Goal: Transaction & Acquisition: Purchase product/service

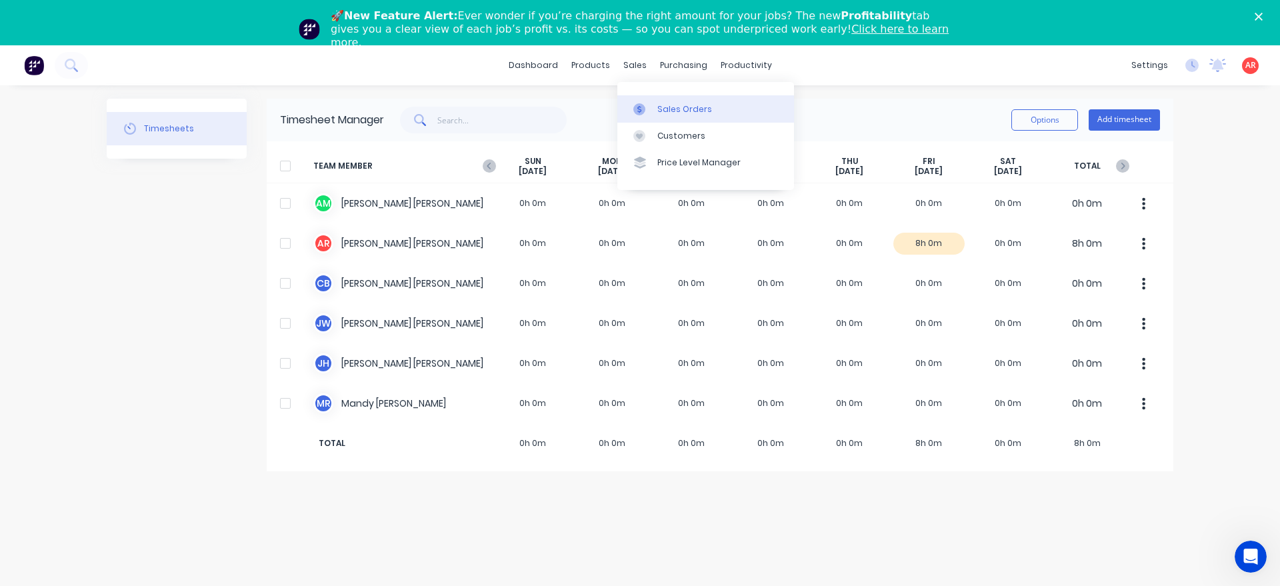
click at [642, 109] on icon at bounding box center [639, 109] width 12 height 12
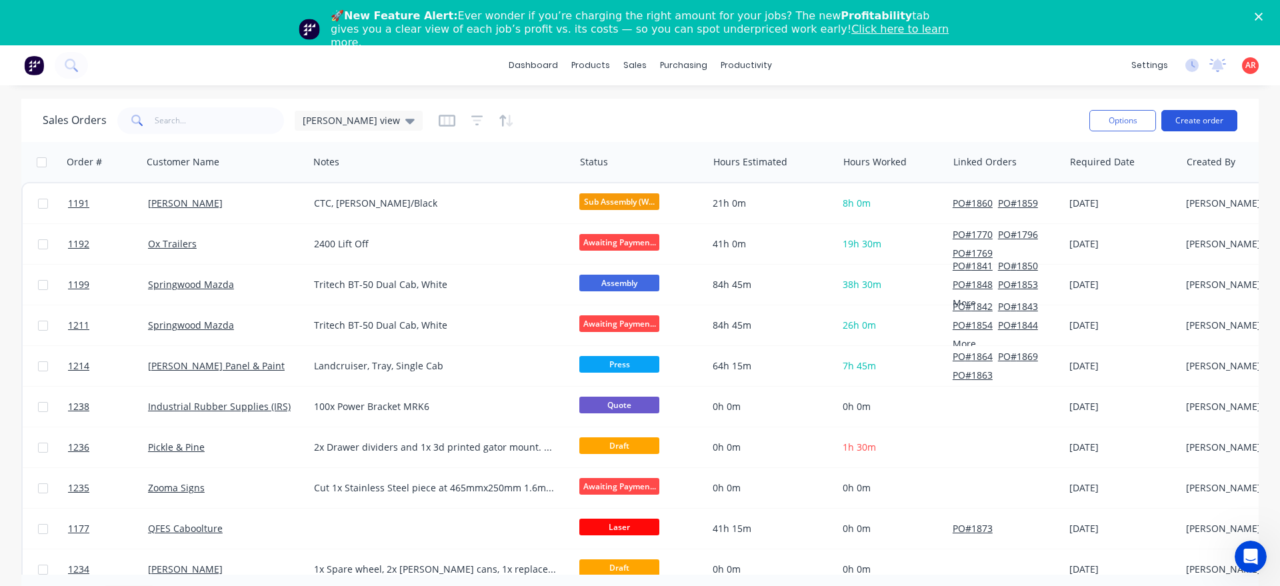
click at [1174, 121] on button "Create order" at bounding box center [1199, 120] width 76 height 21
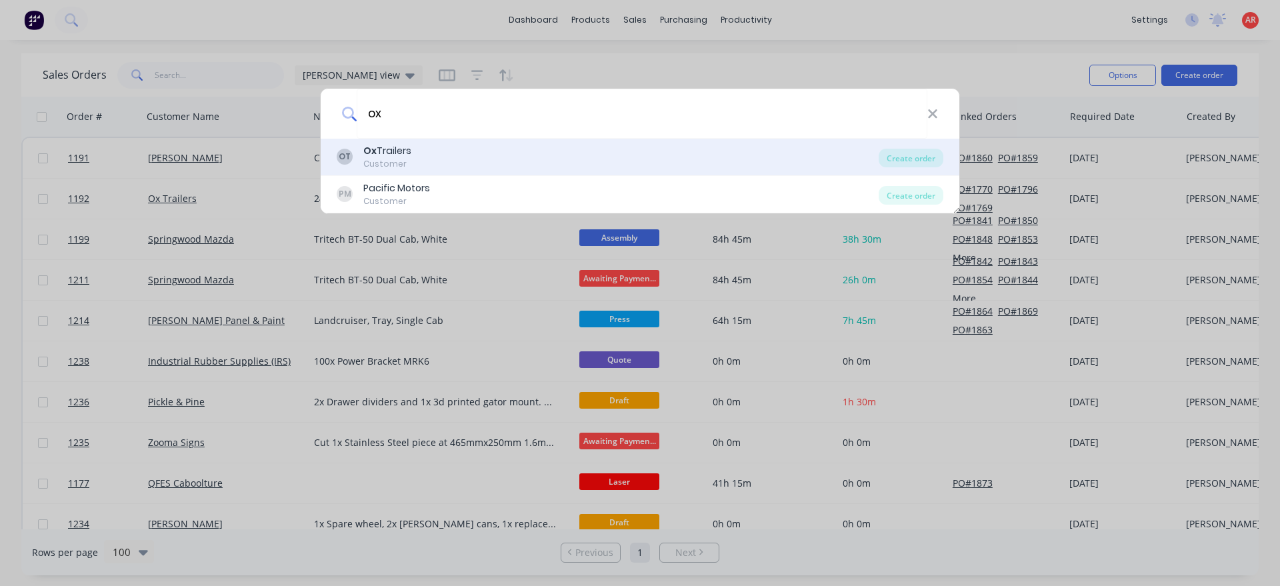
type input "ox"
click at [438, 163] on div "OT Ox Trailers Customer" at bounding box center [608, 157] width 542 height 26
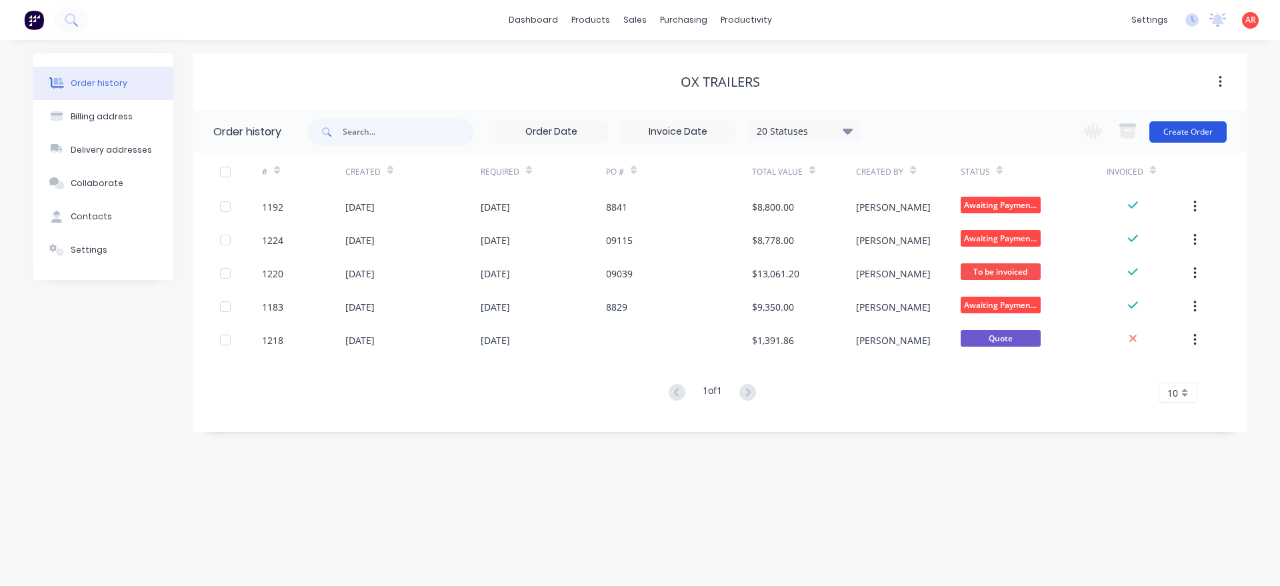
click at [1168, 128] on button "Create Order" at bounding box center [1187, 131] width 77 height 21
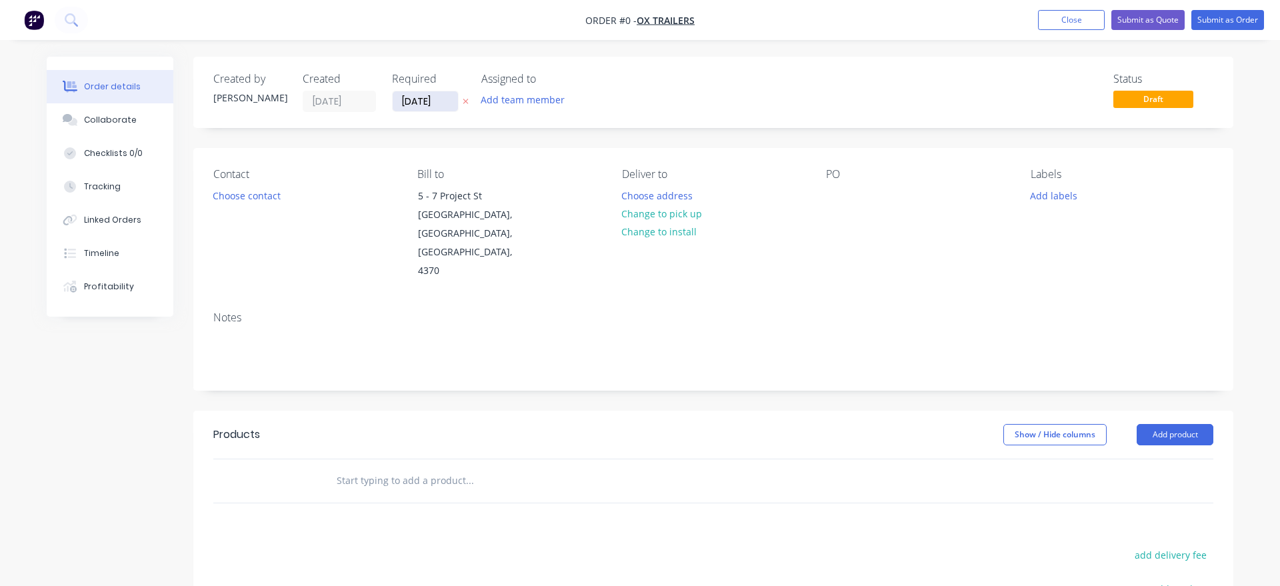
click at [429, 106] on input "[DATE]" at bounding box center [425, 101] width 65 height 20
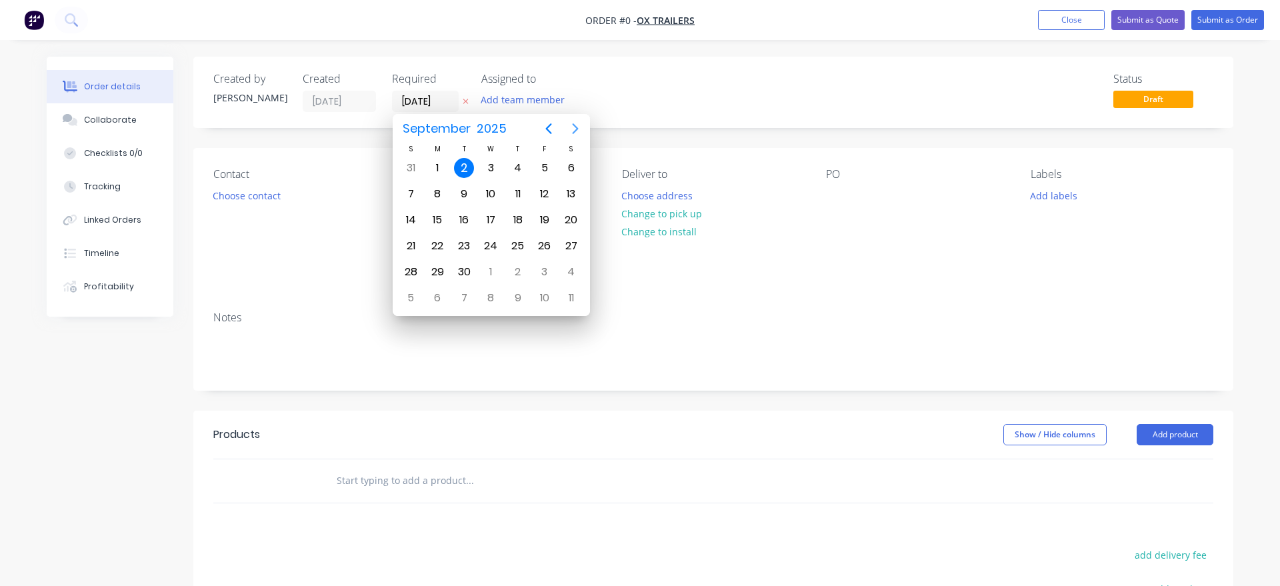
click at [576, 127] on icon "Next page" at bounding box center [575, 128] width 6 height 11
click at [497, 169] on div "1" at bounding box center [491, 168] width 20 height 20
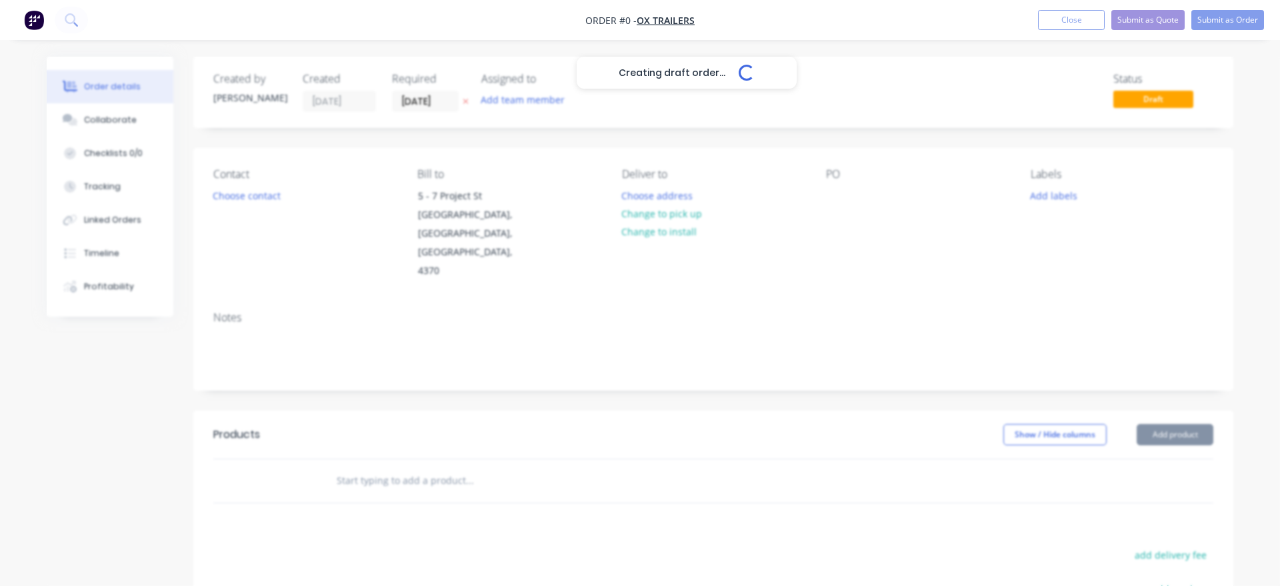
type input "[DATE]"
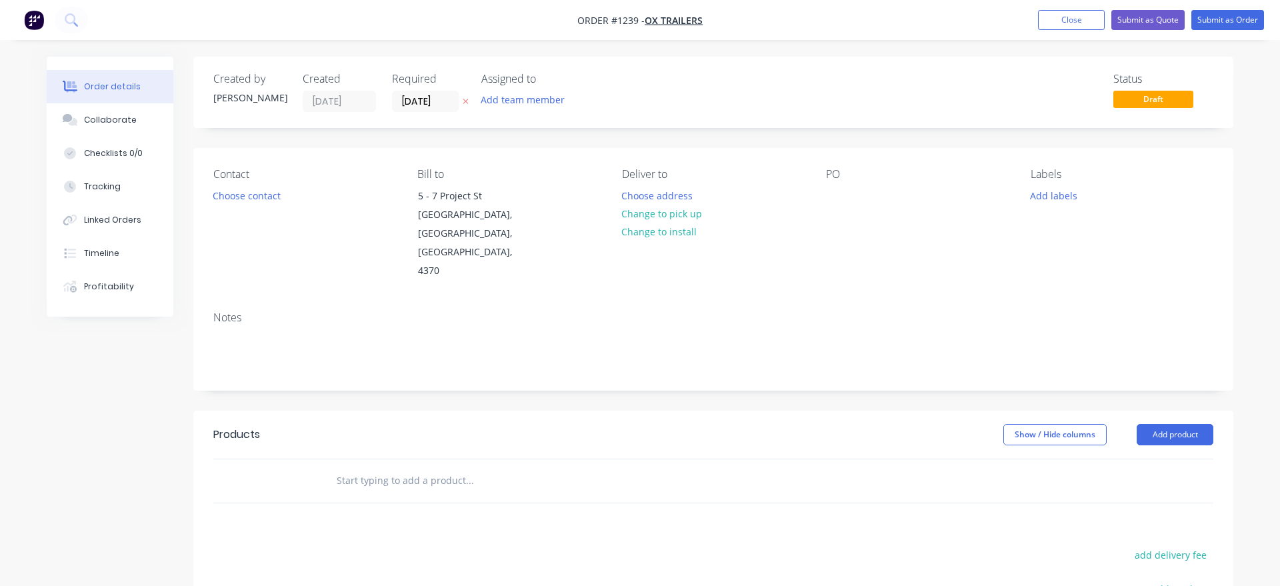
click at [257, 199] on button "Choose contact" at bounding box center [247, 195] width 82 height 18
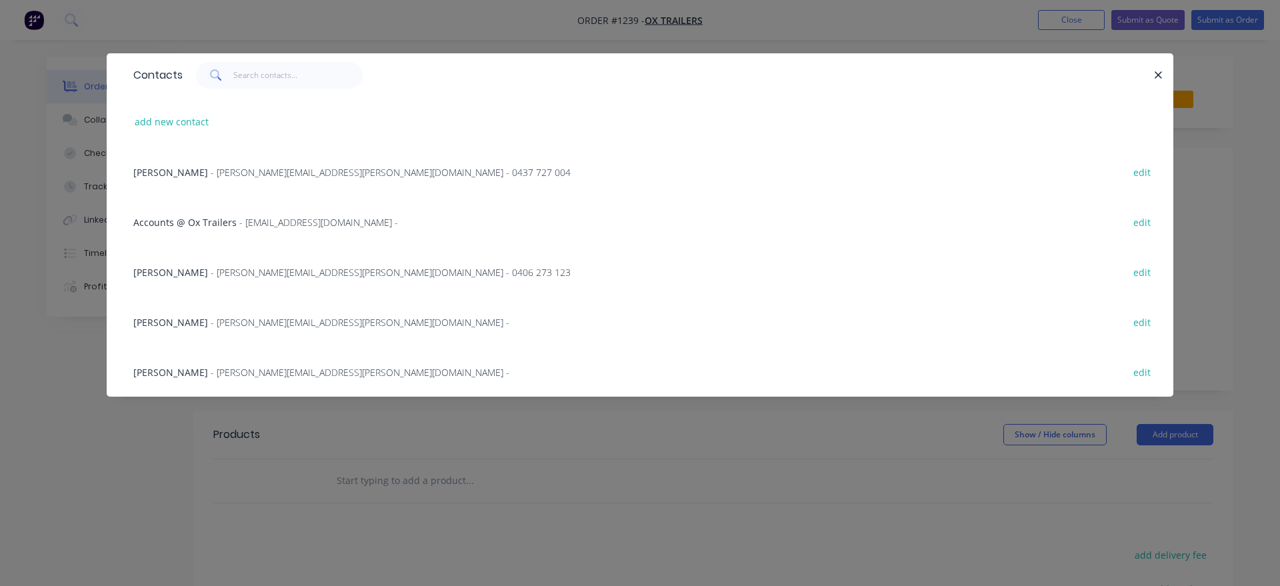
click at [258, 171] on span "- [PERSON_NAME][EMAIL_ADDRESS][PERSON_NAME][DOMAIN_NAME] - 0437 727 004" at bounding box center [391, 172] width 360 height 13
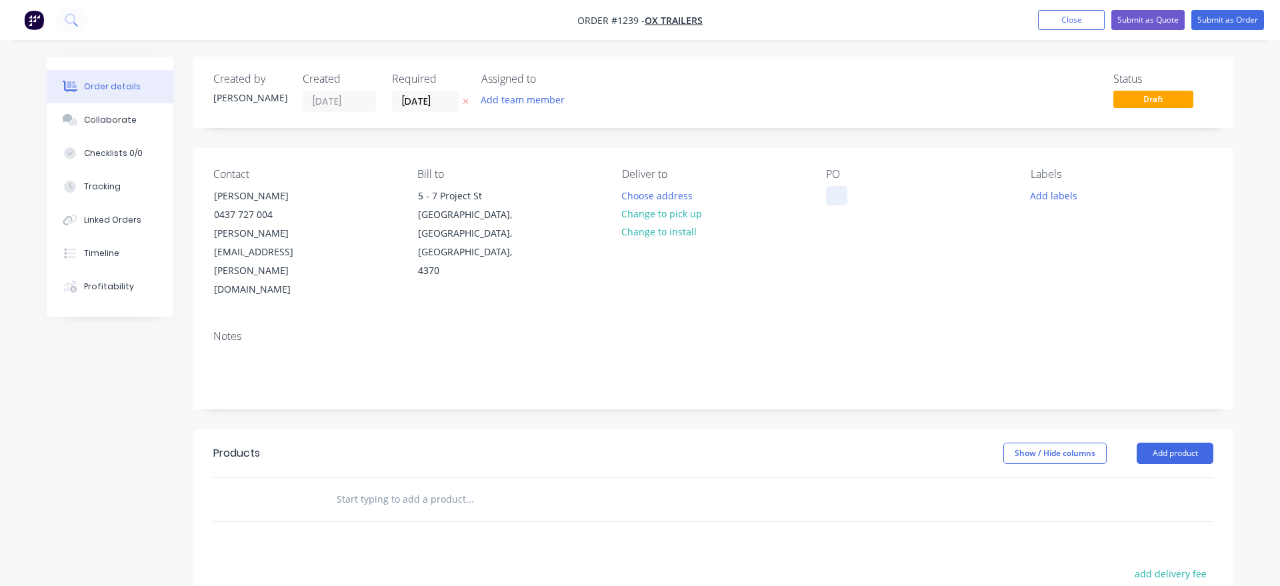
click at [844, 194] on div at bounding box center [836, 195] width 21 height 19
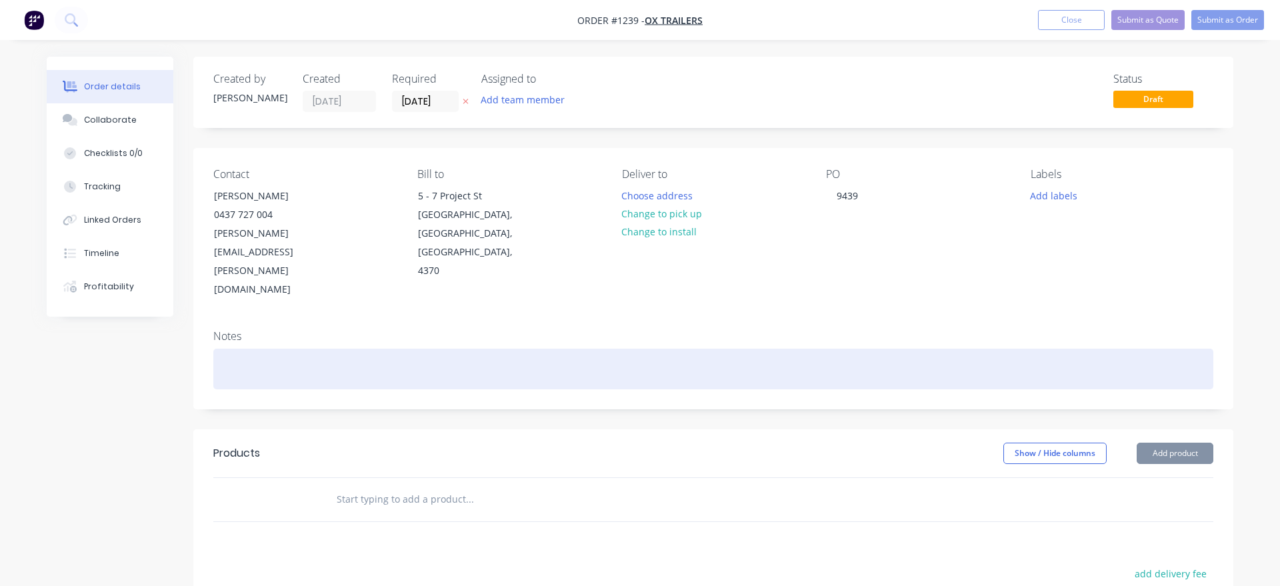
click at [435, 349] on div at bounding box center [713, 369] width 1000 height 41
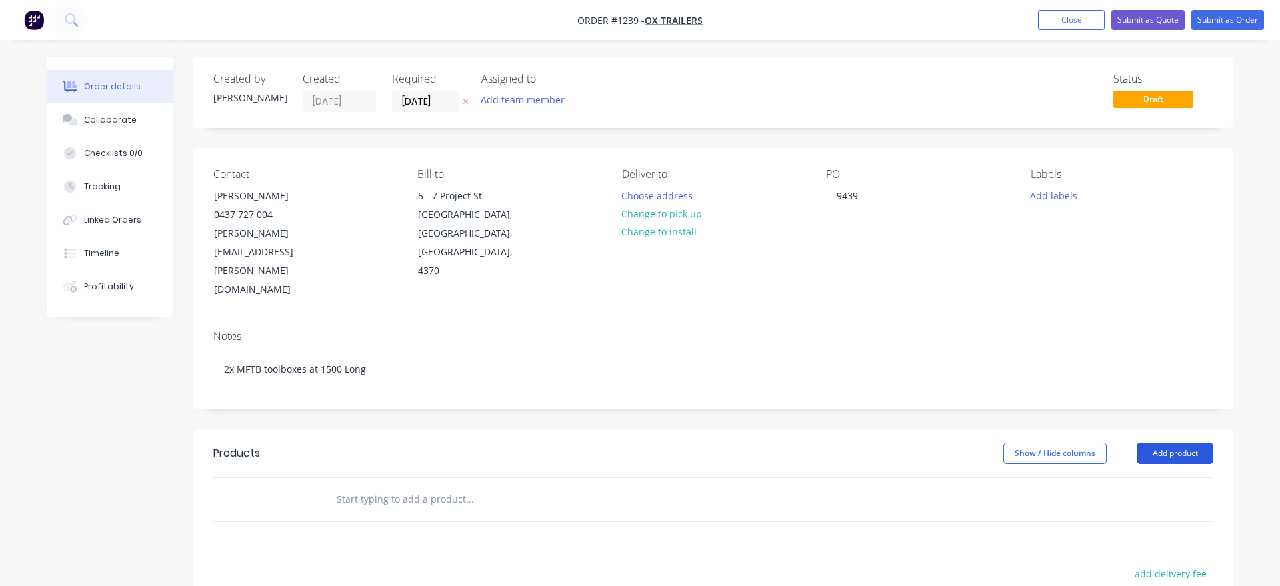
click at [1160, 443] on button "Add product" at bounding box center [1174, 453] width 77 height 21
click at [1160, 477] on div "Product catalogue" at bounding box center [1149, 486] width 103 height 19
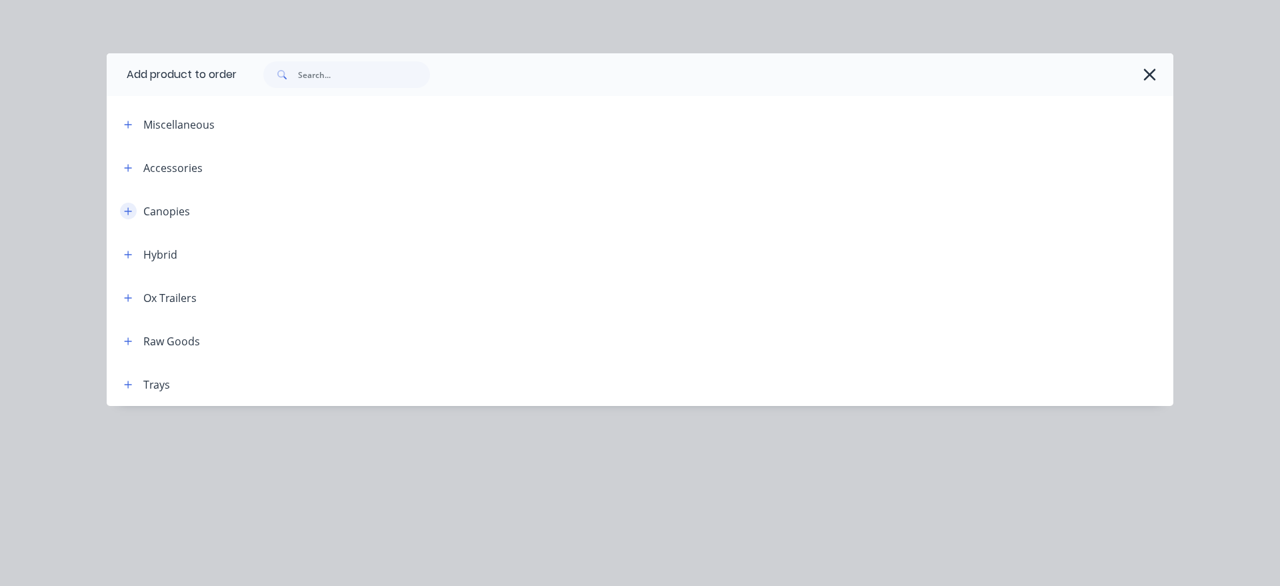
click at [130, 210] on icon "button" at bounding box center [128, 211] width 8 height 9
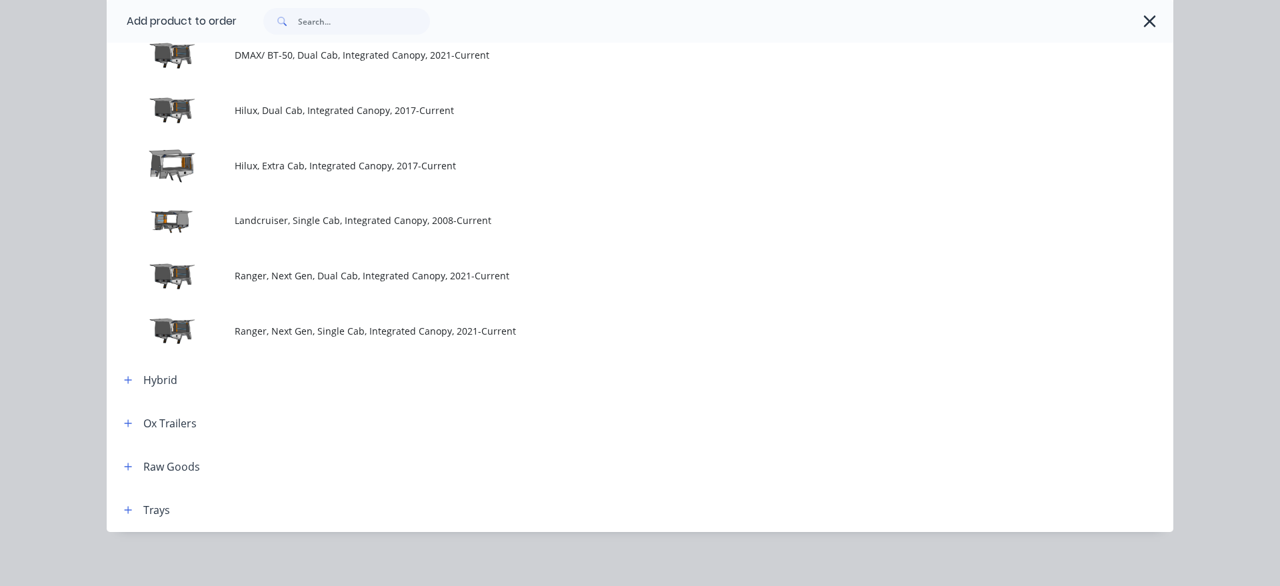
scroll to position [431, 0]
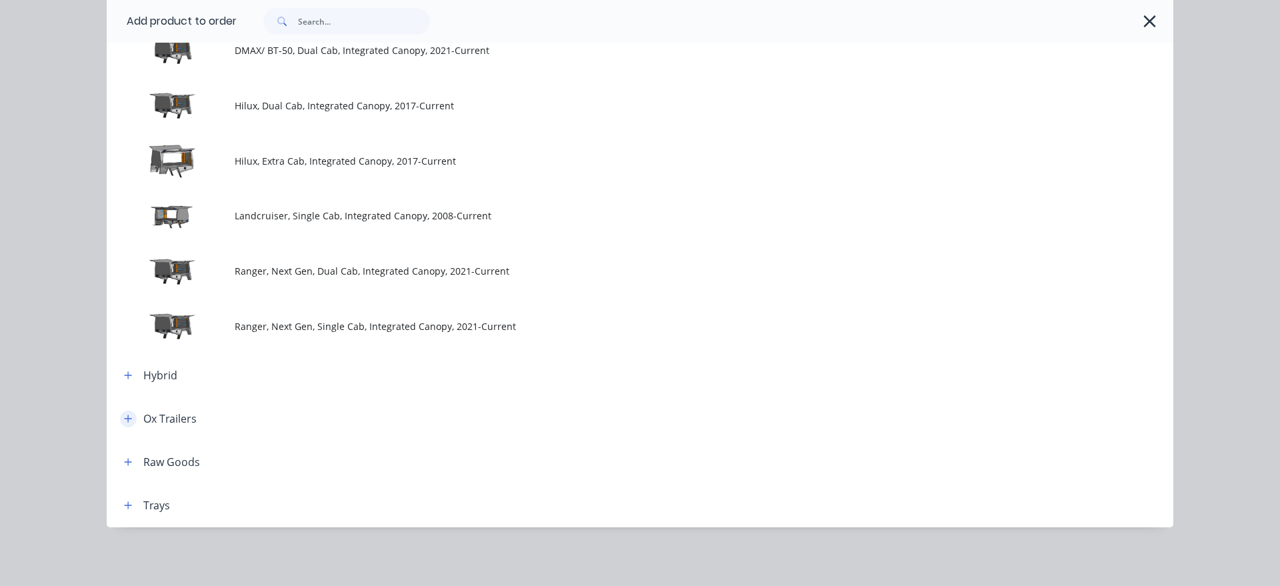
click at [129, 419] on icon "button" at bounding box center [128, 418] width 7 height 7
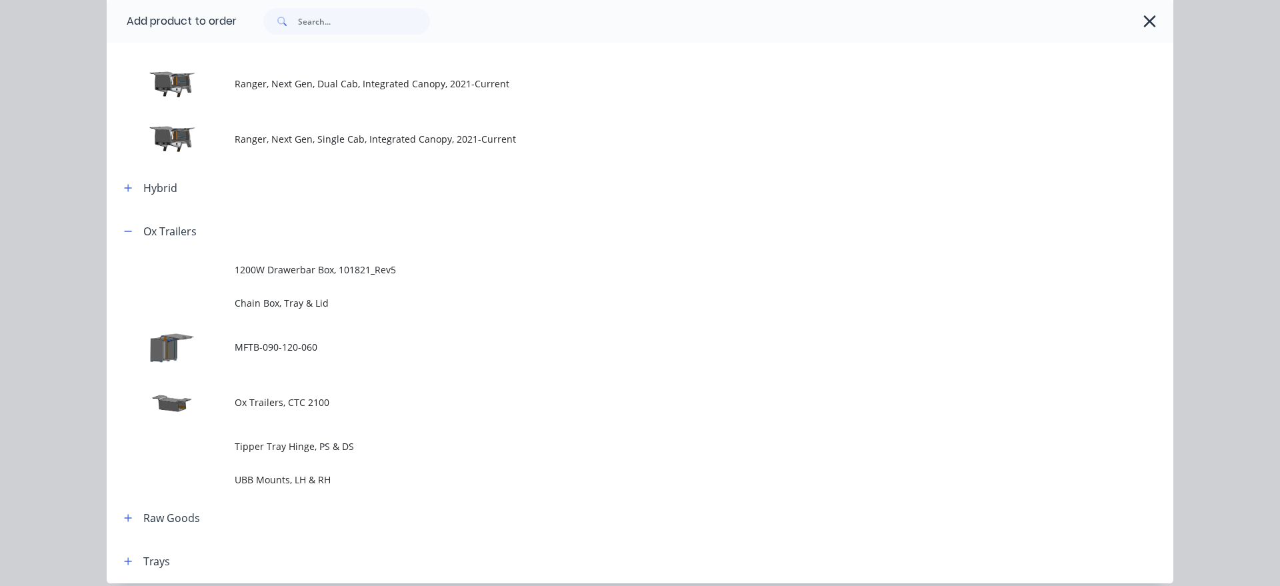
scroll to position [659, 0]
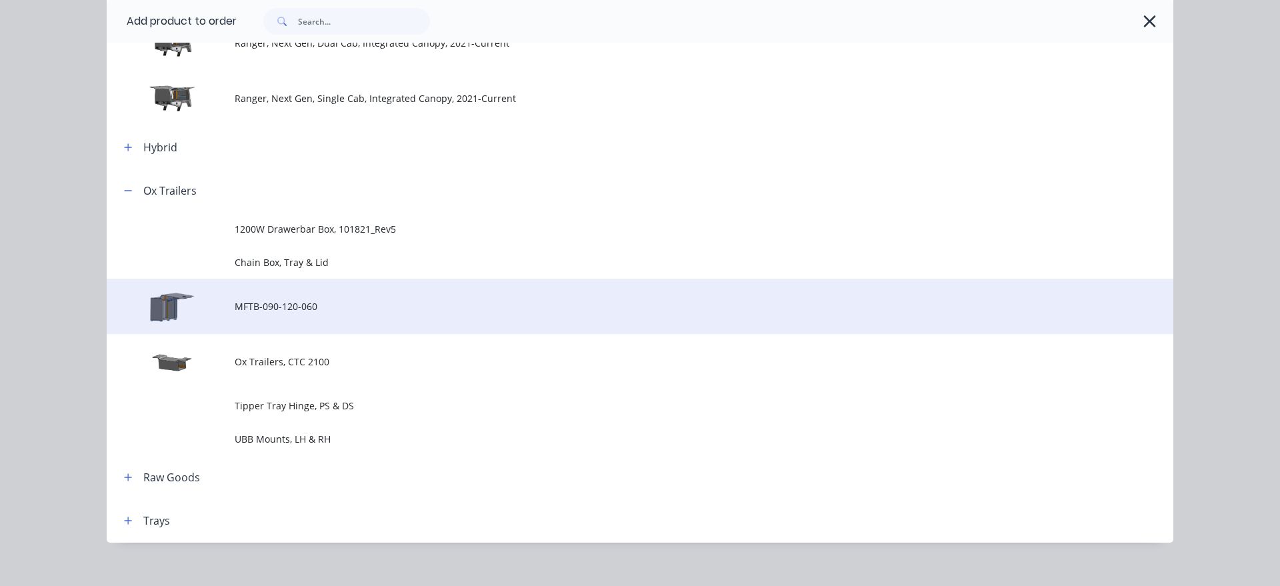
click at [261, 313] on span "MFTB-090-120-060" at bounding box center [610, 306] width 750 height 14
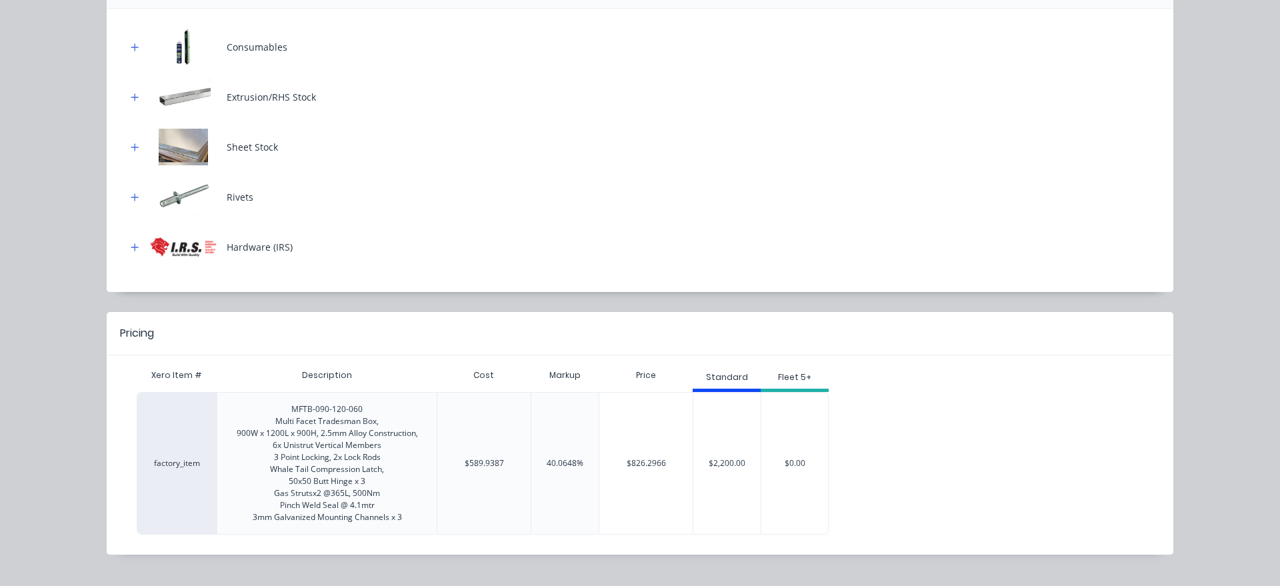
scroll to position [261, 0]
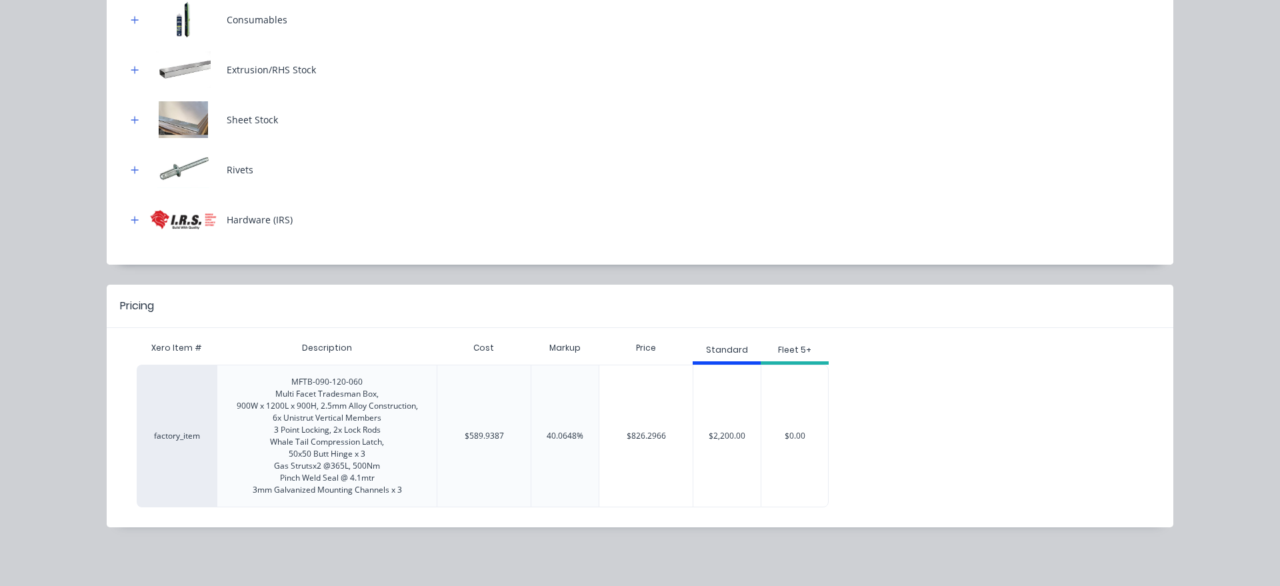
click at [343, 383] on div "MFTB-090-120-060 Multi Facet Tradesman Box, 900W x 1200L x 900H, 2.5mm Alloy Co…" at bounding box center [327, 436] width 181 height 120
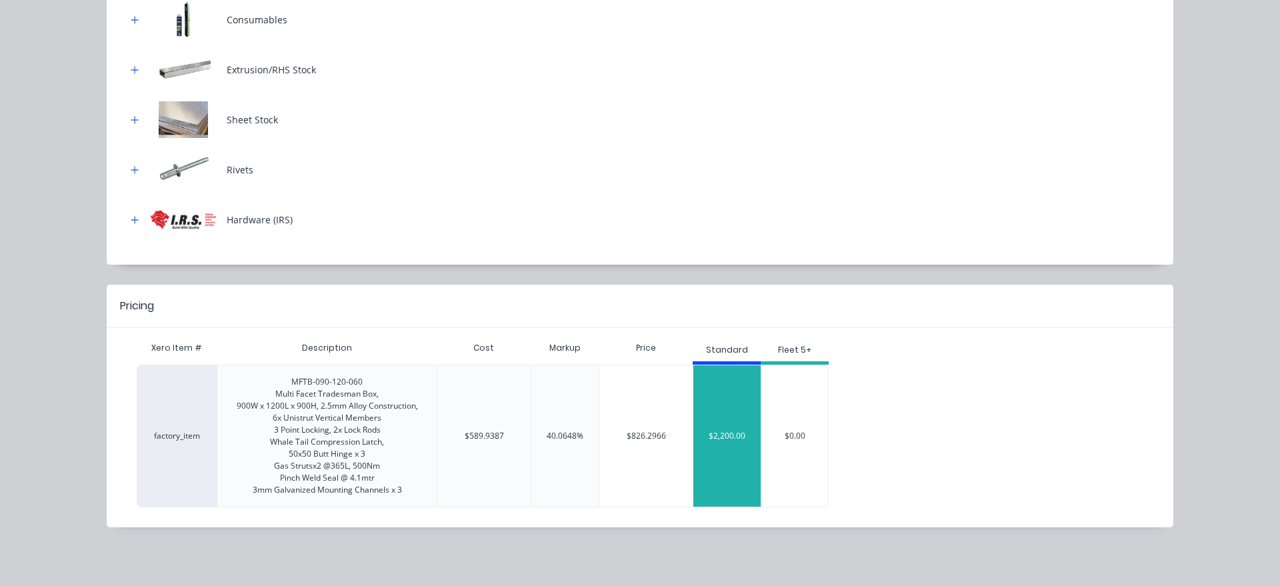
click at [724, 476] on div "$2,200.00" at bounding box center [727, 436] width 68 height 143
click at [724, 389] on div "$2,200.00" at bounding box center [727, 436] width 68 height 143
click at [729, 480] on div "$2,200.00" at bounding box center [727, 436] width 68 height 143
click at [728, 444] on div "$2,200.00" at bounding box center [726, 435] width 67 height 33
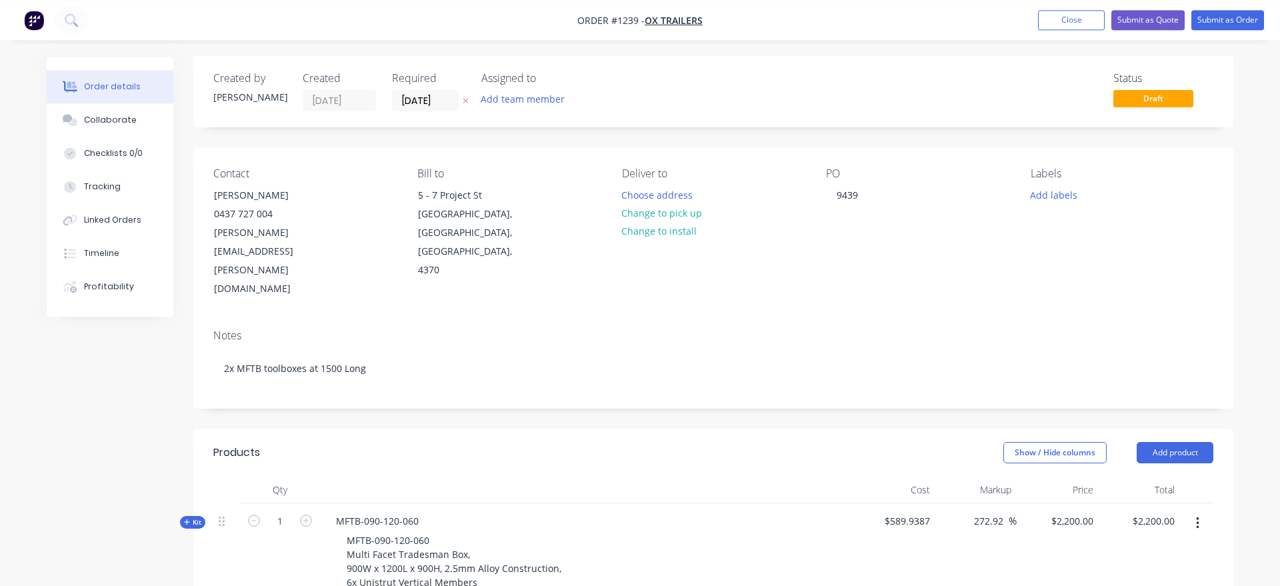
scroll to position [0, 0]
click at [491, 97] on button "Add team member" at bounding box center [523, 100] width 98 height 18
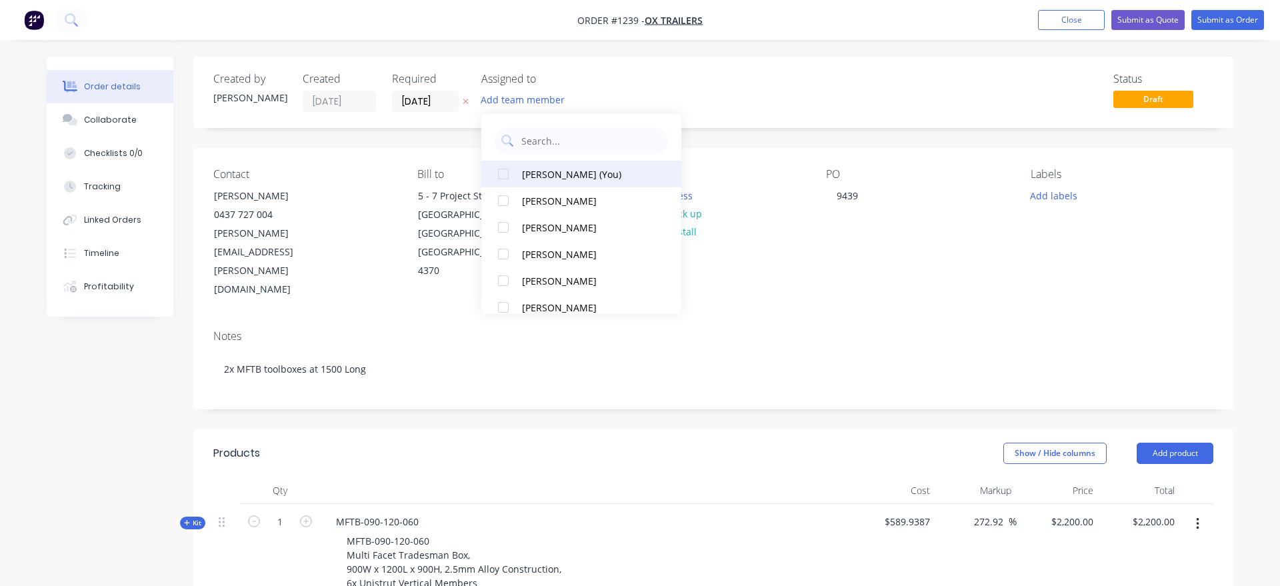
click at [559, 178] on div "[PERSON_NAME] (You)" at bounding box center [588, 174] width 133 height 14
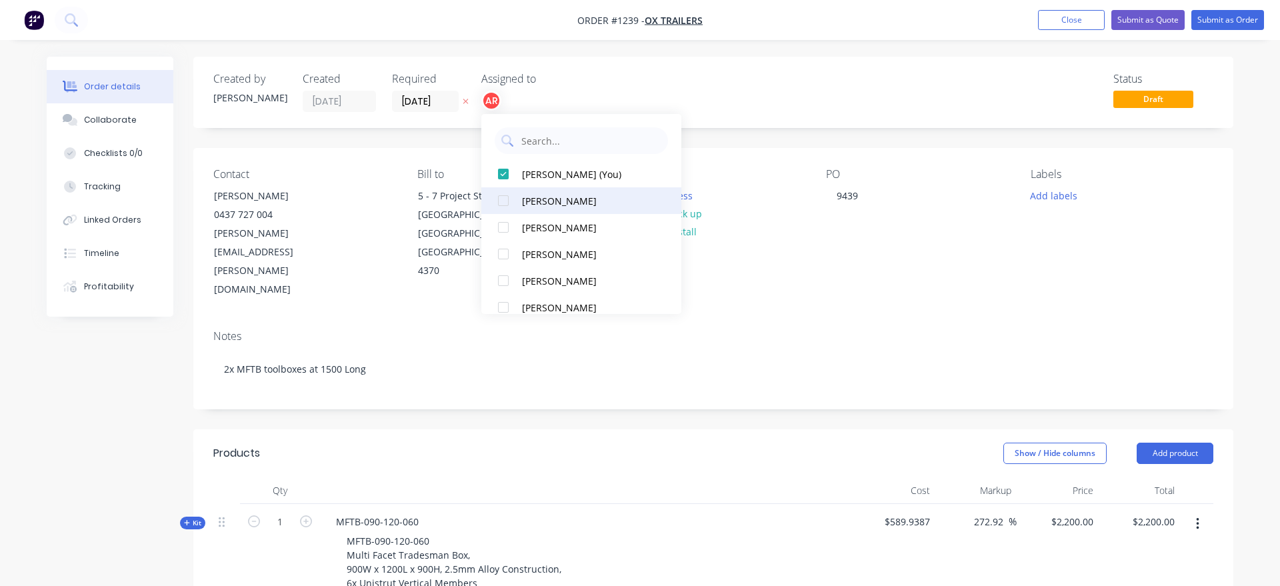
click at [558, 195] on div "[PERSON_NAME]" at bounding box center [588, 201] width 133 height 14
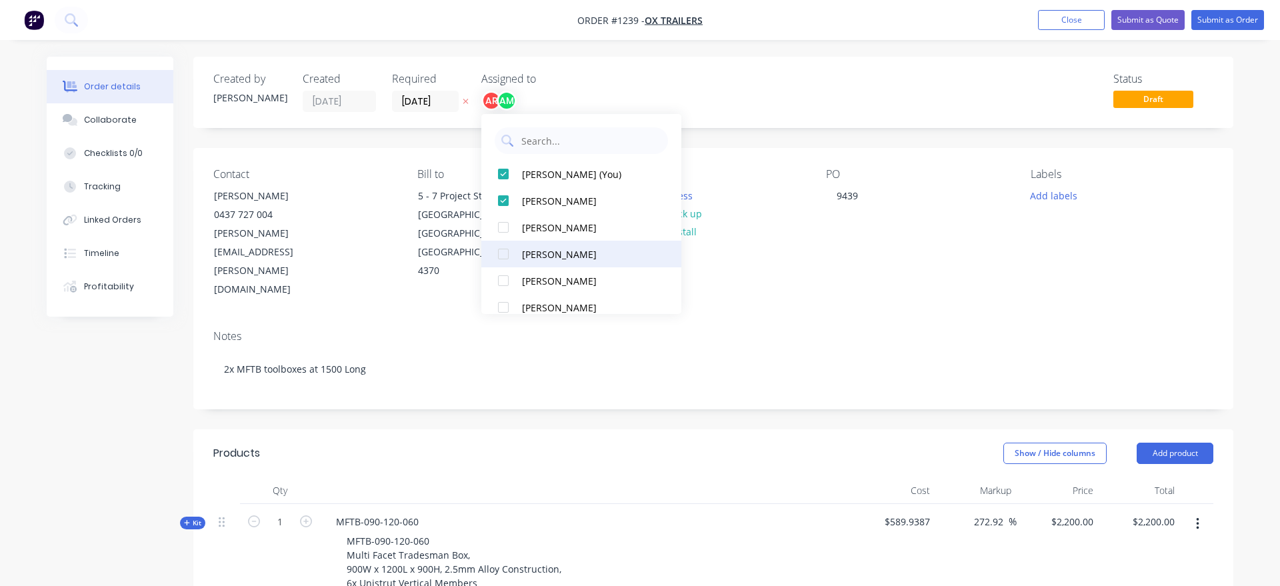
click at [554, 262] on button "[PERSON_NAME]" at bounding box center [581, 254] width 200 height 27
click at [752, 143] on div "Created by [PERSON_NAME] Created [DATE] Required [DATE] Assigned to AR AM JW St…" at bounding box center [713, 554] width 1040 height 994
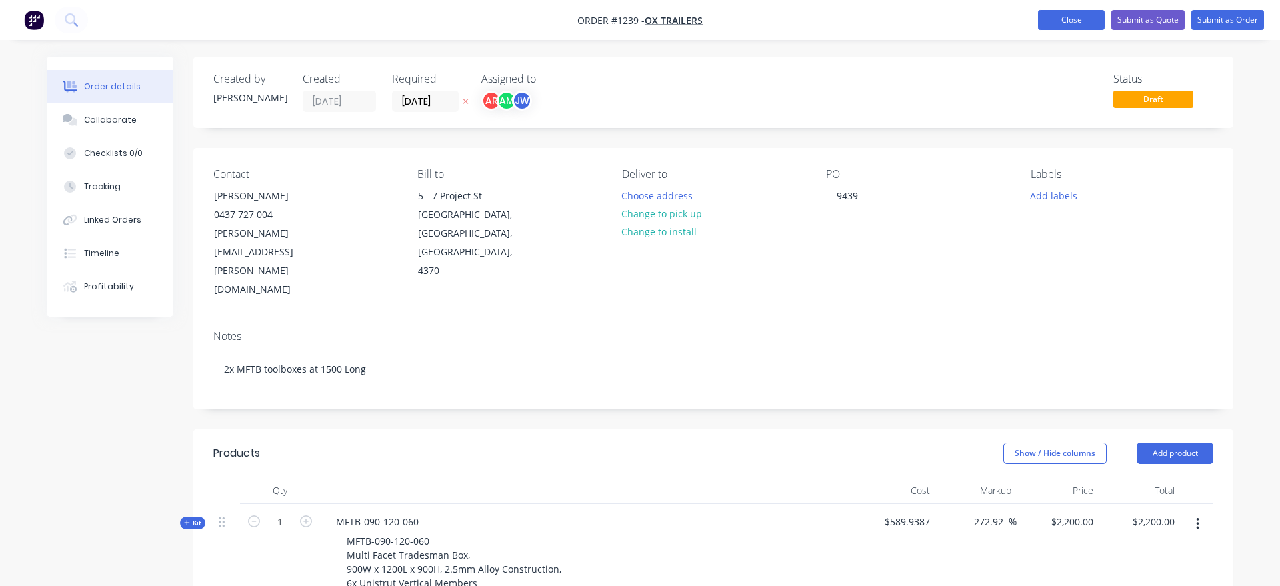
click at [1085, 28] on button "Close" at bounding box center [1071, 20] width 67 height 20
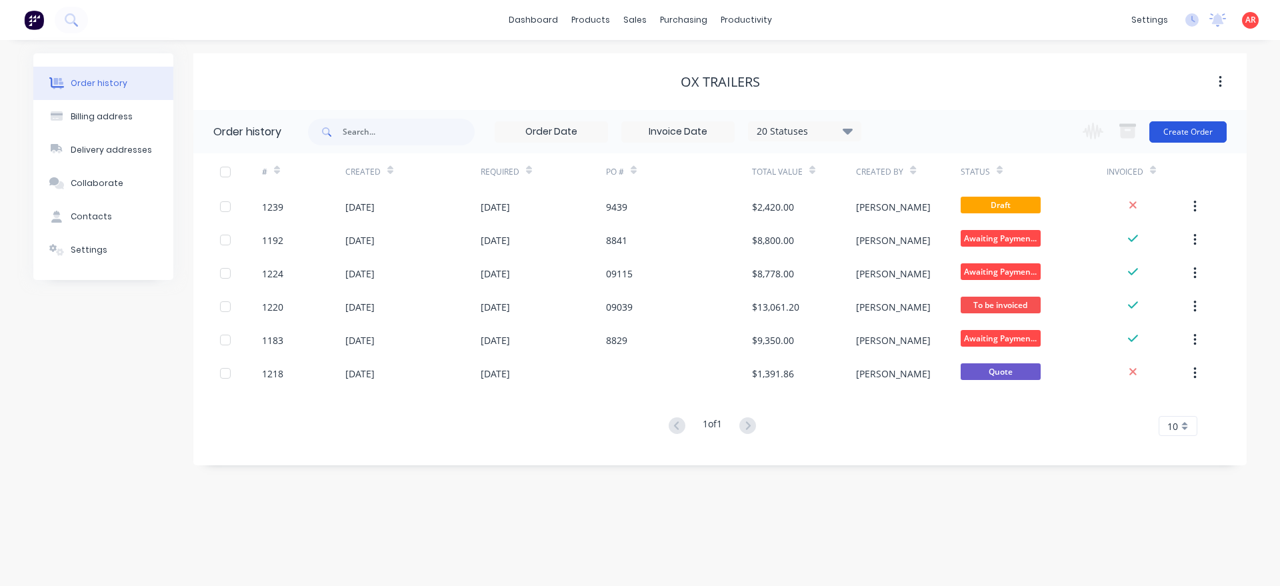
click at [1178, 126] on button "Create Order" at bounding box center [1187, 131] width 77 height 21
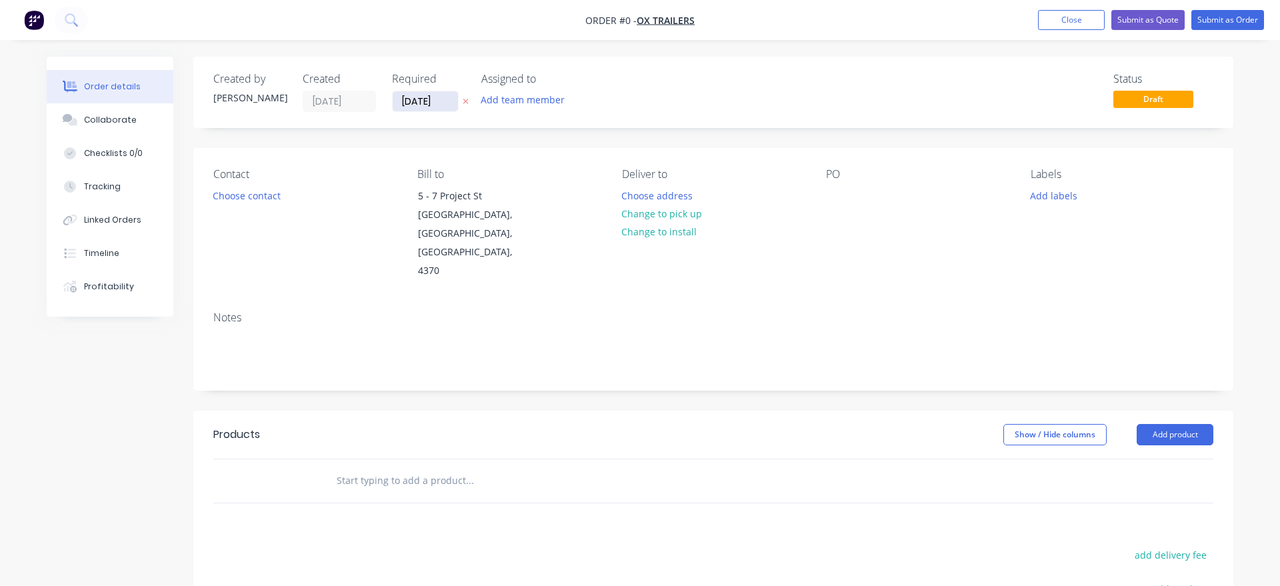
click at [437, 107] on input "[DATE]" at bounding box center [425, 101] width 65 height 20
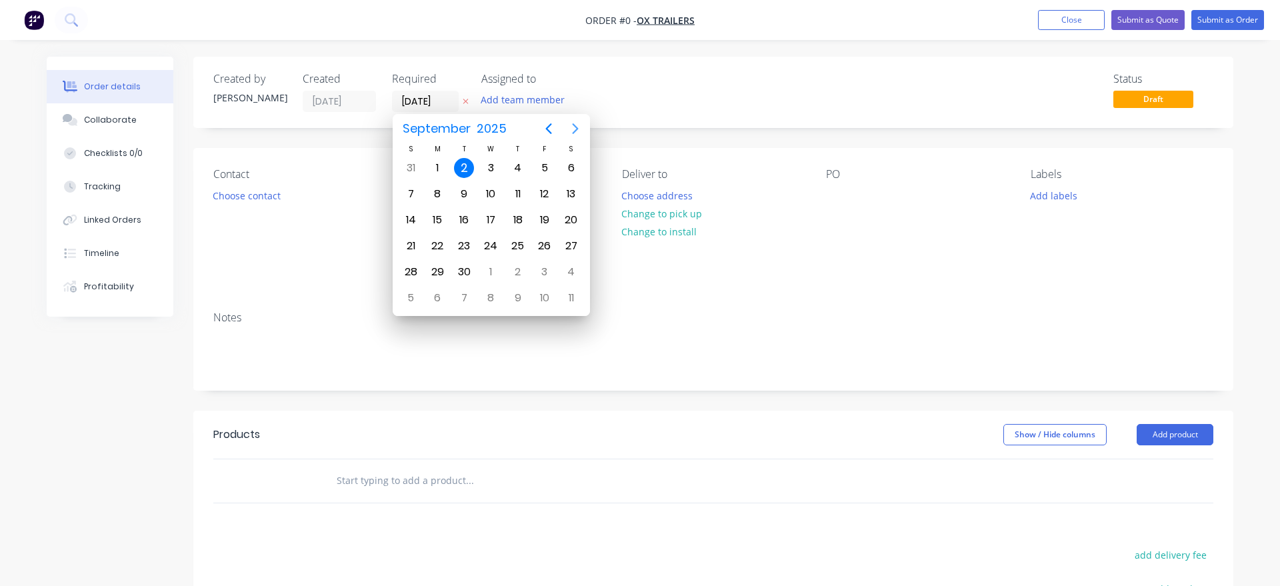
click at [577, 129] on icon "Next page" at bounding box center [575, 128] width 6 height 11
click at [491, 169] on div "1" at bounding box center [491, 168] width 20 height 20
type input "[DATE]"
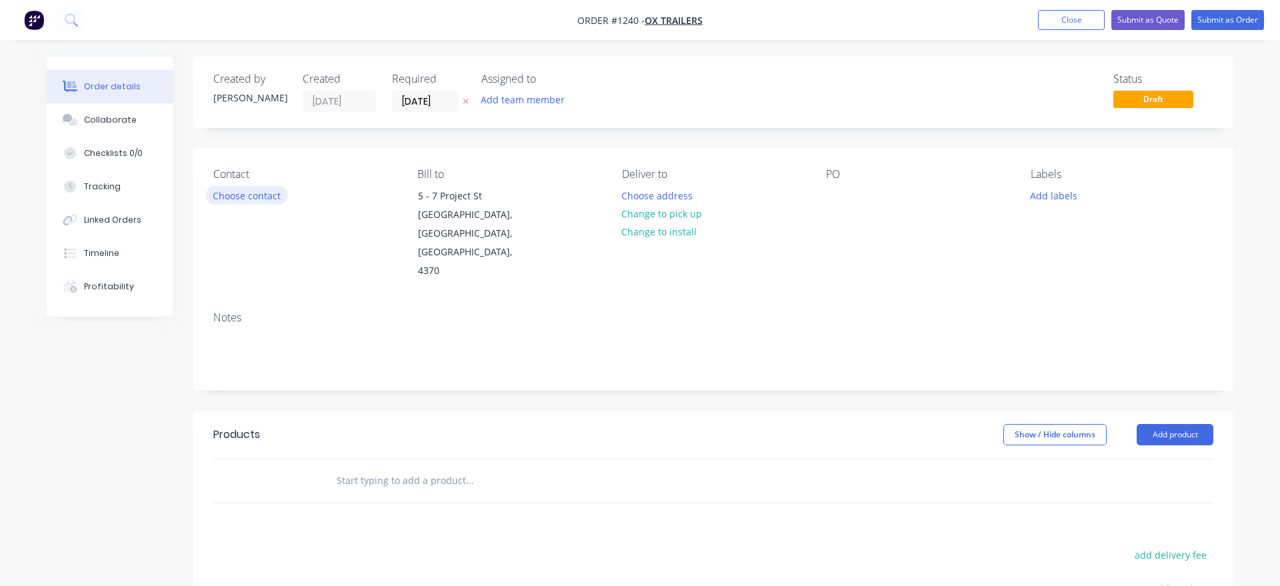
click at [269, 203] on button "Choose contact" at bounding box center [247, 195] width 82 height 18
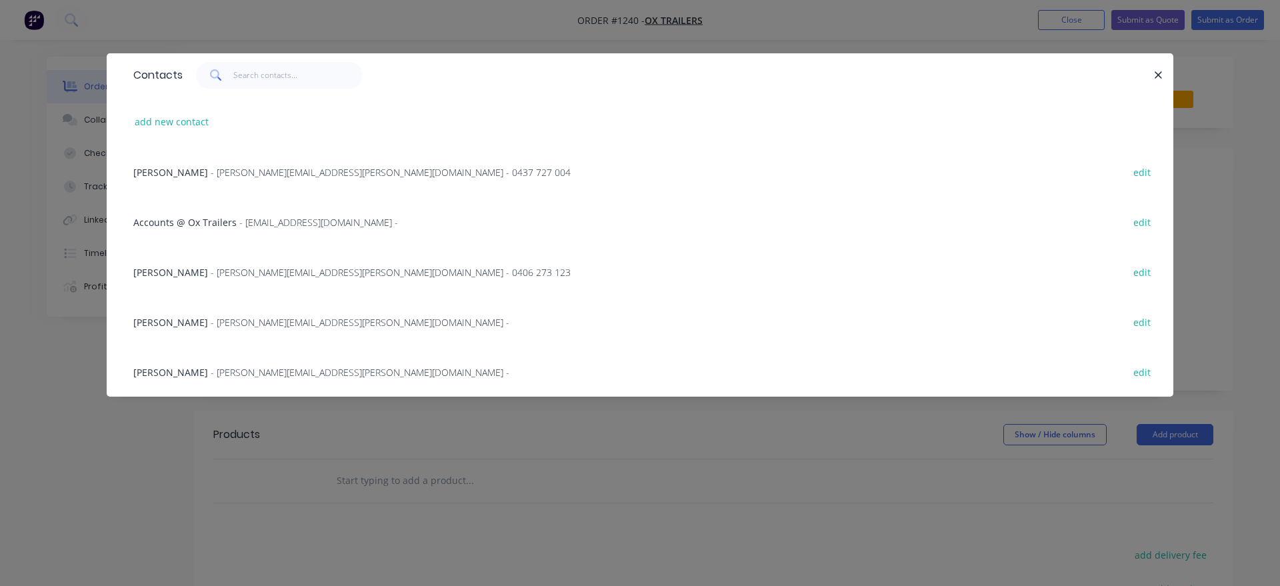
click at [277, 179] on div "[PERSON_NAME] - [PERSON_NAME][EMAIL_ADDRESS][PERSON_NAME][DOMAIN_NAME] - 0437 7…" at bounding box center [351, 172] width 437 height 14
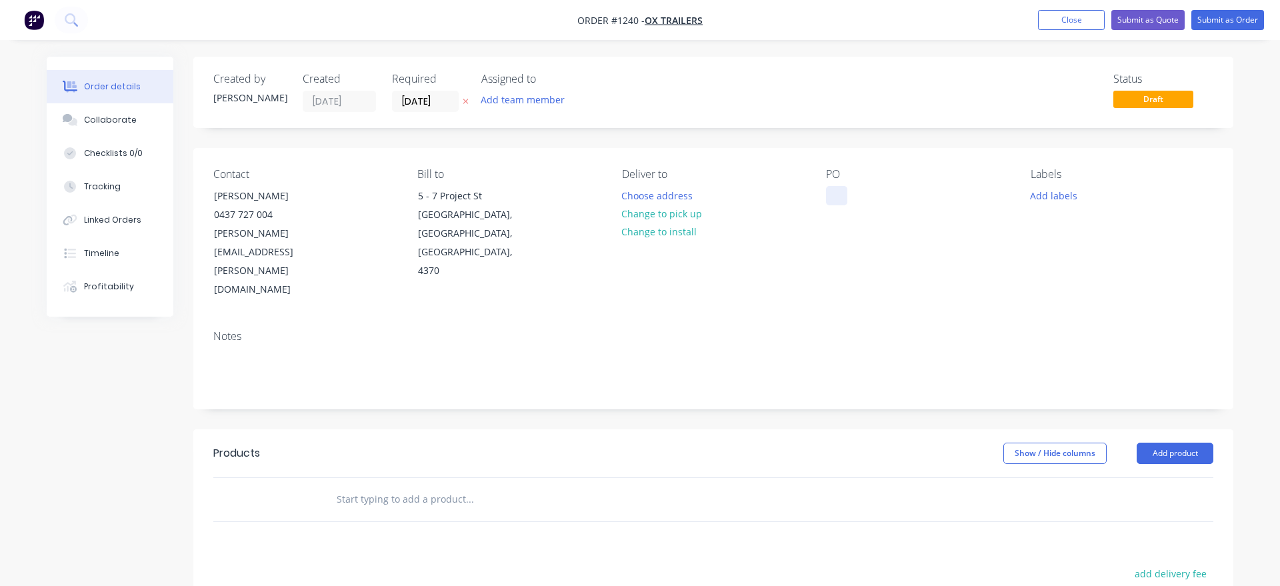
click at [840, 192] on div at bounding box center [836, 195] width 21 height 19
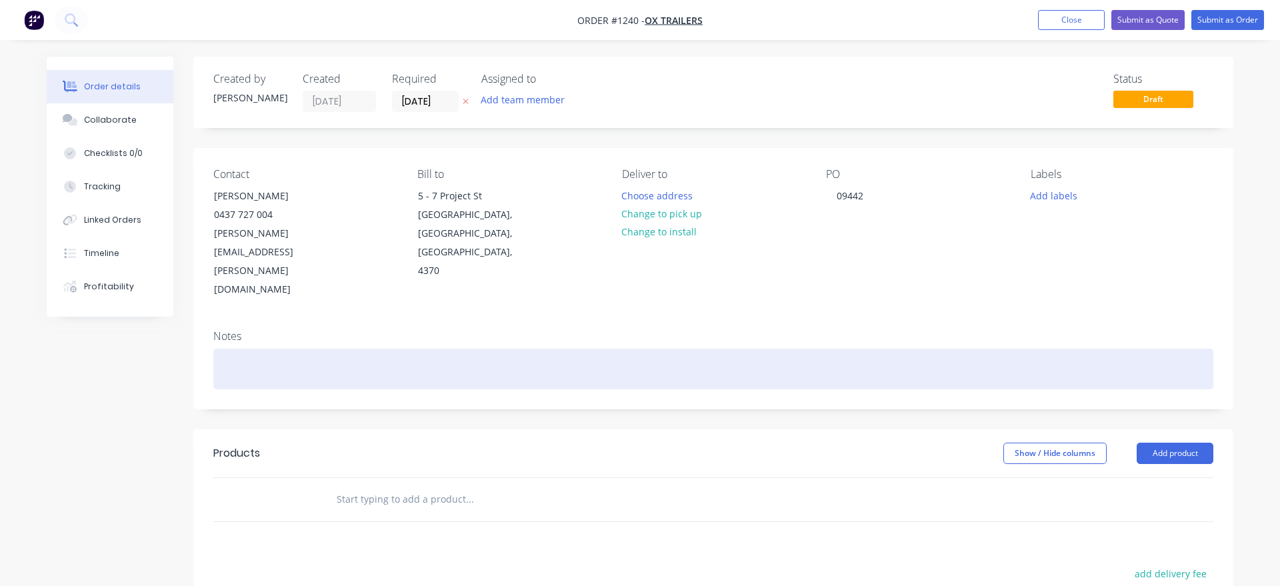
click at [277, 349] on div at bounding box center [713, 369] width 1000 height 41
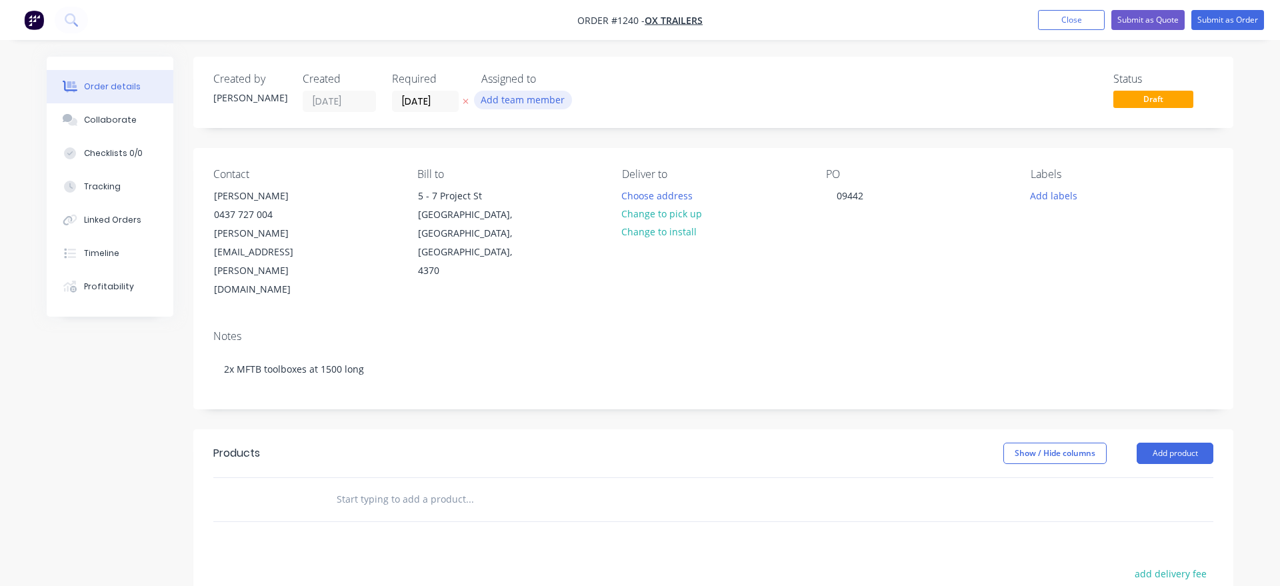
click at [507, 102] on button "Add team member" at bounding box center [523, 100] width 98 height 18
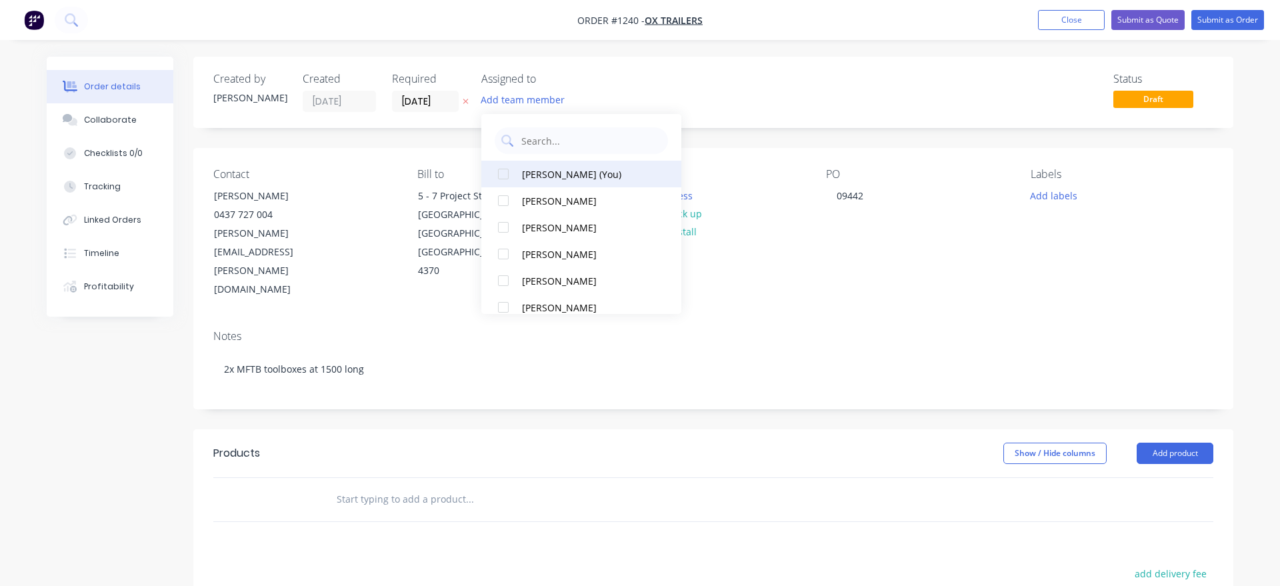
click at [539, 175] on div "[PERSON_NAME] (You)" at bounding box center [588, 174] width 133 height 14
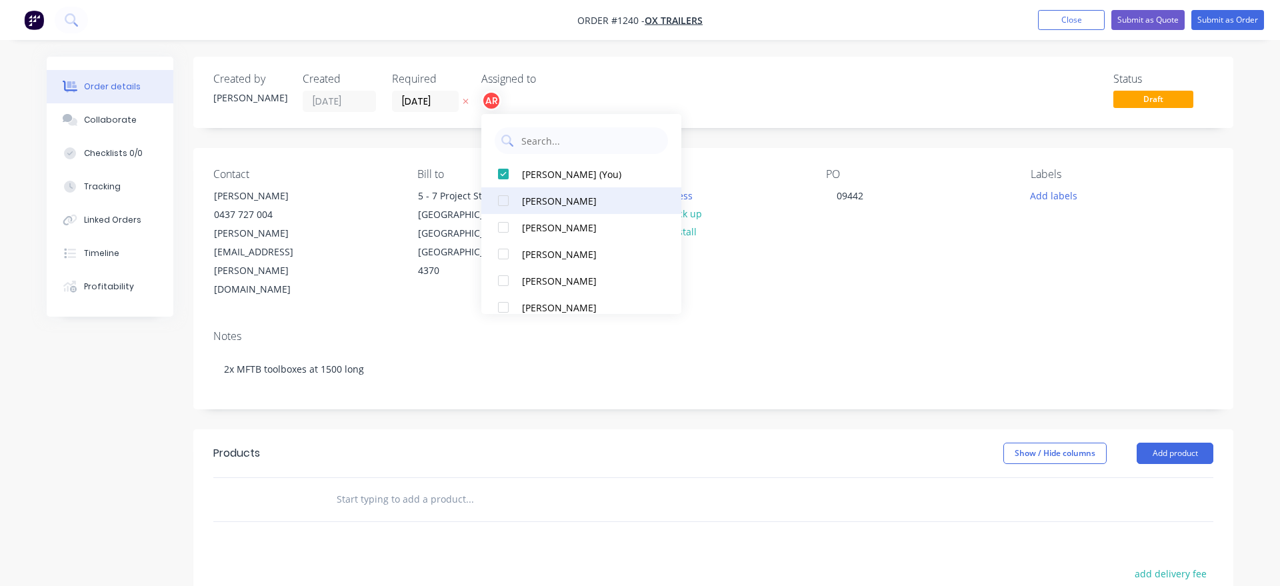
click at [545, 200] on div "[PERSON_NAME]" at bounding box center [588, 201] width 133 height 14
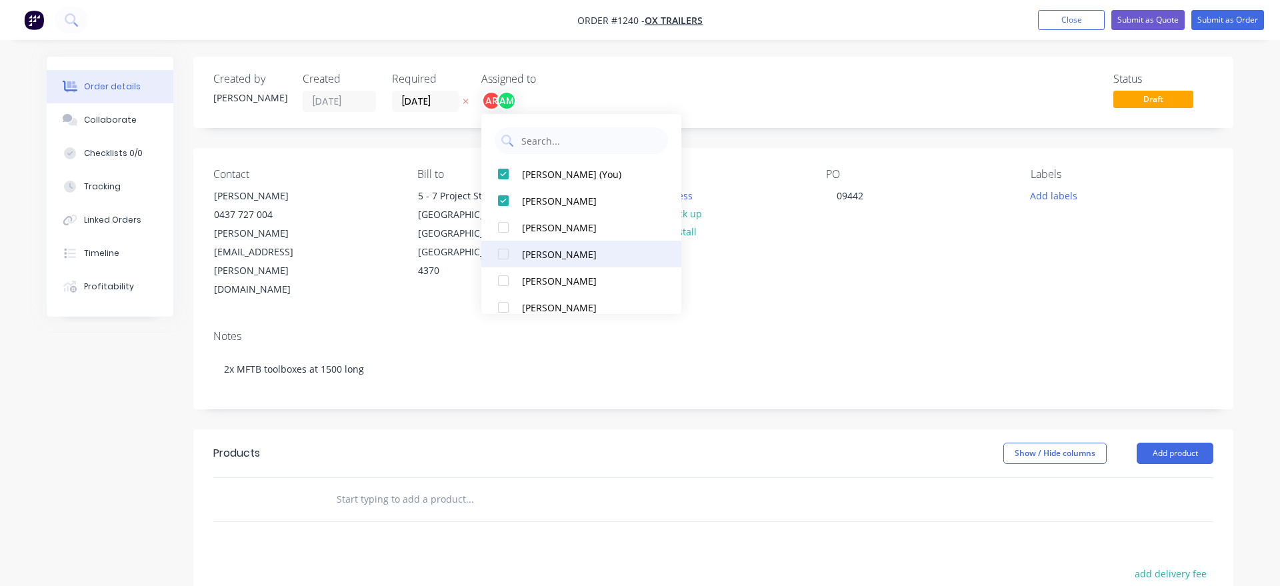
click at [552, 259] on div "[PERSON_NAME]" at bounding box center [588, 254] width 133 height 14
click at [671, 357] on div "Created by [PERSON_NAME] Created [DATE] Required [DATE] Assigned to AR AM JW St…" at bounding box center [713, 449] width 1040 height 785
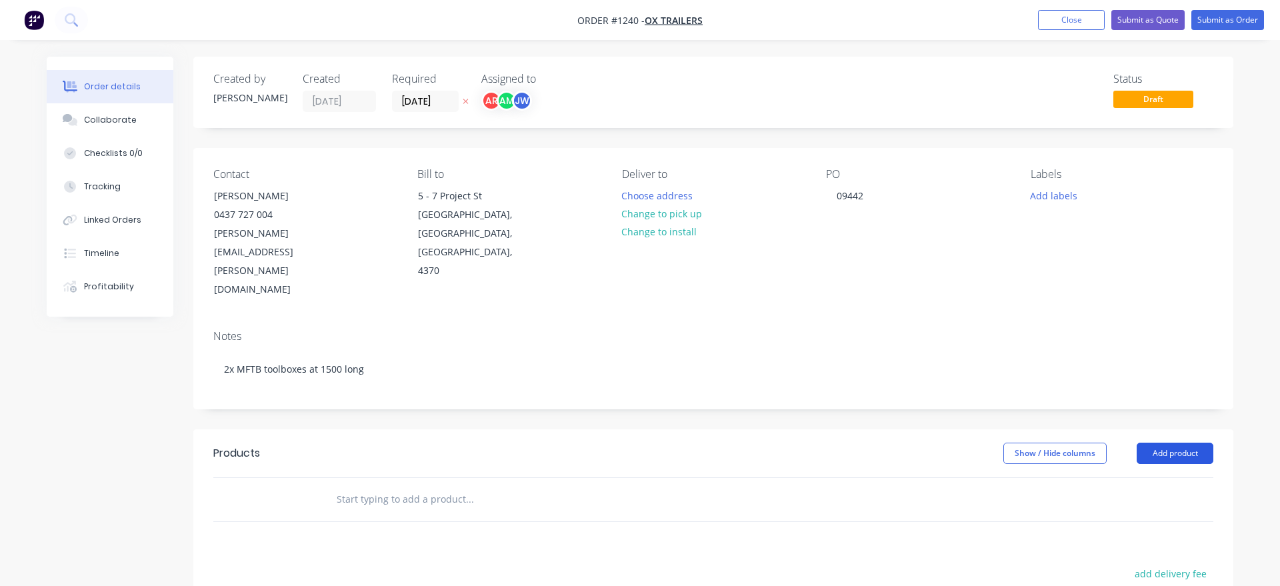
click at [1180, 443] on button "Add product" at bounding box center [1174, 453] width 77 height 21
click at [1158, 477] on div "Product catalogue" at bounding box center [1149, 486] width 103 height 19
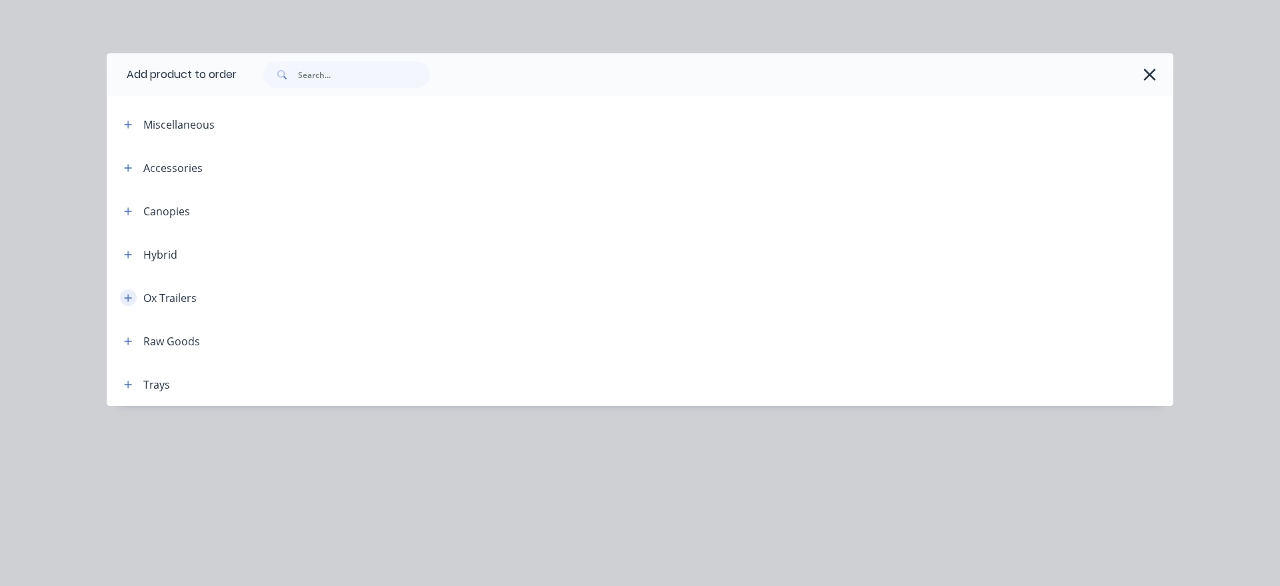
click at [127, 301] on icon "button" at bounding box center [128, 297] width 8 height 9
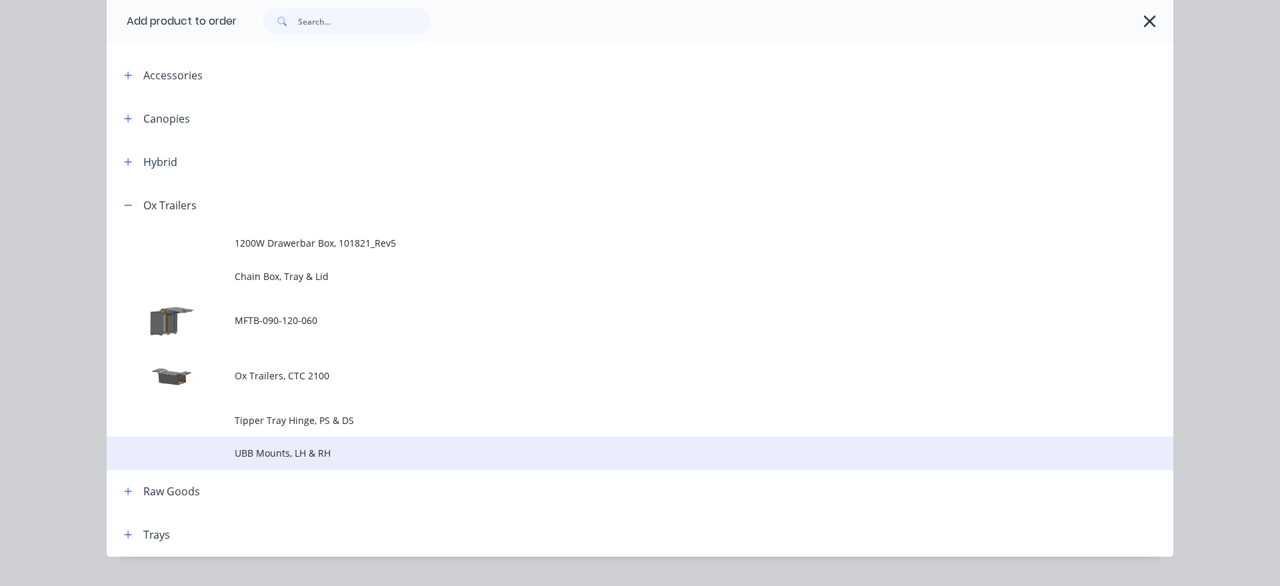
scroll to position [122, 0]
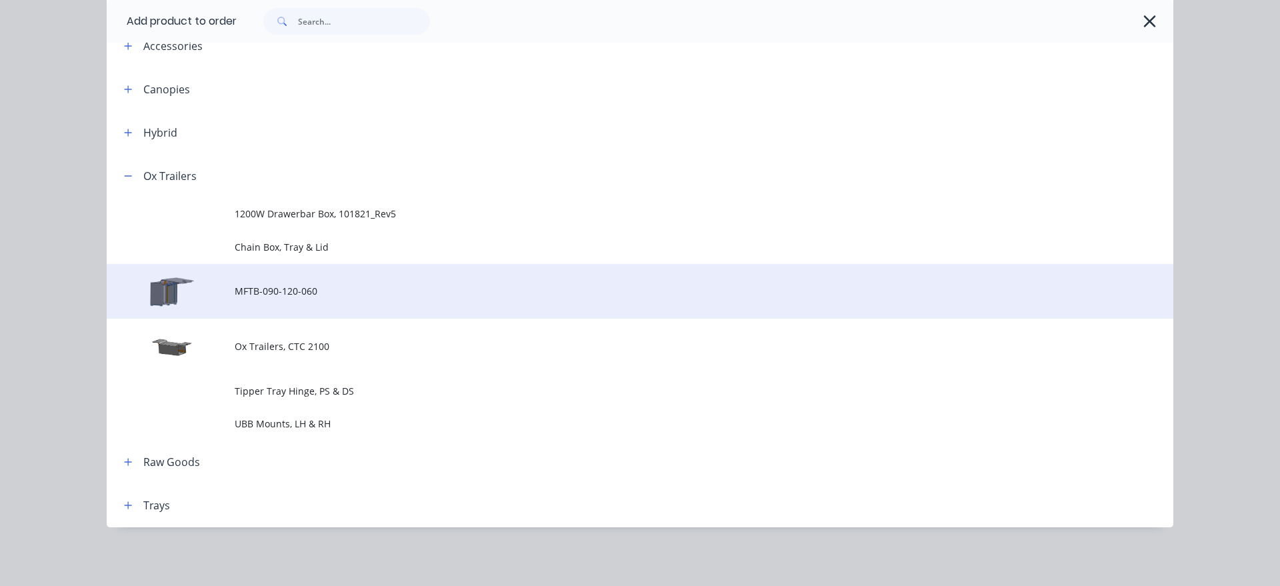
click at [318, 290] on span "MFTB-090-120-060" at bounding box center [610, 291] width 750 height 14
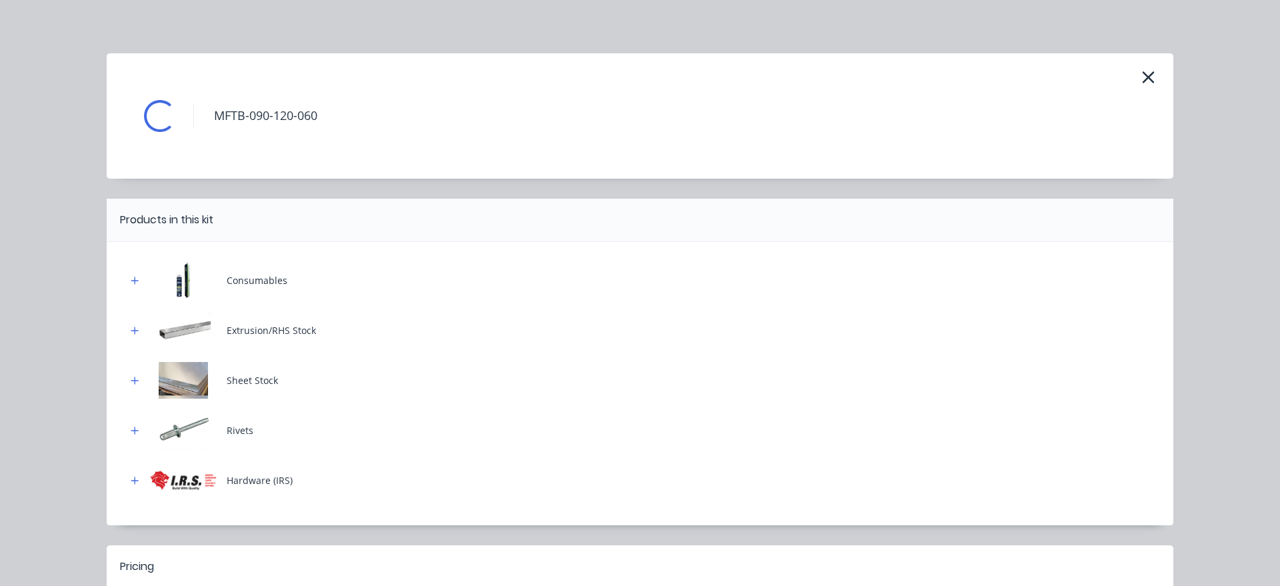
scroll to position [261, 0]
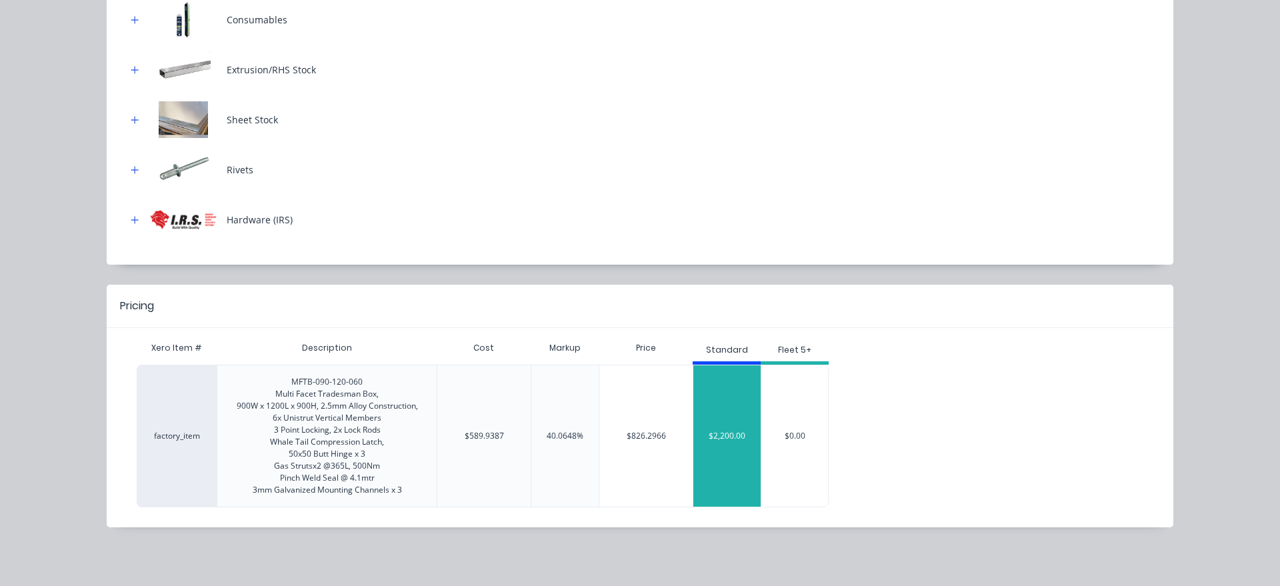
click at [730, 451] on div "$2,200.00" at bounding box center [726, 435] width 67 height 33
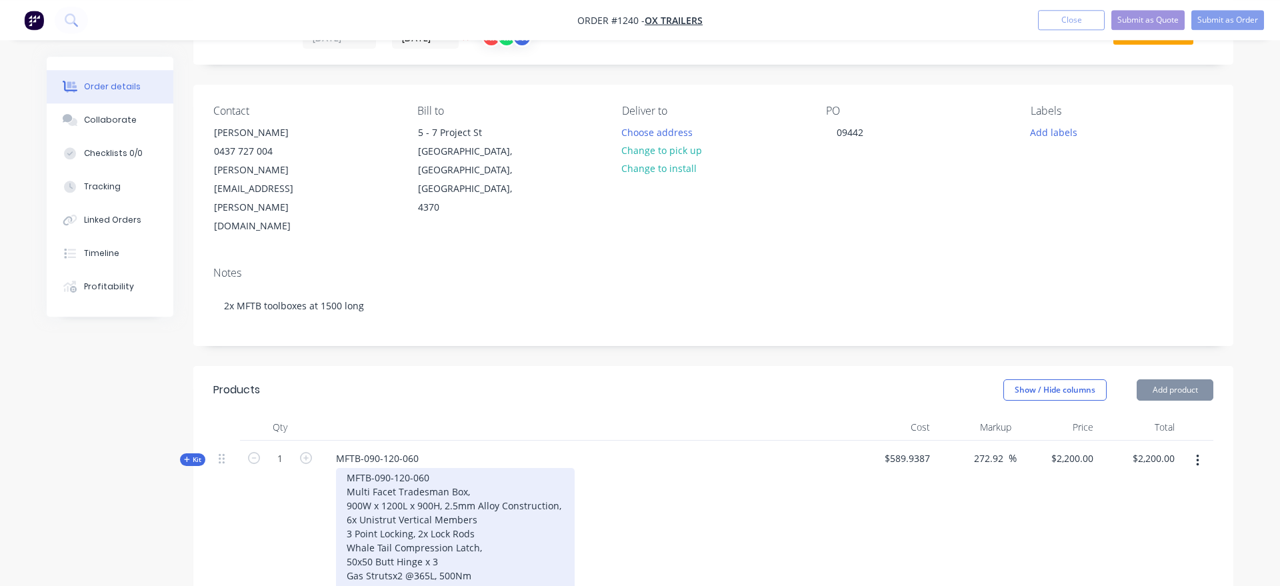
scroll to position [68, 0]
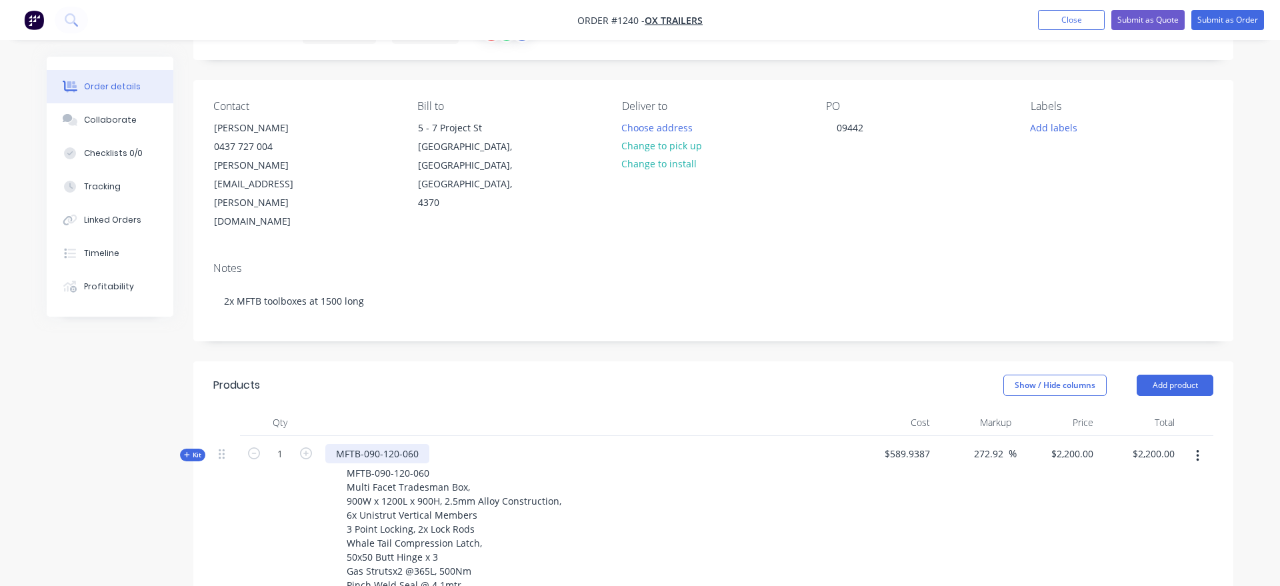
click at [396, 444] on div "MFTB-090-120-060" at bounding box center [377, 453] width 104 height 19
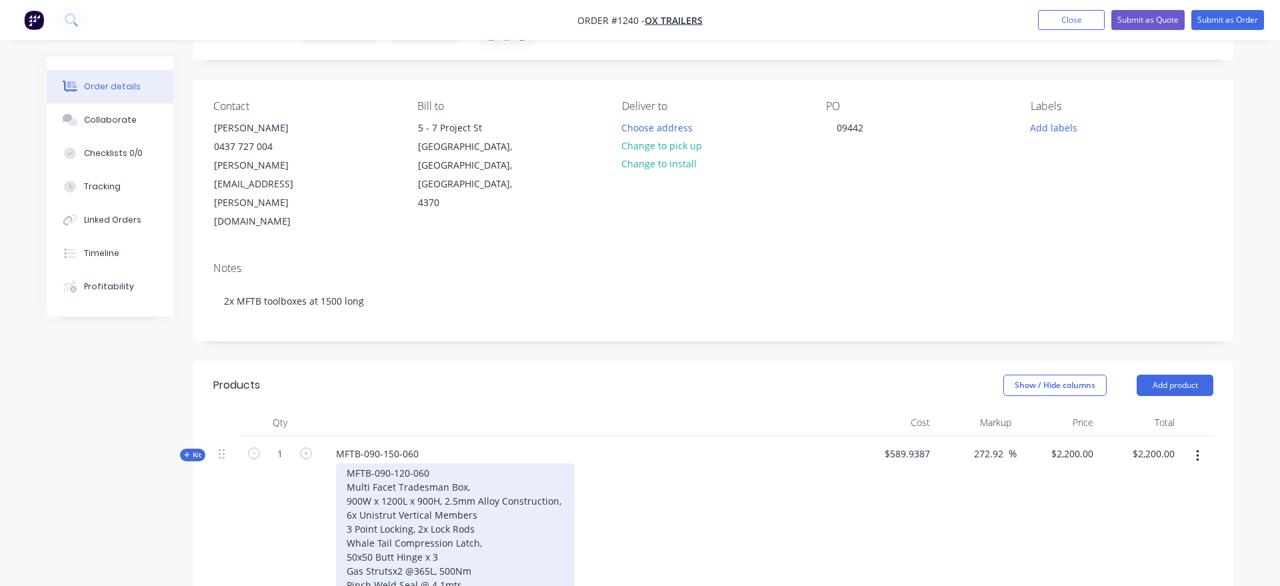
click at [409, 463] on div "MFTB-090-120-060 Multi Facet Tradesman Box, 900W x 1200L x 900H, 2.5mm Alloy Co…" at bounding box center [455, 535] width 239 height 145
click at [391, 463] on div "MFTB-090-150-060 Multi Facet Tradesman Box, 900W x 1200L x 900H, 2.5mm Alloy Co…" at bounding box center [455, 535] width 239 height 145
click at [499, 510] on div "MFTB-090-150-060 Multi Facet Tradesman Box, 900W x 1500L x 900H, 2.5mm Alloy Co…" at bounding box center [455, 535] width 239 height 145
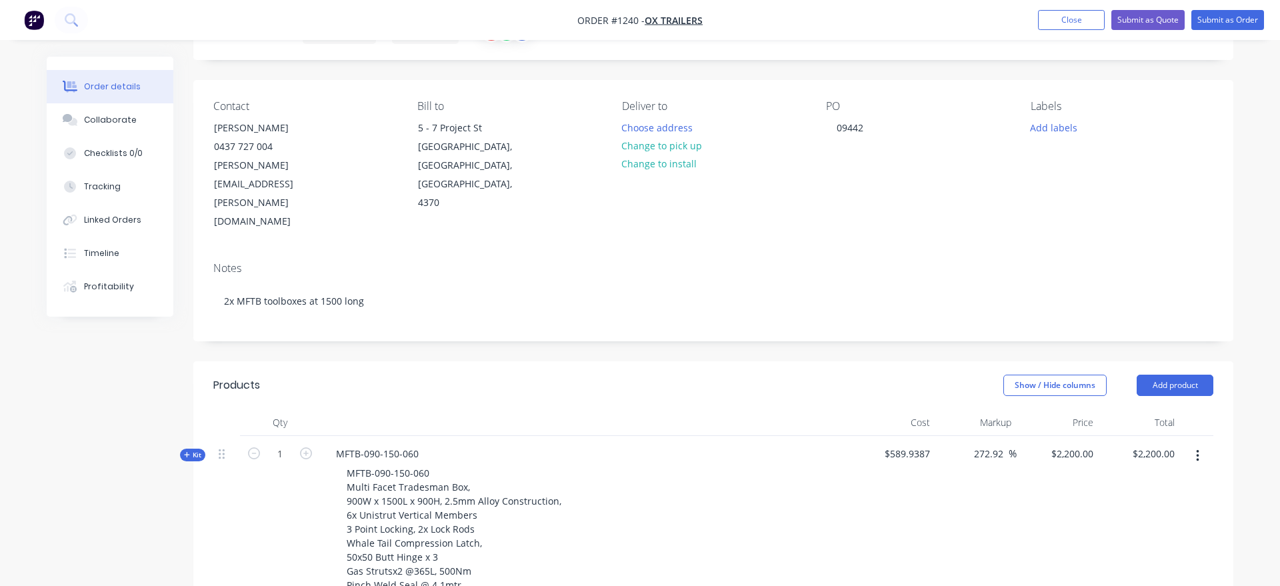
click at [619, 463] on div "MFTB-090-150-060 Multi Facet Tradesman Box, 900W x 1500L x 900H, 2.5mm Alloy Co…" at bounding box center [586, 535] width 523 height 145
click at [1068, 19] on button "Close" at bounding box center [1071, 20] width 67 height 20
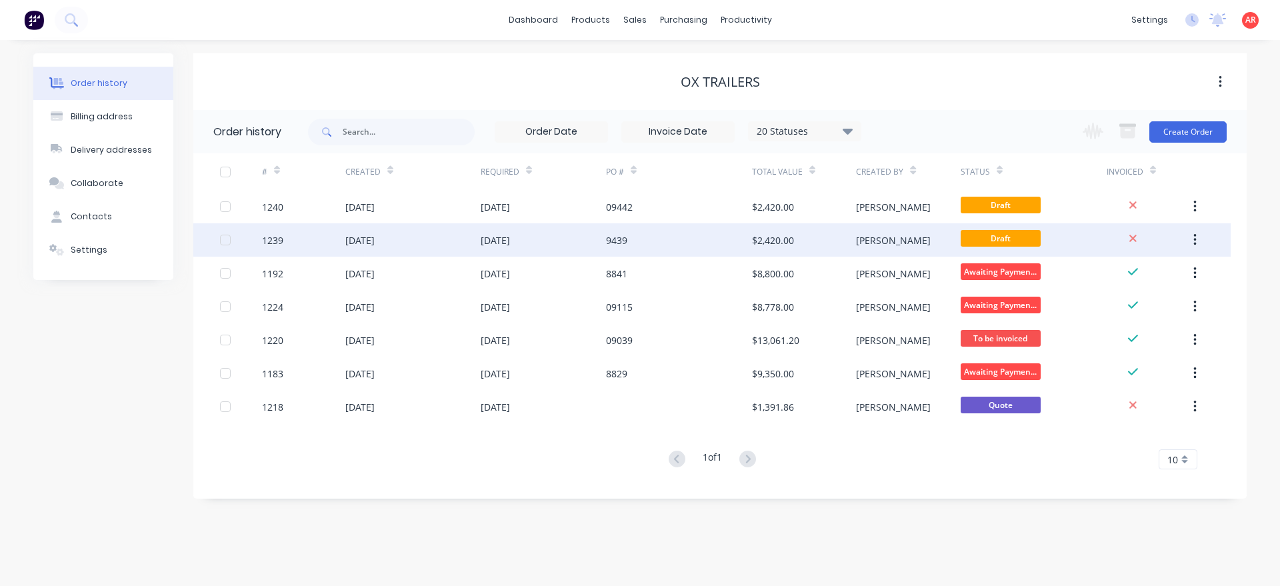
click at [424, 243] on div "[DATE]" at bounding box center [412, 239] width 135 height 33
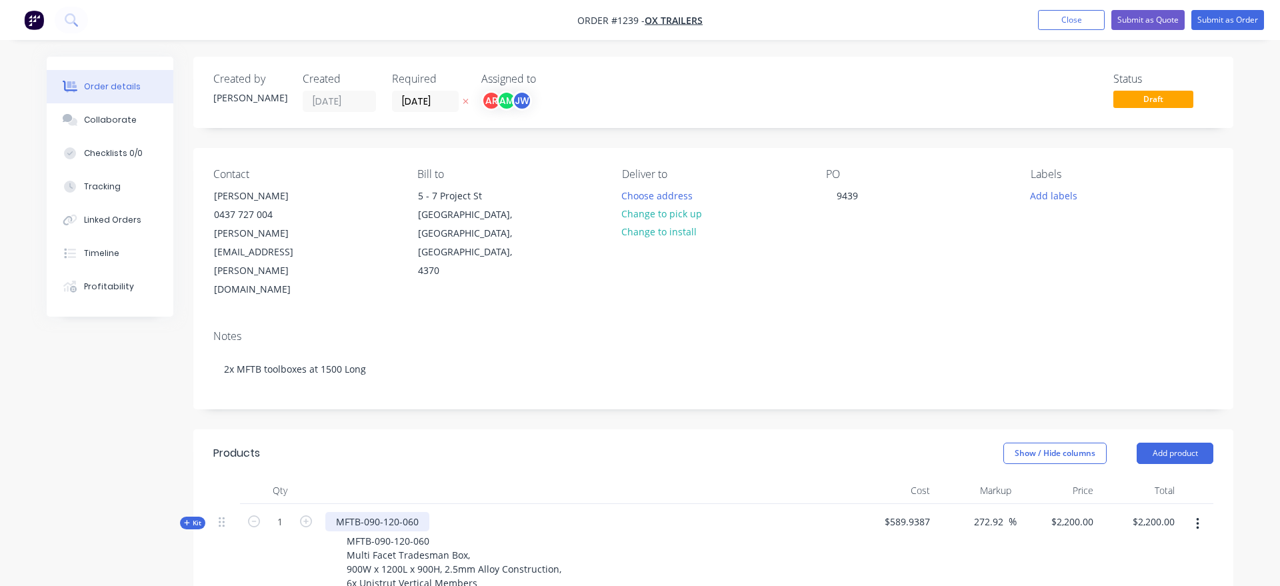
click at [395, 512] on div "MFTB-090-120-060" at bounding box center [377, 521] width 104 height 19
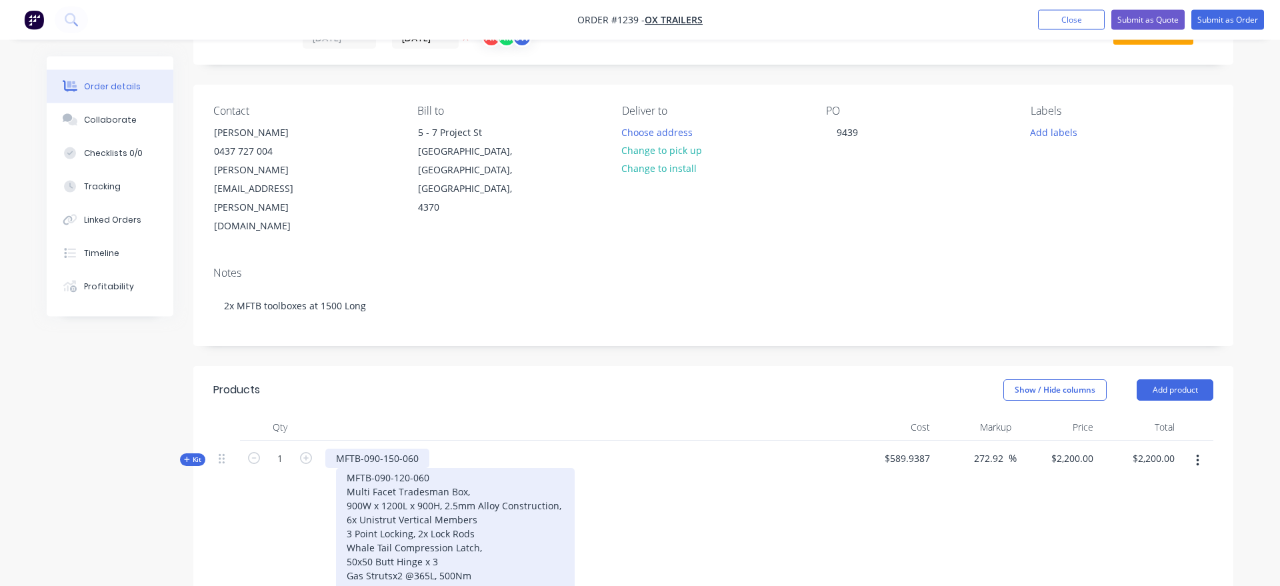
scroll to position [68, 0]
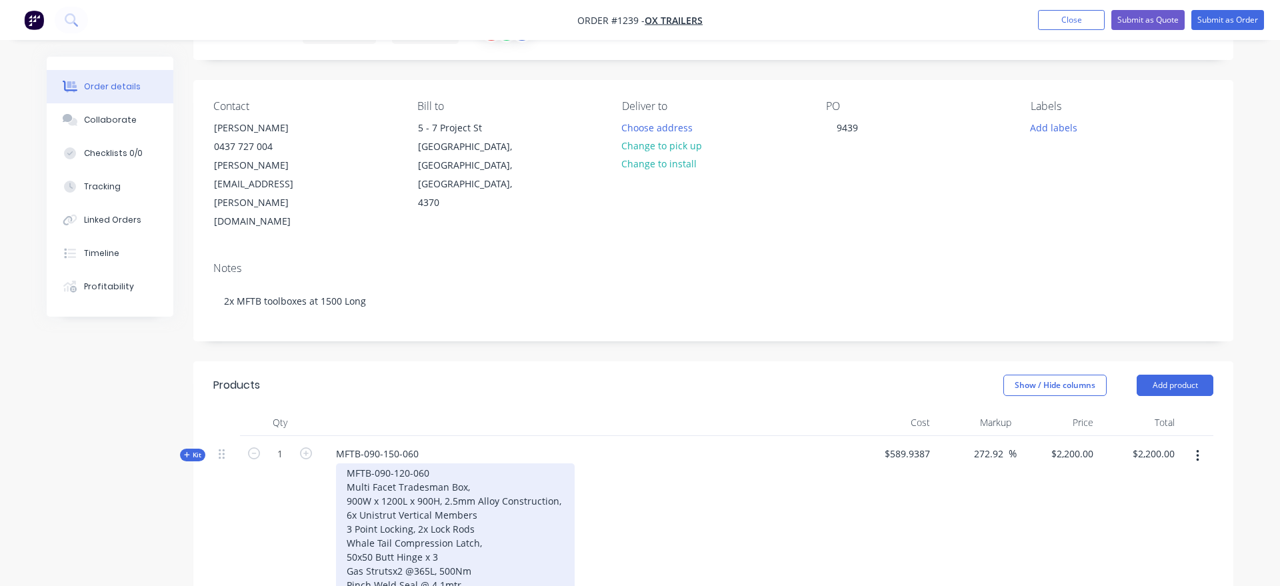
click at [407, 463] on div "MFTB-090-120-060 Multi Facet Tradesman Box, 900W x 1200L x 900H, 2.5mm Alloy Co…" at bounding box center [455, 535] width 239 height 145
click at [393, 463] on div "MFTB-090-150-060 Multi Facet Tradesman Box, 900W x 1200L x 900H, 2.5mm Alloy Co…" at bounding box center [455, 535] width 239 height 145
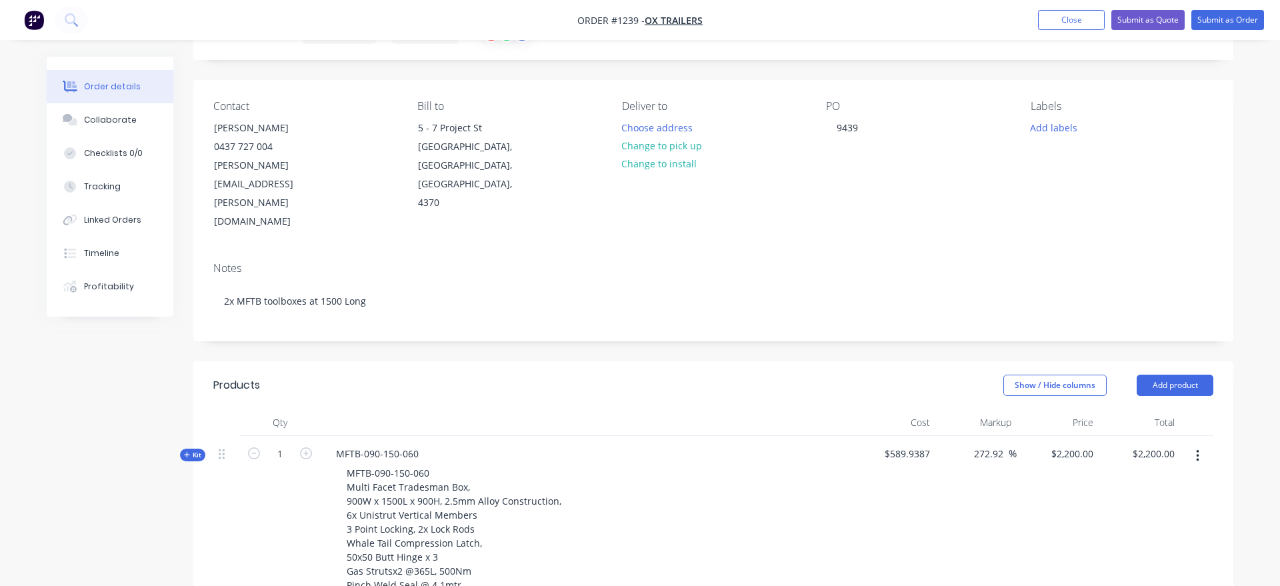
click at [651, 499] on div "MFTB-090-150-060 Multi Facet Tradesman Box, 900W x 1500L x 900H, 2.5mm Alloy Co…" at bounding box center [586, 535] width 523 height 145
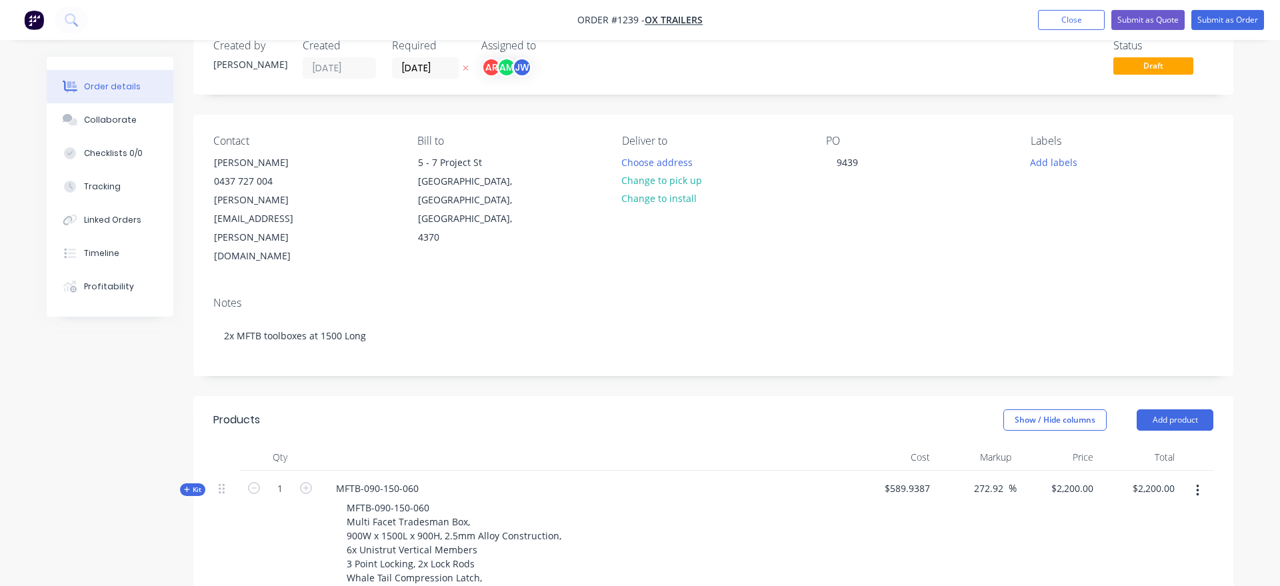
scroll to position [0, 0]
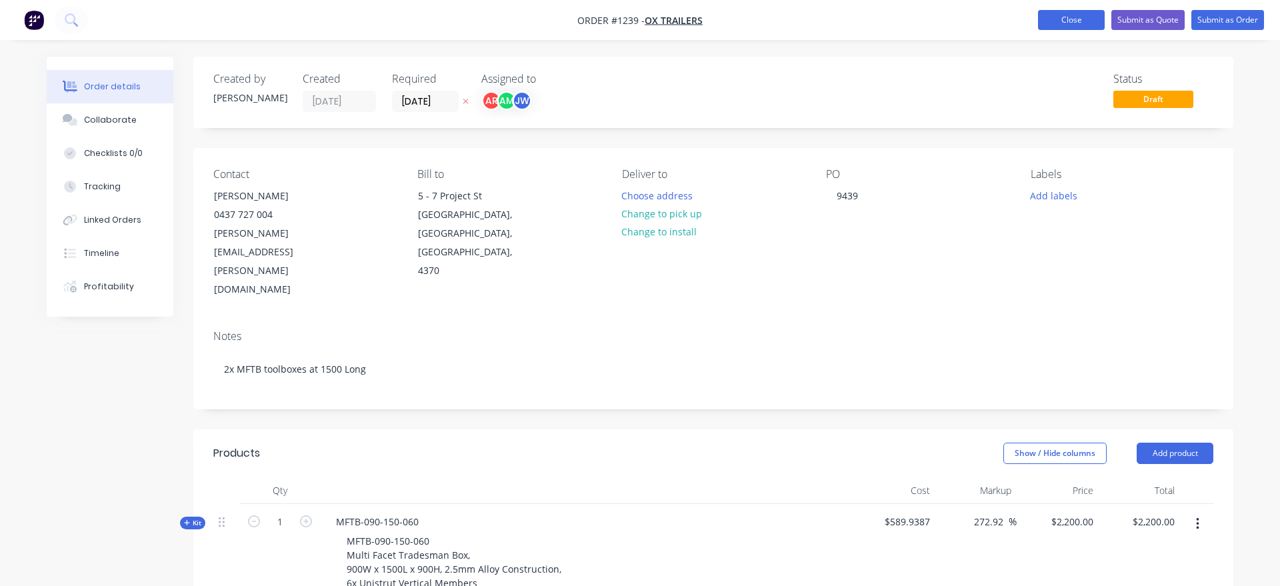
click at [1076, 19] on button "Close" at bounding box center [1071, 20] width 67 height 20
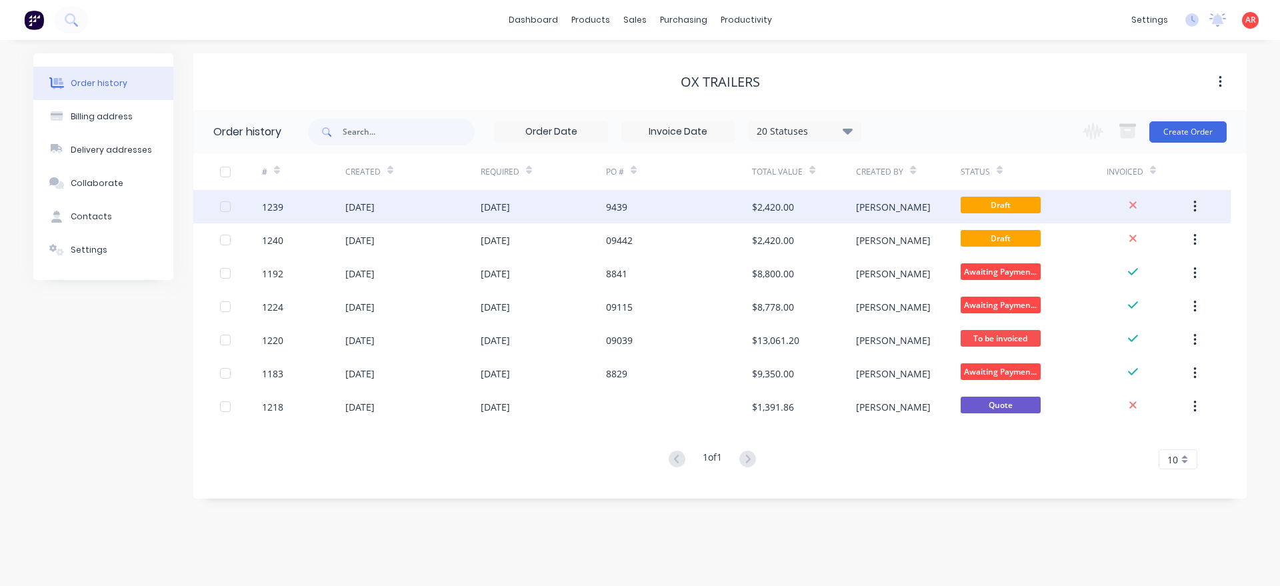
click at [564, 204] on div "[DATE]" at bounding box center [543, 206] width 125 height 33
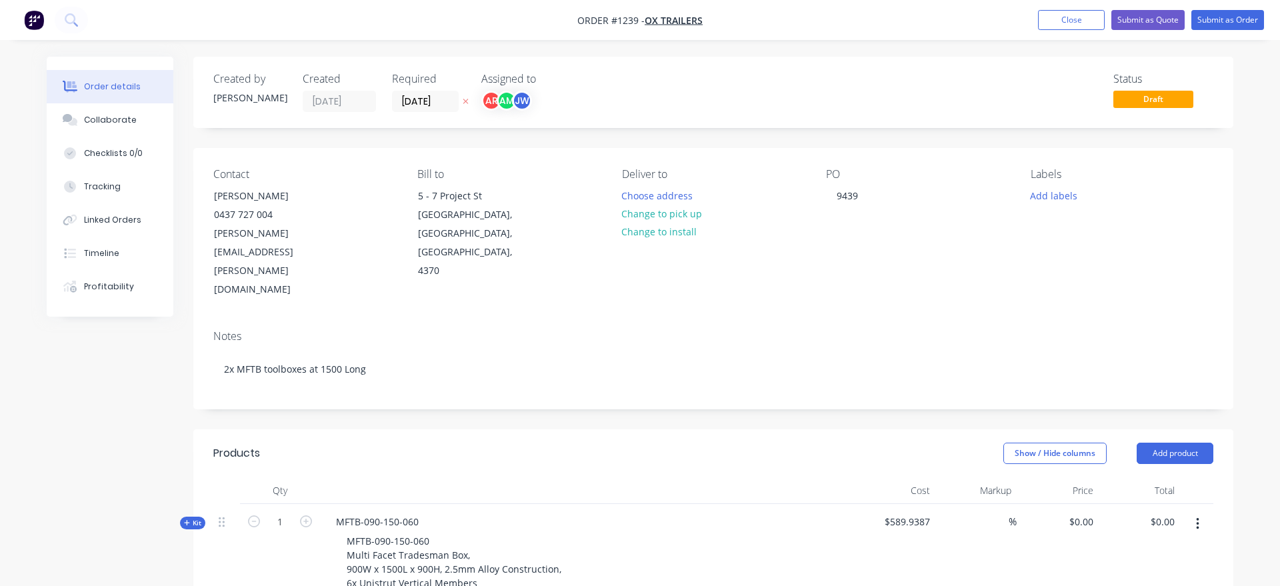
type input "272.92"
type input "$2,200.00"
click at [832, 191] on div "9439" at bounding box center [847, 195] width 43 height 19
click at [764, 359] on div "Created by [PERSON_NAME] Created [DATE] Required [DATE] Assigned to AR AM JW St…" at bounding box center [713, 554] width 1040 height 994
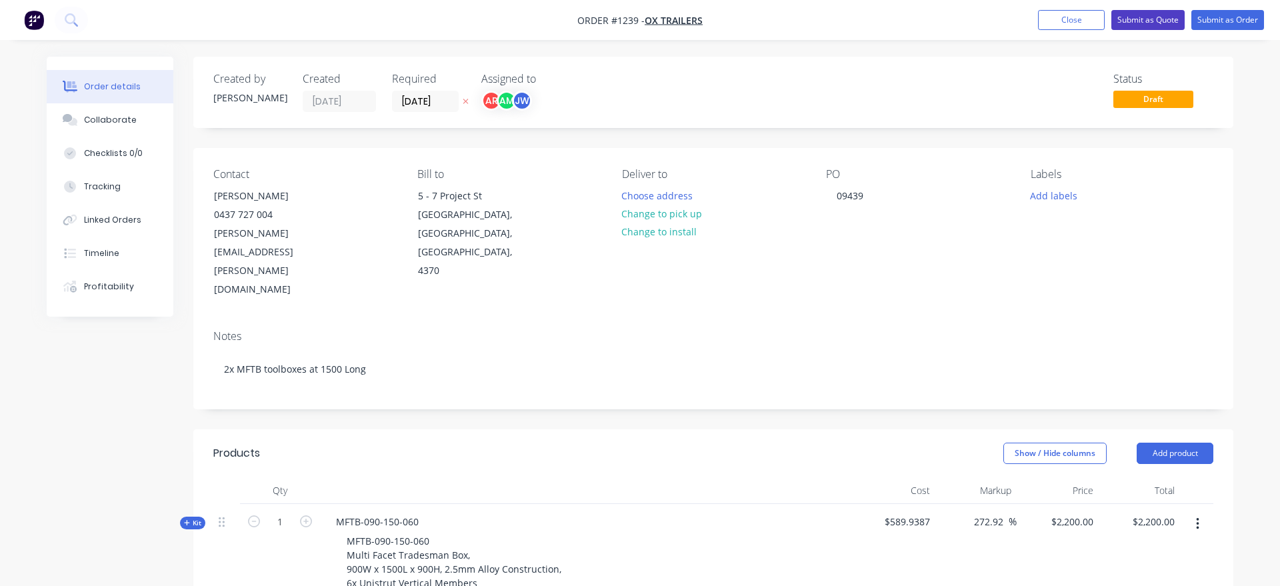
click at [1160, 23] on button "Submit as Quote" at bounding box center [1147, 20] width 73 height 20
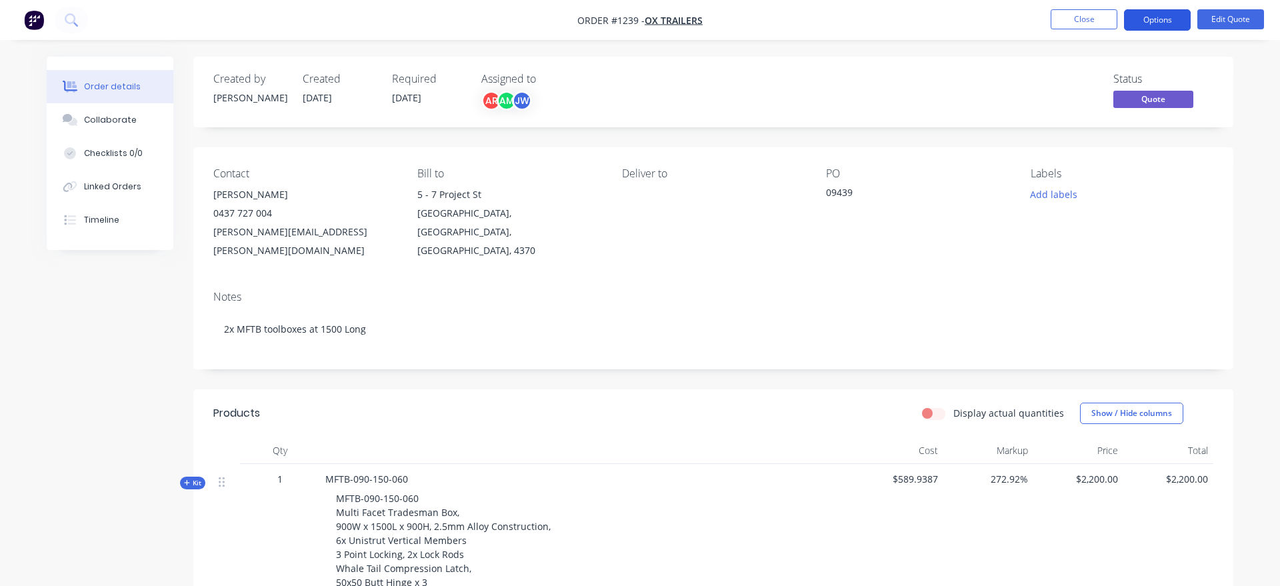
click at [1160, 23] on button "Options" at bounding box center [1157, 19] width 67 height 21
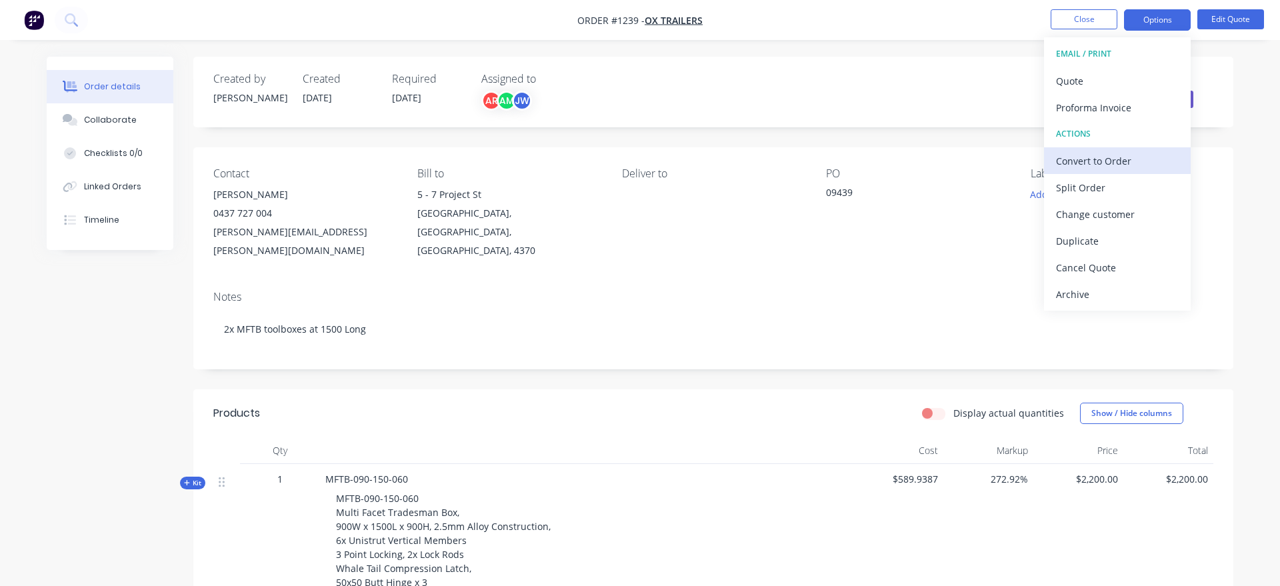
click at [1131, 170] on div "Convert to Order" at bounding box center [1117, 160] width 123 height 19
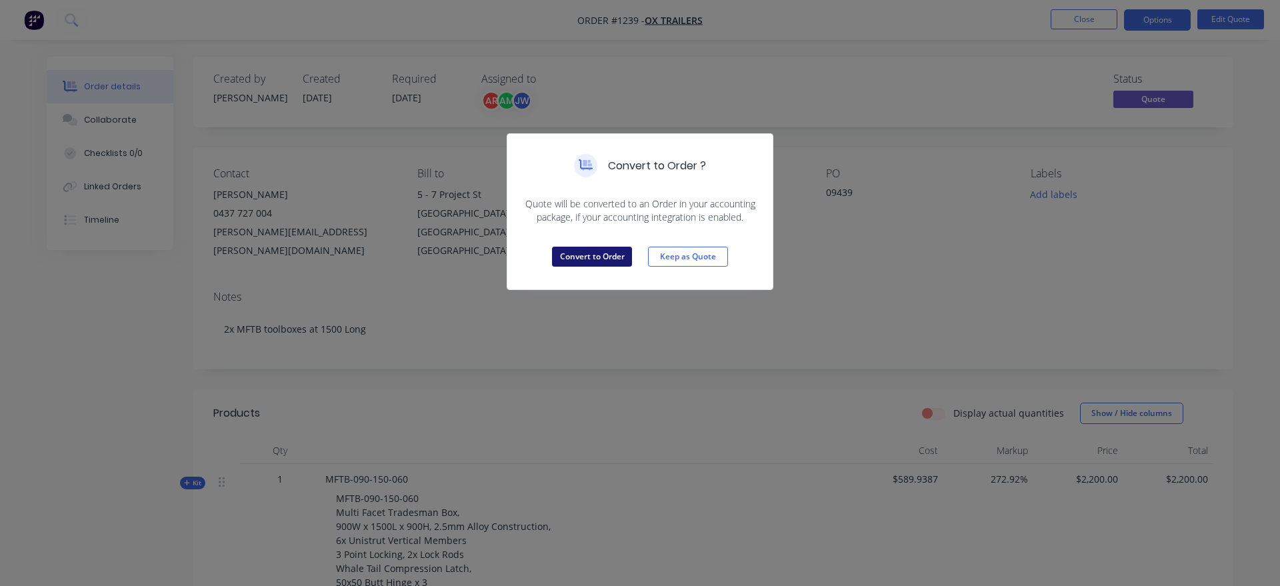
click at [569, 251] on button "Convert to Order" at bounding box center [592, 257] width 80 height 20
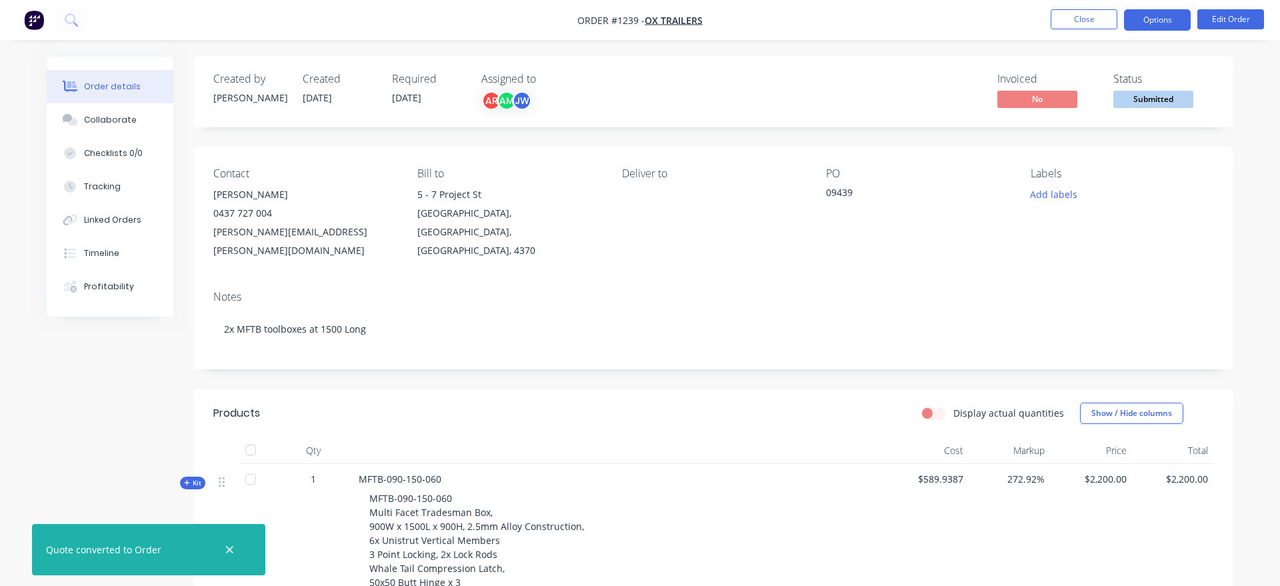
click at [1138, 25] on button "Options" at bounding box center [1157, 19] width 67 height 21
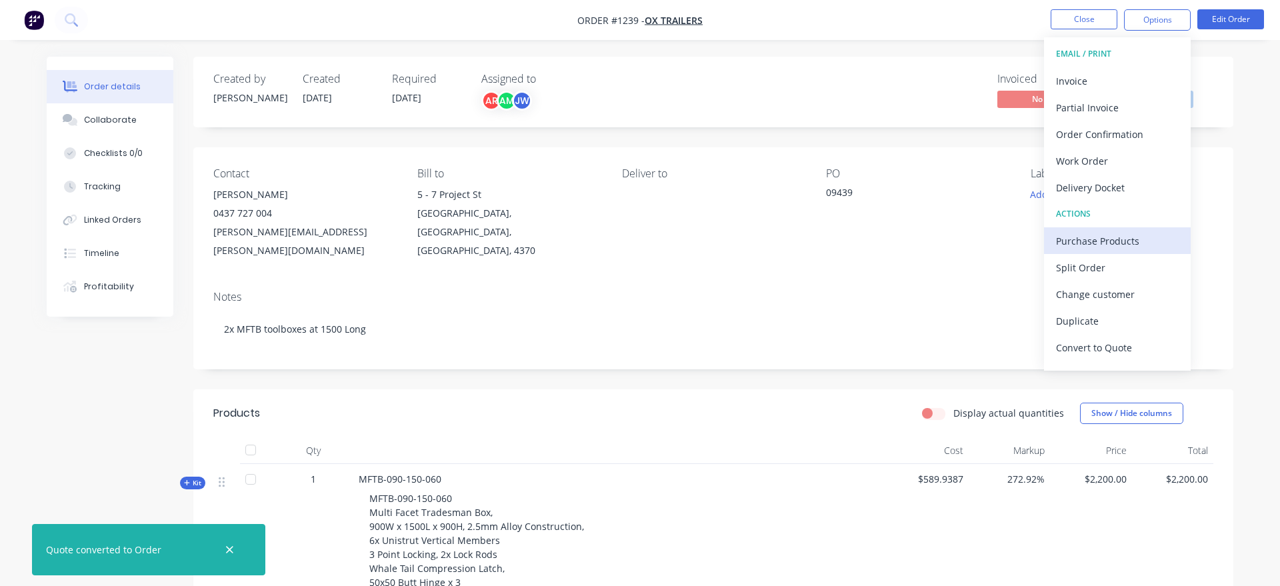
click at [1142, 247] on div "Purchase Products" at bounding box center [1117, 240] width 123 height 19
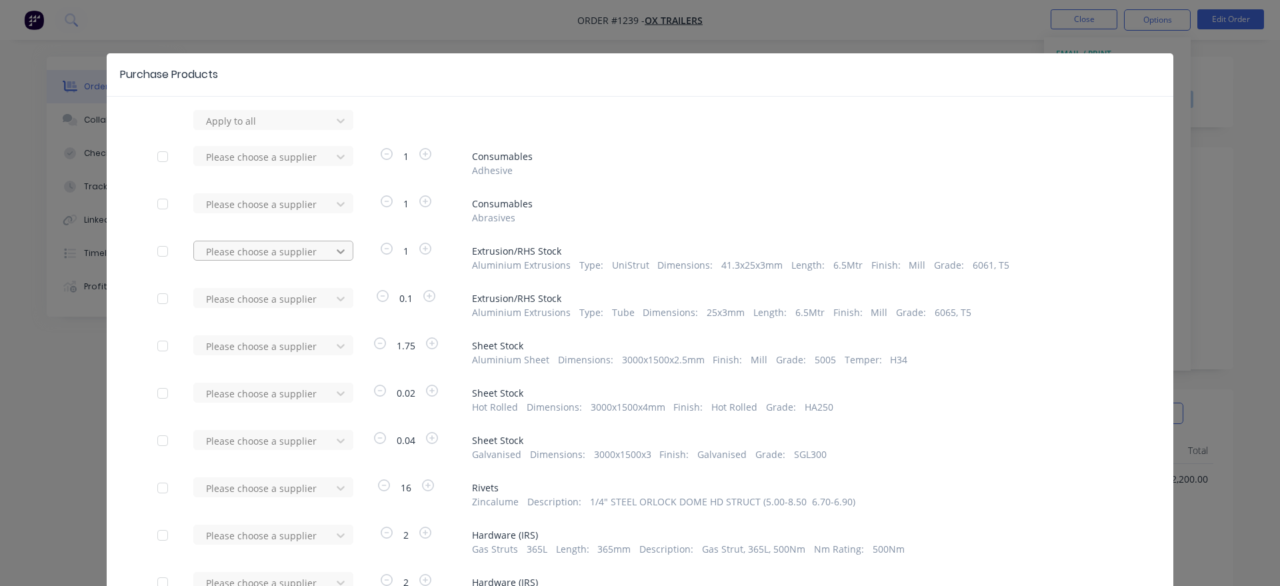
click at [342, 127] on icon at bounding box center [340, 120] width 13 height 13
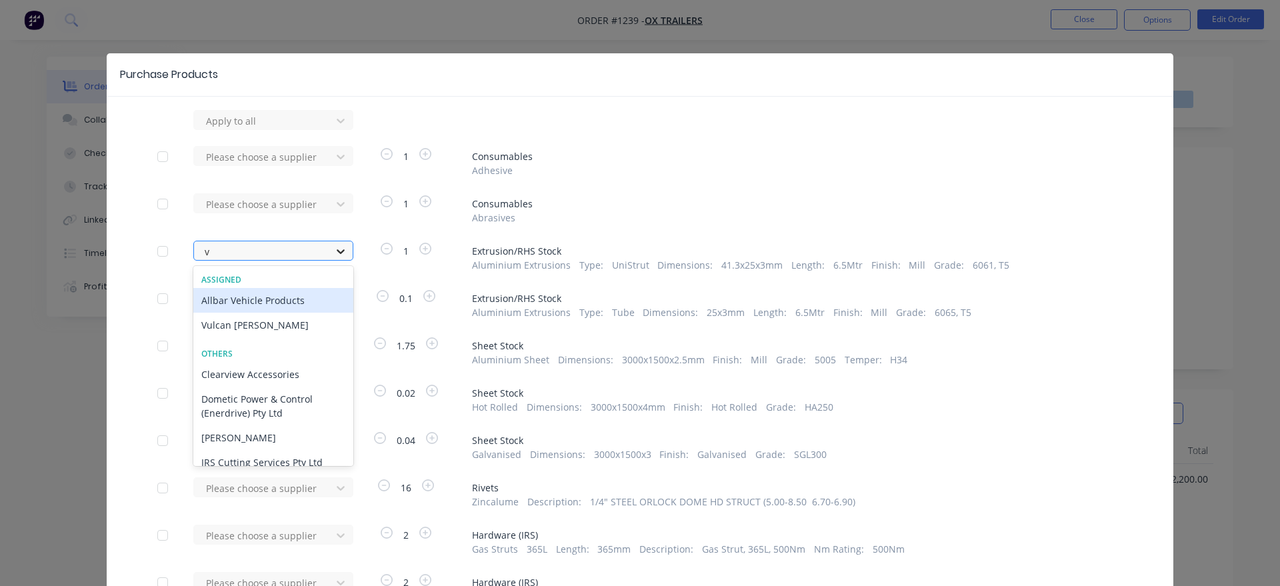
type input "vu"
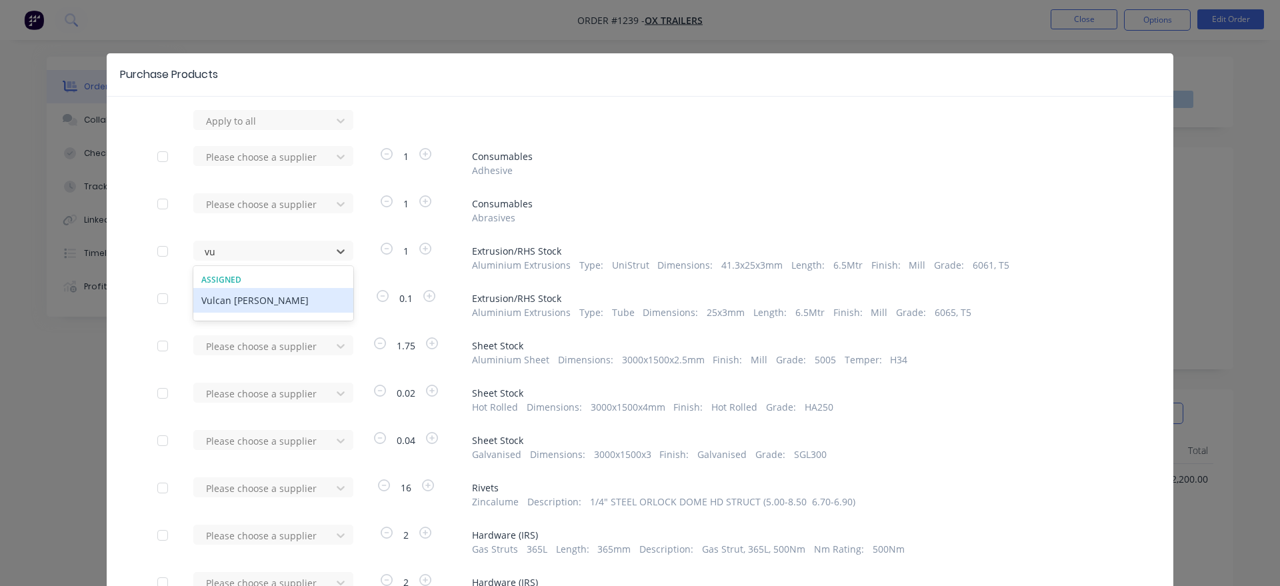
click at [327, 311] on div "Vulcan [PERSON_NAME]" at bounding box center [273, 300] width 160 height 25
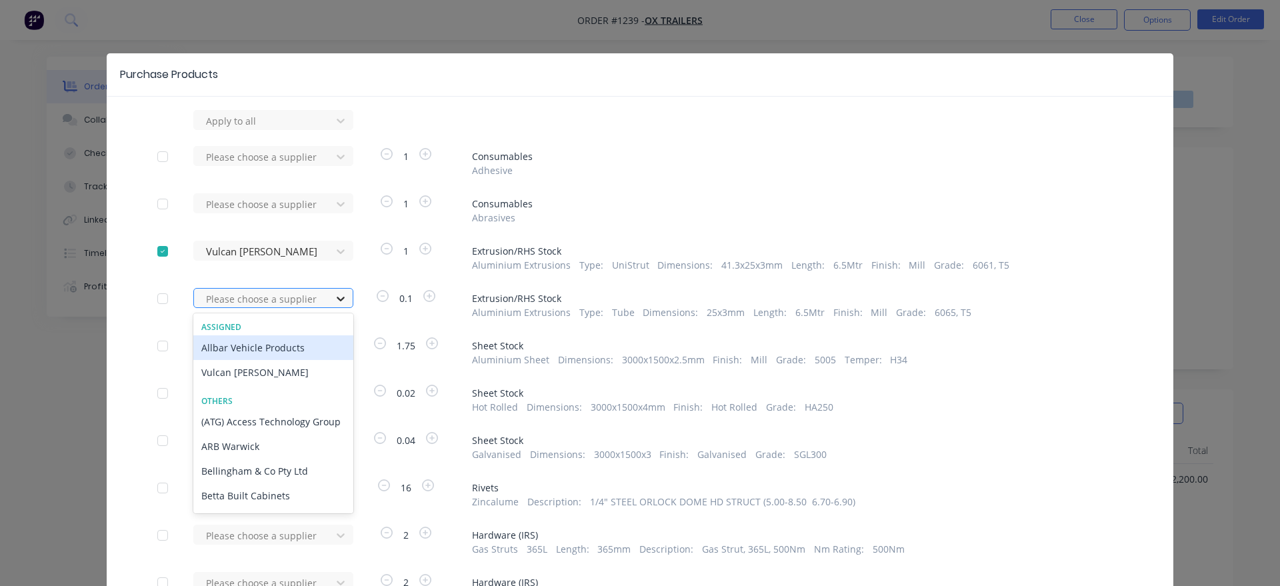
click at [329, 303] on div at bounding box center [341, 298] width 24 height 21
click at [300, 364] on div "Vulcan [PERSON_NAME]" at bounding box center [273, 372] width 160 height 25
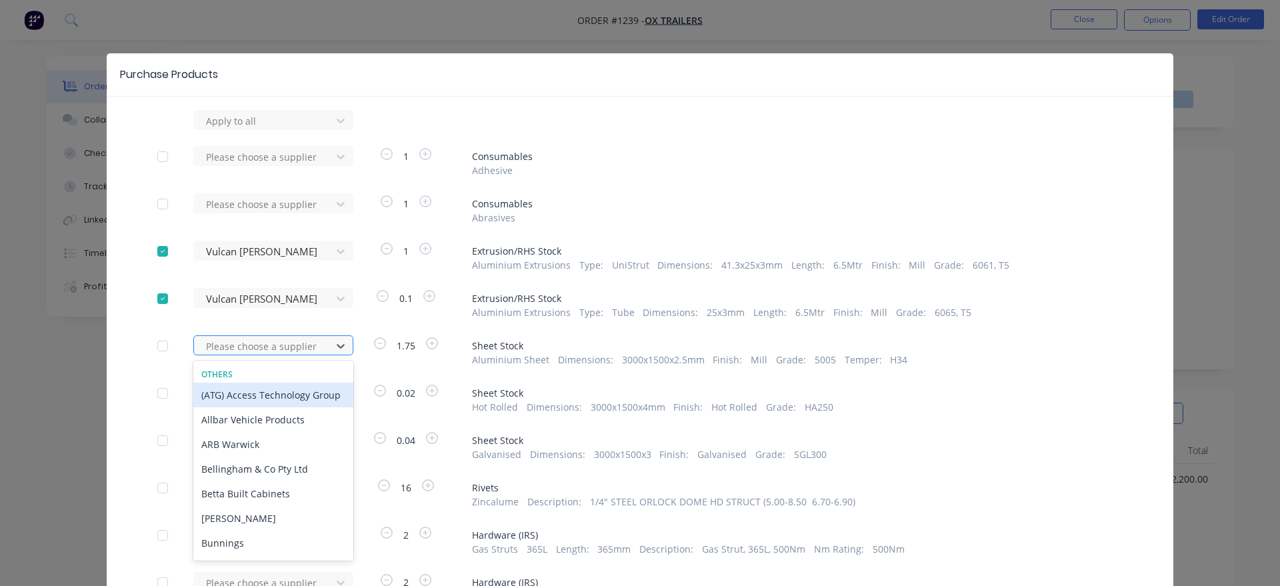
click at [291, 341] on div at bounding box center [265, 346] width 120 height 17
type input "vu"
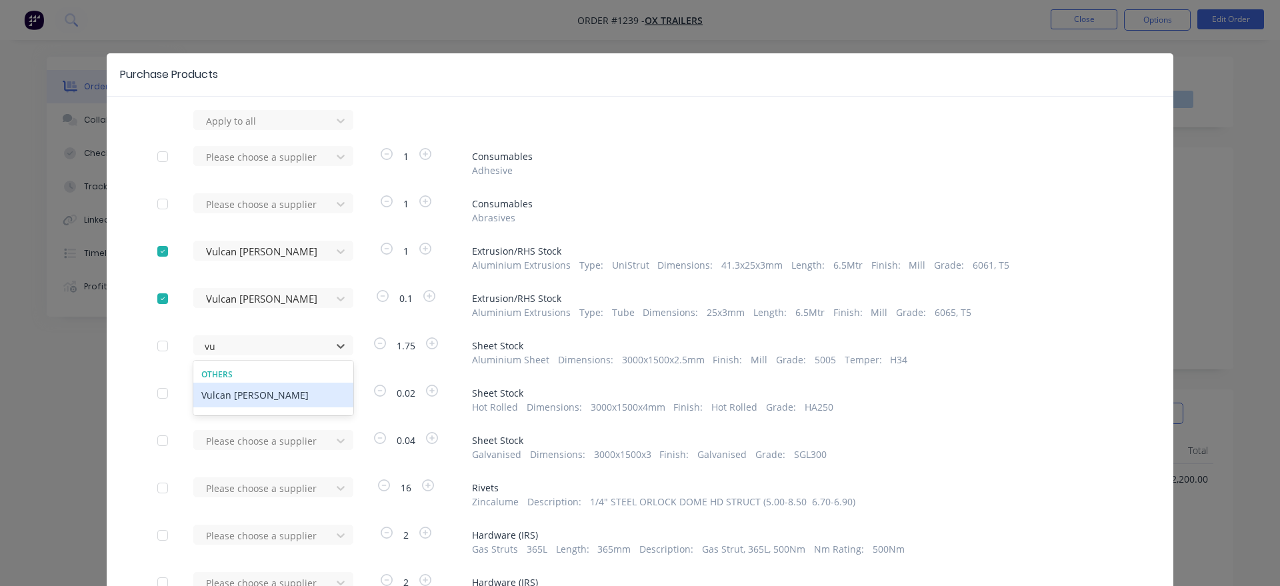
click at [287, 392] on div "Vulcan [PERSON_NAME]" at bounding box center [273, 395] width 160 height 25
click at [287, 130] on div "Please choose a supplier" at bounding box center [266, 120] width 147 height 20
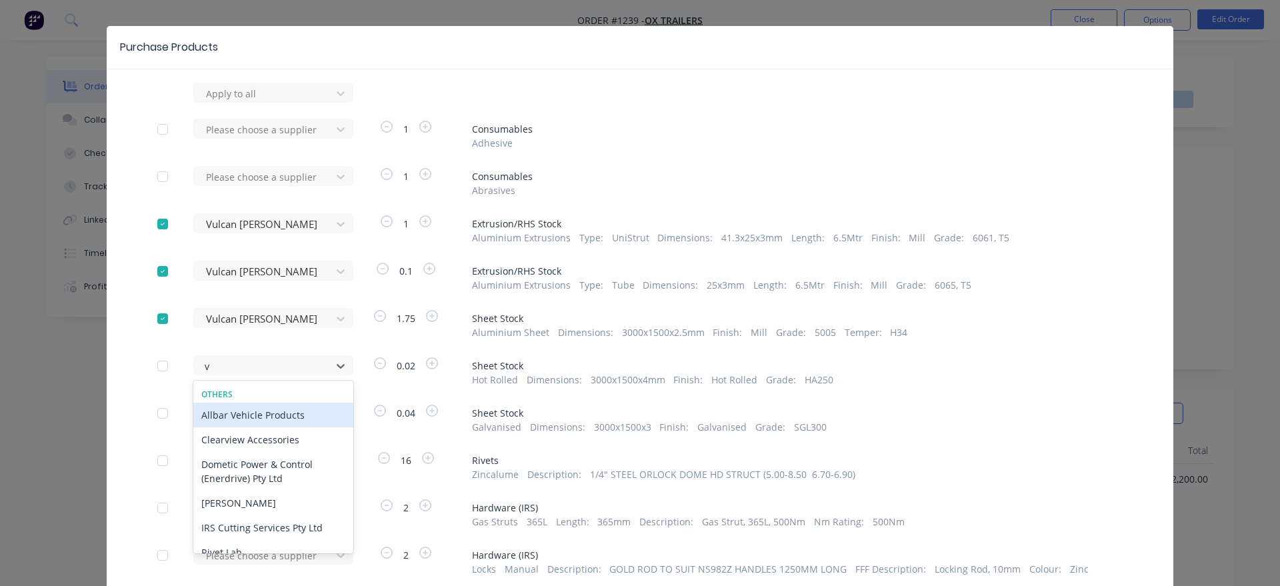
type input "vu"
click at [287, 420] on div "Vulcan [PERSON_NAME]" at bounding box center [273, 415] width 160 height 25
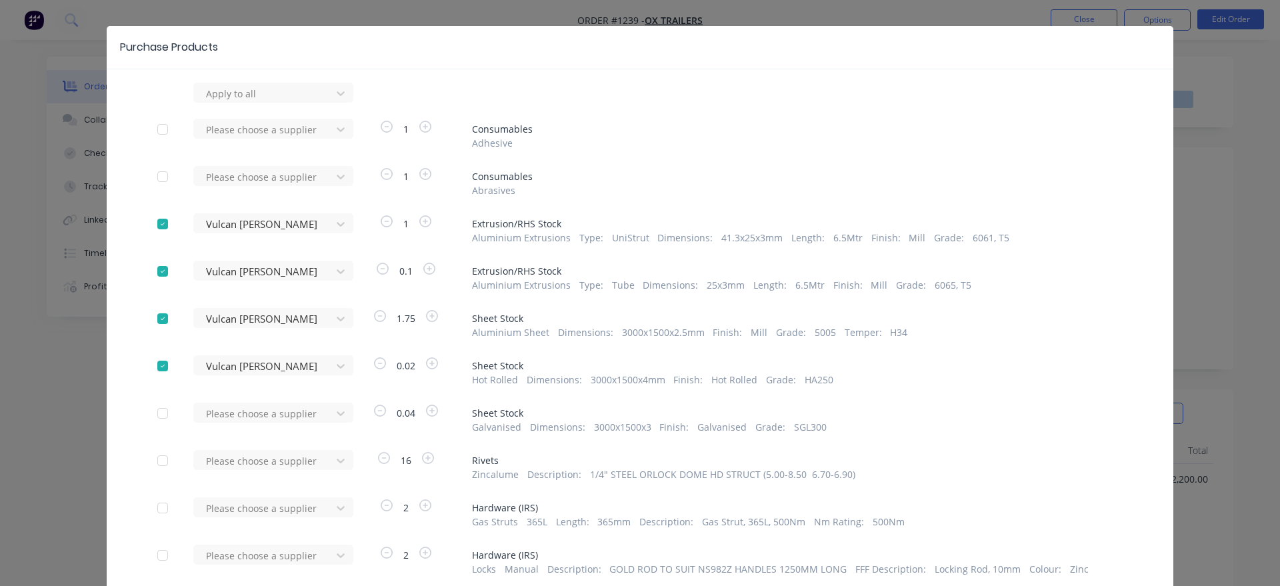
click at [287, 103] on div "Please choose a supplier" at bounding box center [266, 93] width 147 height 20
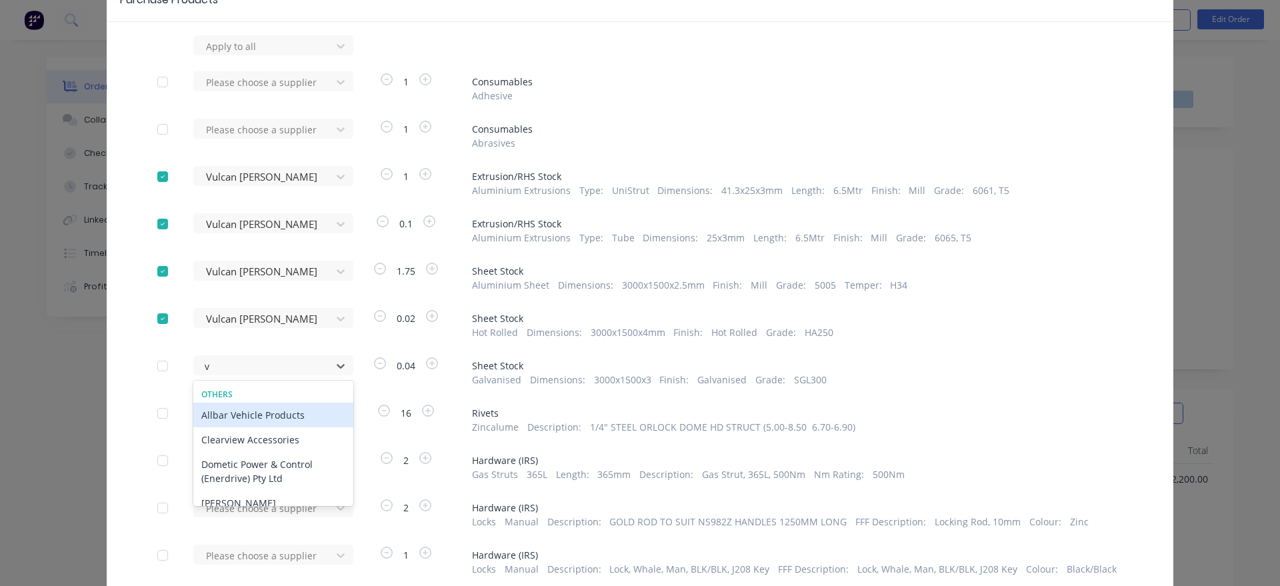
type input "vu"
click at [287, 421] on div "Vulcan [PERSON_NAME]" at bounding box center [273, 415] width 160 height 25
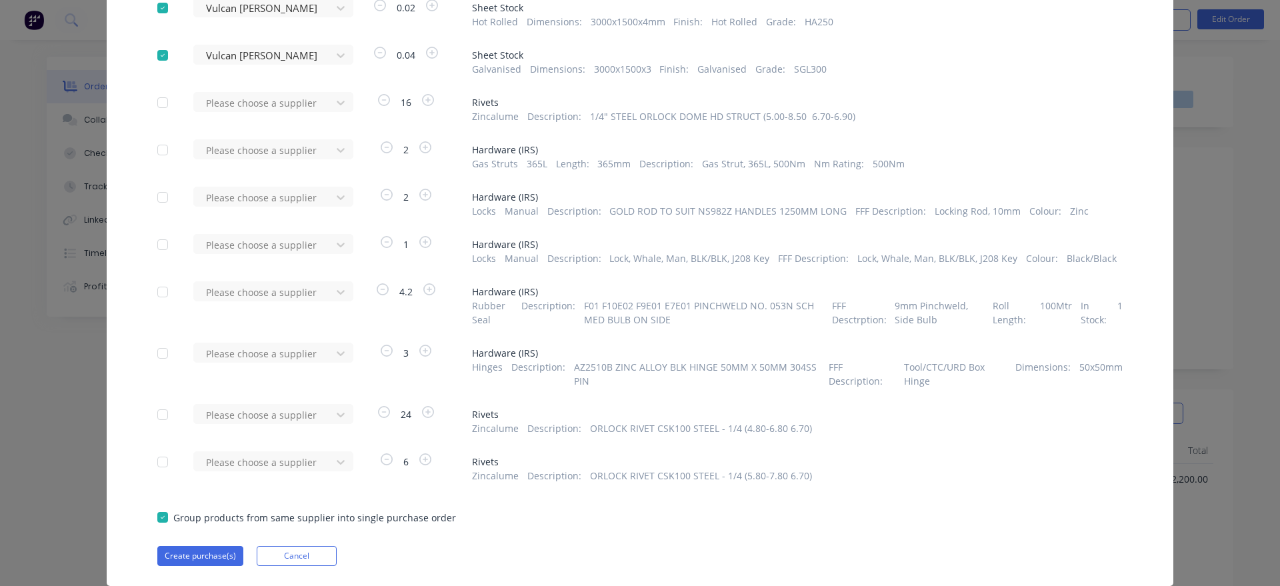
scroll to position [424, 0]
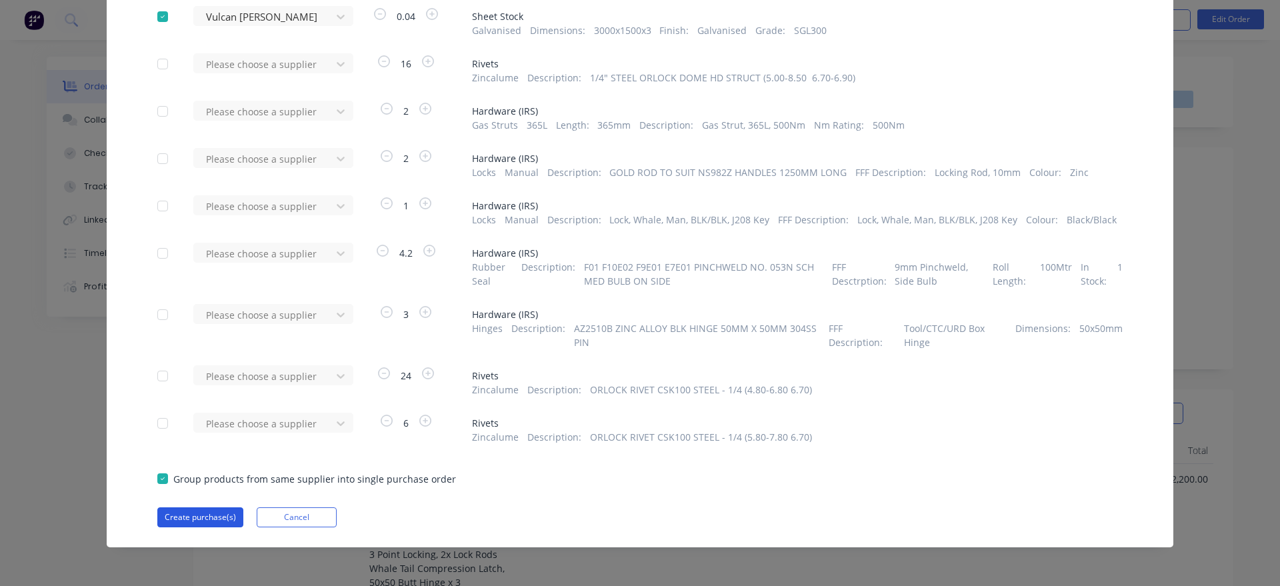
click at [228, 522] on button "Create purchase(s)" at bounding box center [200, 517] width 86 height 20
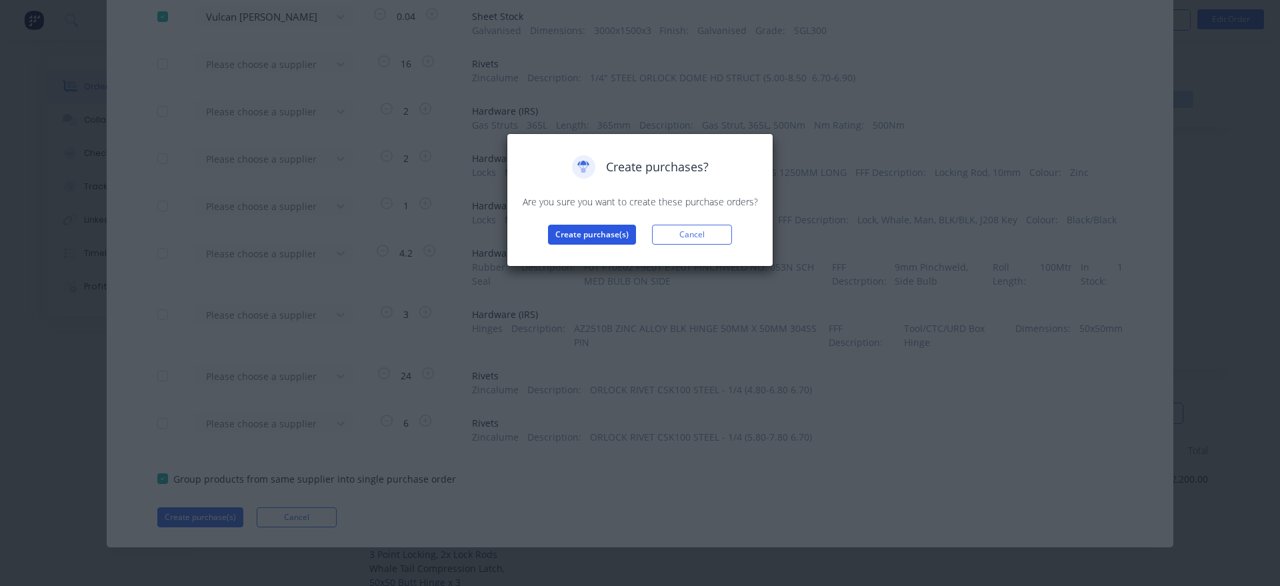
click at [582, 233] on button "Create purchase(s)" at bounding box center [592, 235] width 88 height 20
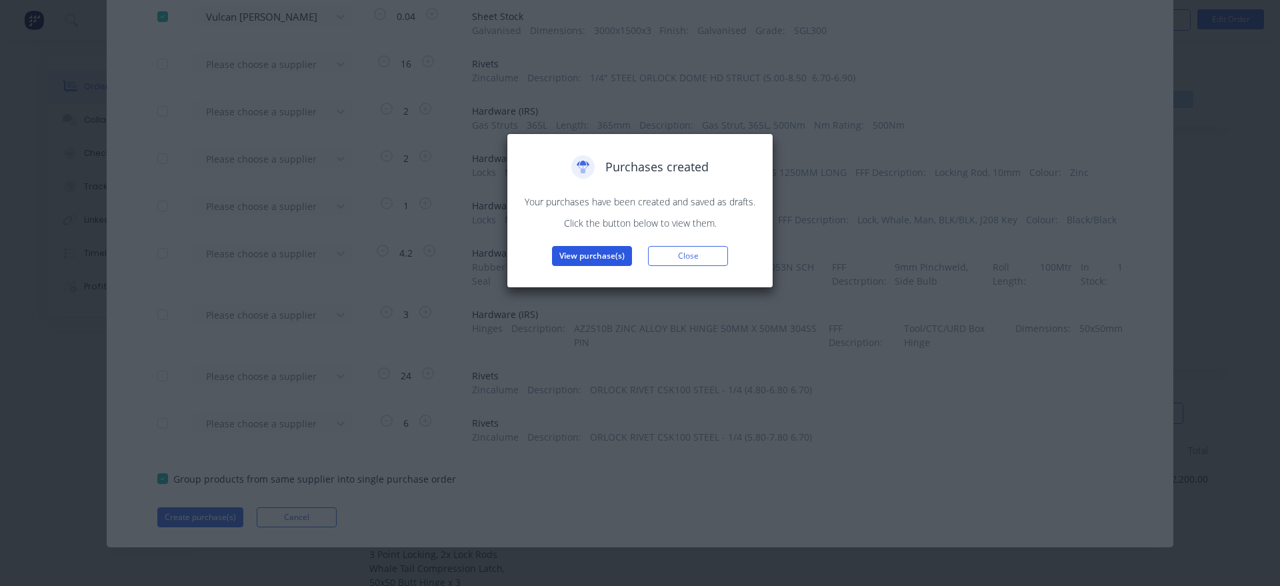
click at [572, 265] on button "View purchase(s)" at bounding box center [592, 256] width 80 height 20
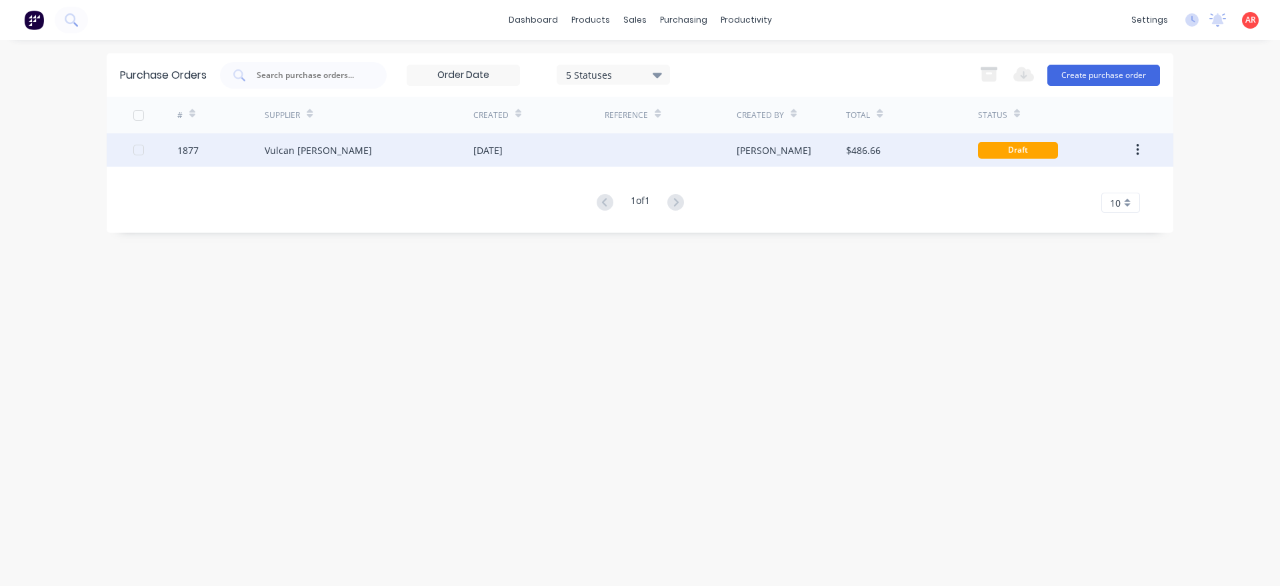
click at [457, 157] on div "Vulcan [PERSON_NAME]" at bounding box center [369, 149] width 209 height 33
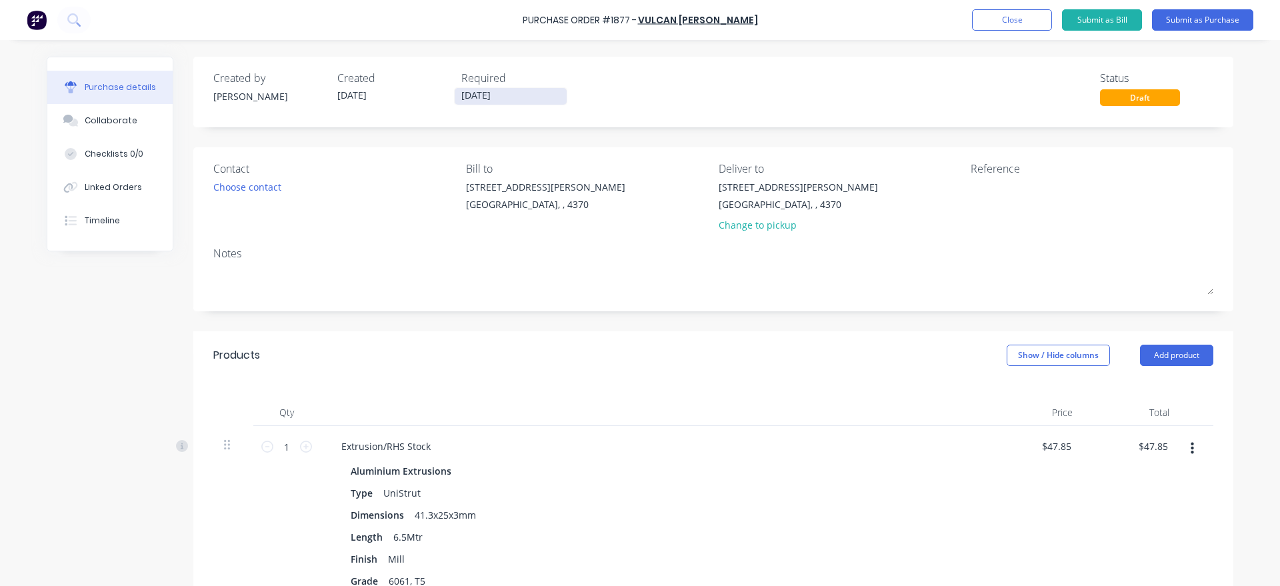
click at [513, 99] on input "[DATE]" at bounding box center [511, 96] width 112 height 17
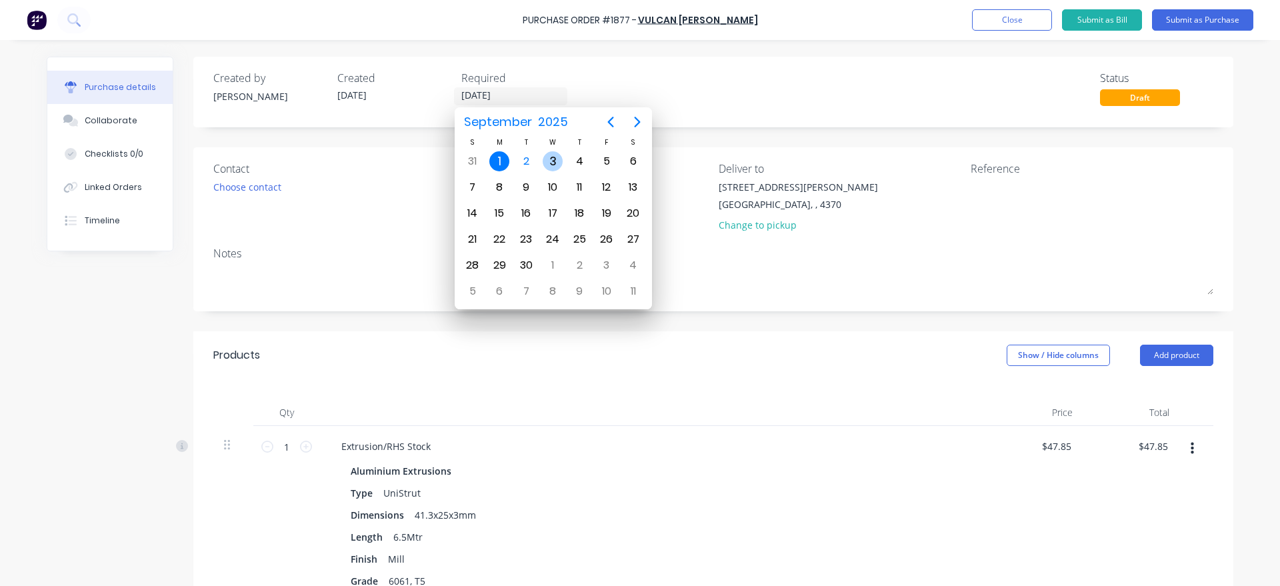
click at [547, 169] on div "3" at bounding box center [552, 161] width 27 height 25
type input "[DATE]"
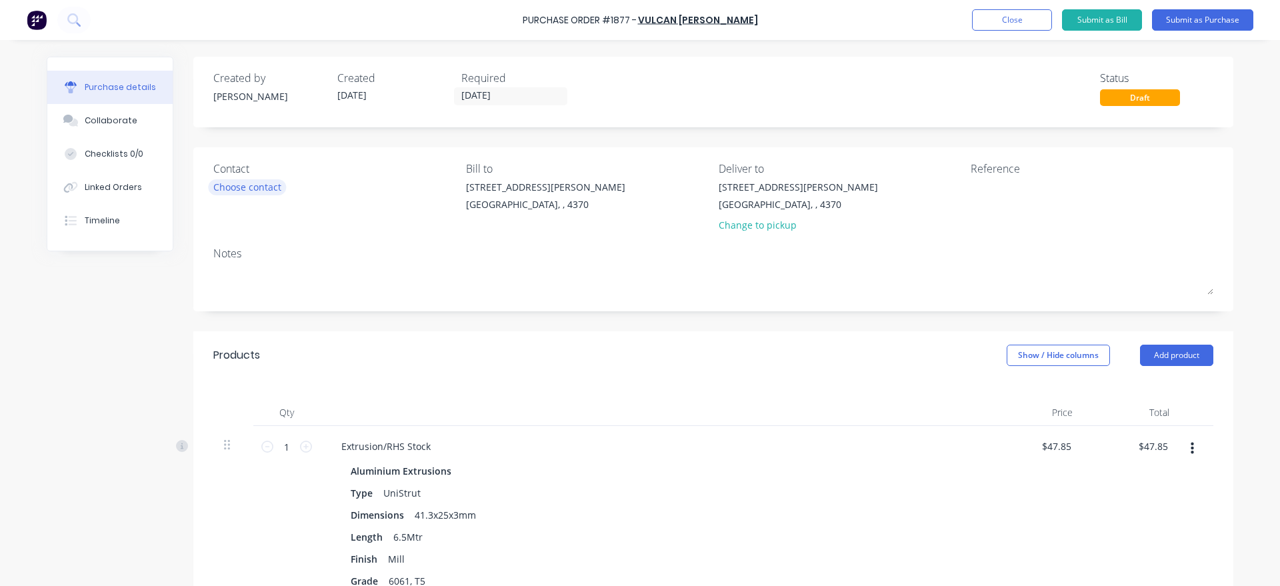
click at [249, 189] on div "Choose contact" at bounding box center [247, 187] width 68 height 14
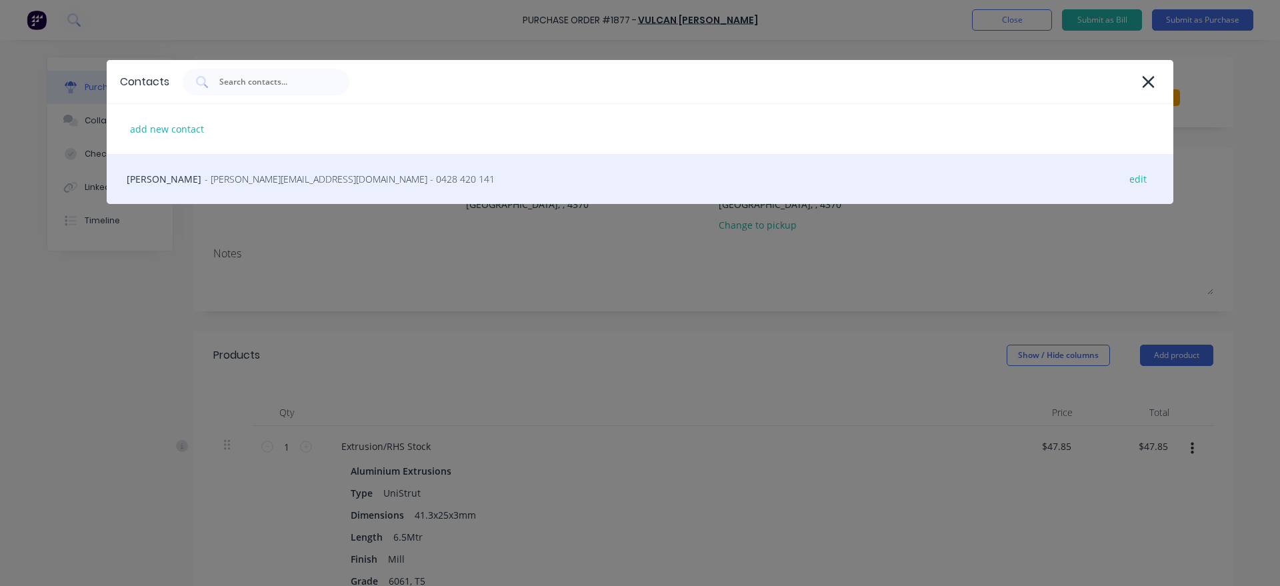
click at [249, 197] on div "Nicole - [EMAIL_ADDRESS][DOMAIN_NAME] - 0428 420 141 edit" at bounding box center [640, 179] width 1066 height 50
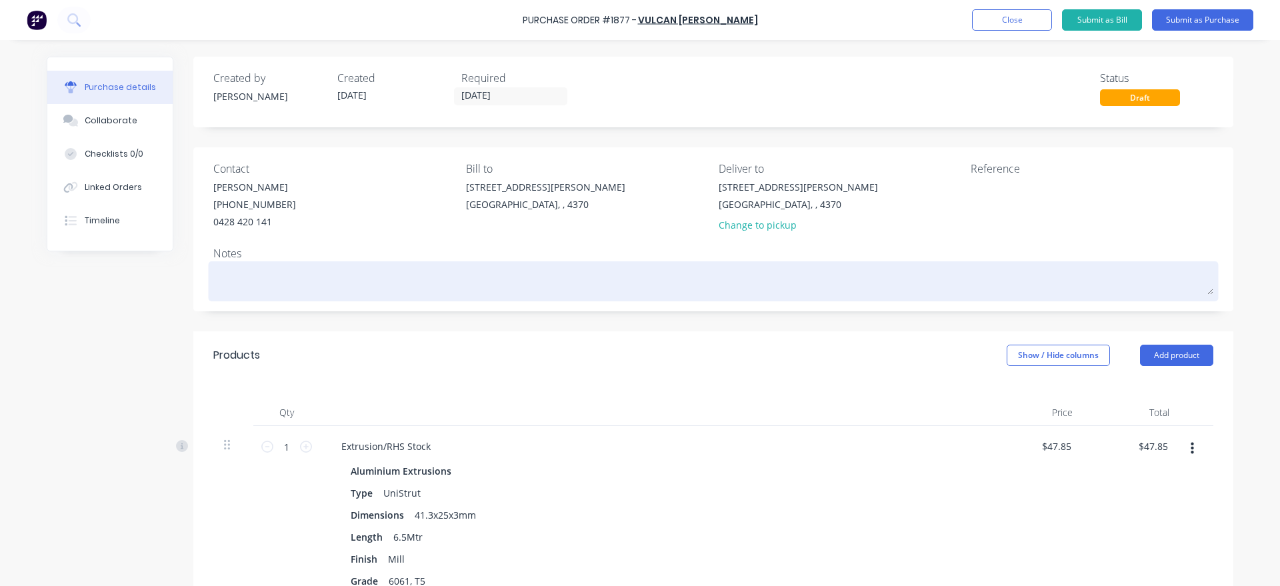
click at [300, 277] on textarea at bounding box center [713, 280] width 1000 height 30
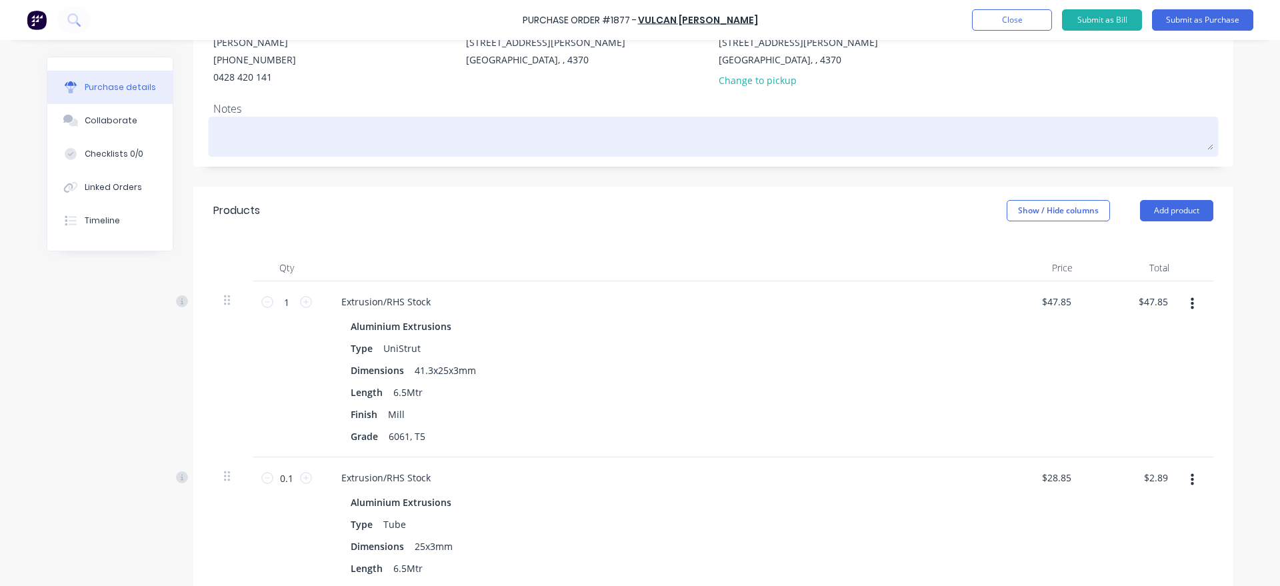
scroll to position [152, 0]
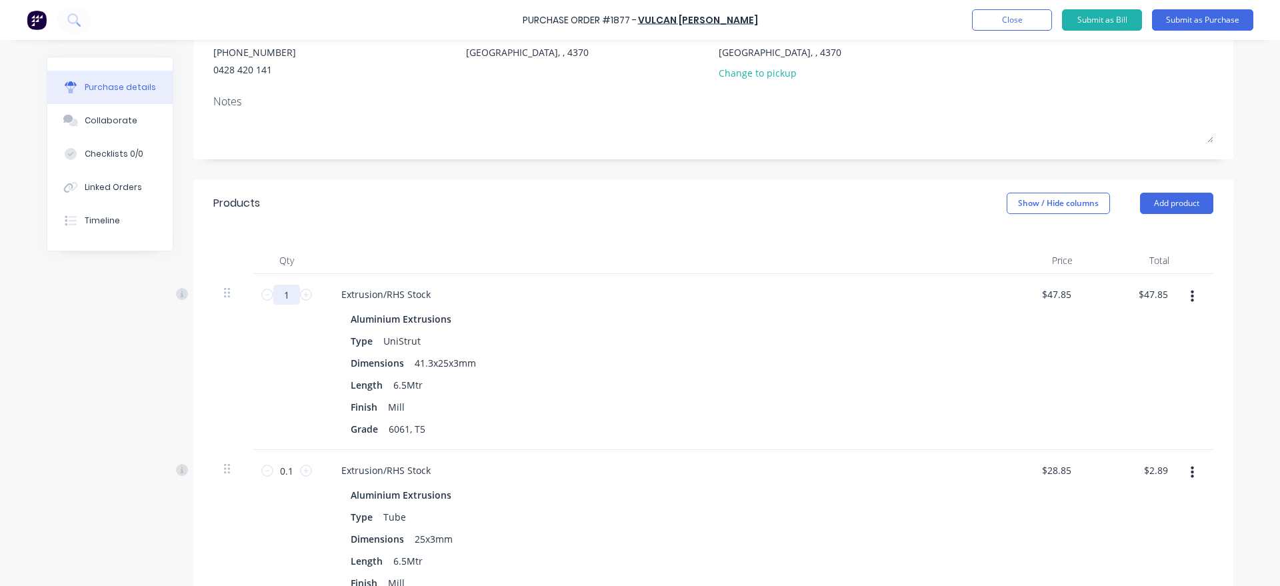
click at [295, 292] on input "1" at bounding box center [286, 295] width 27 height 20
type input "3"
type input "$143.55"
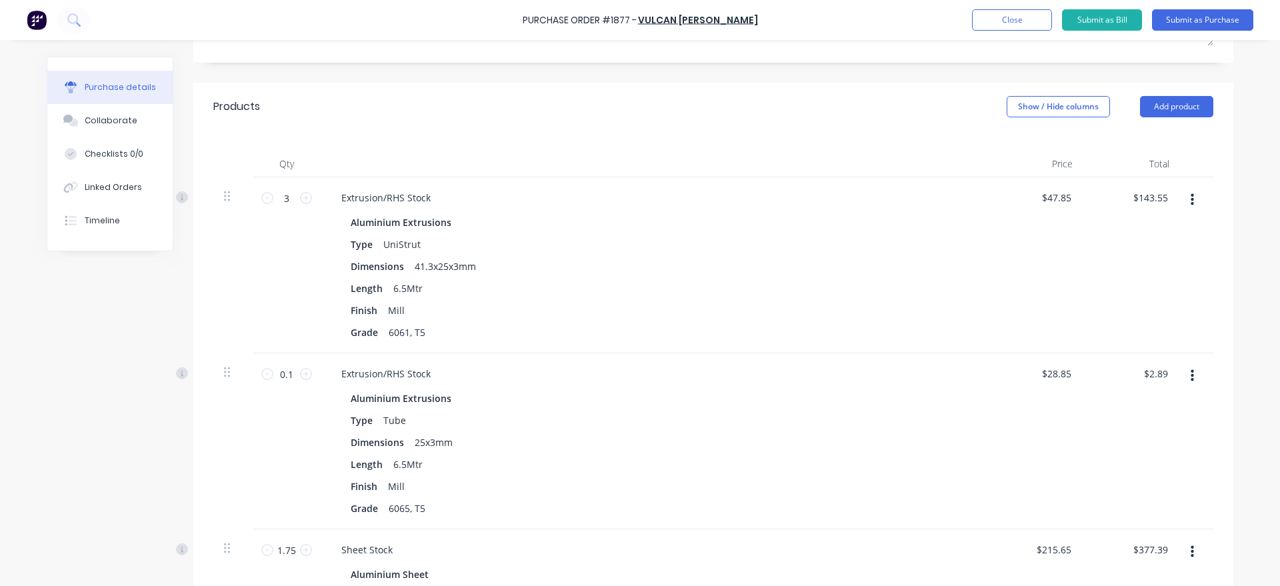
scroll to position [228, 0]
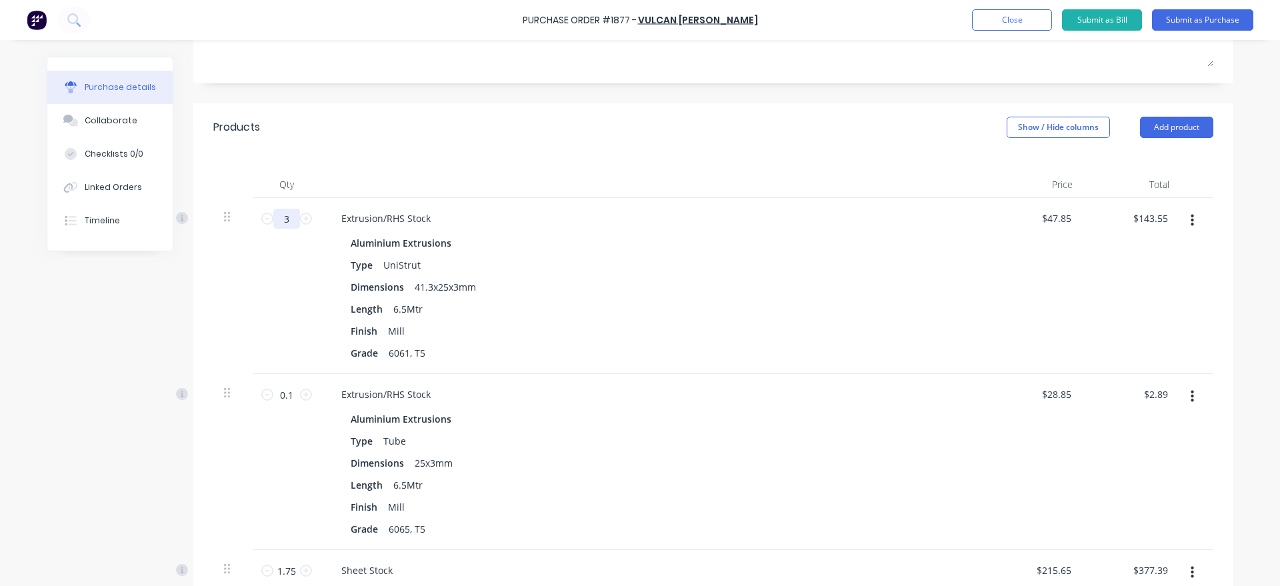
click at [295, 219] on input "3" at bounding box center [286, 219] width 27 height 20
type input "5"
type input "$239.25"
type input "5"
click at [291, 393] on input "0.1" at bounding box center [286, 395] width 27 height 20
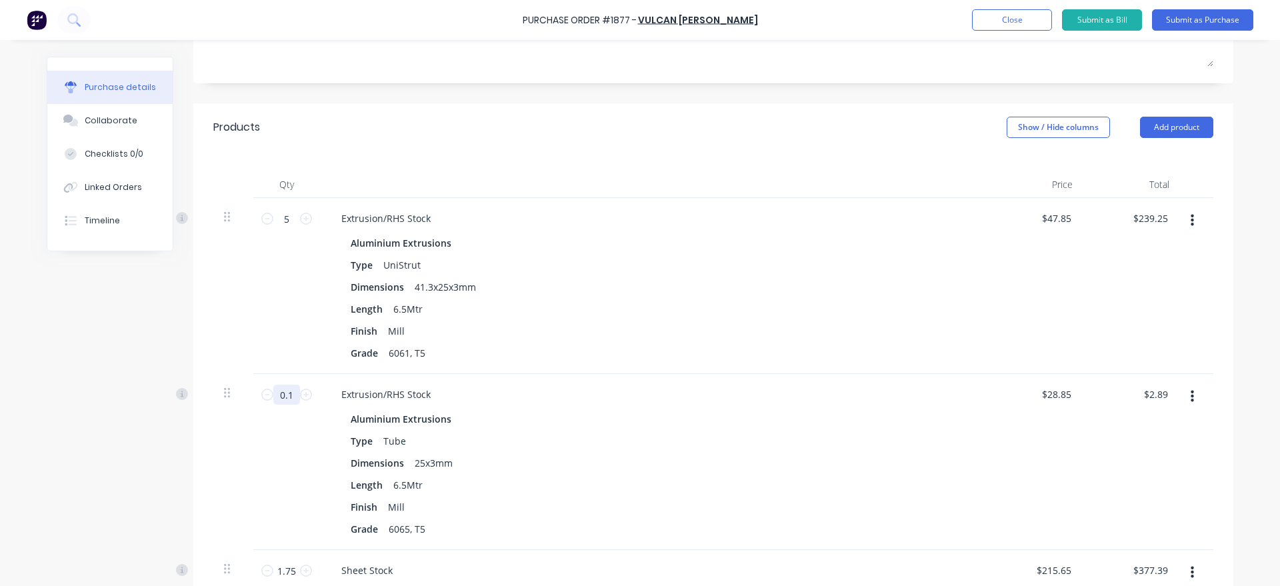
type input "3"
type input "$86.55"
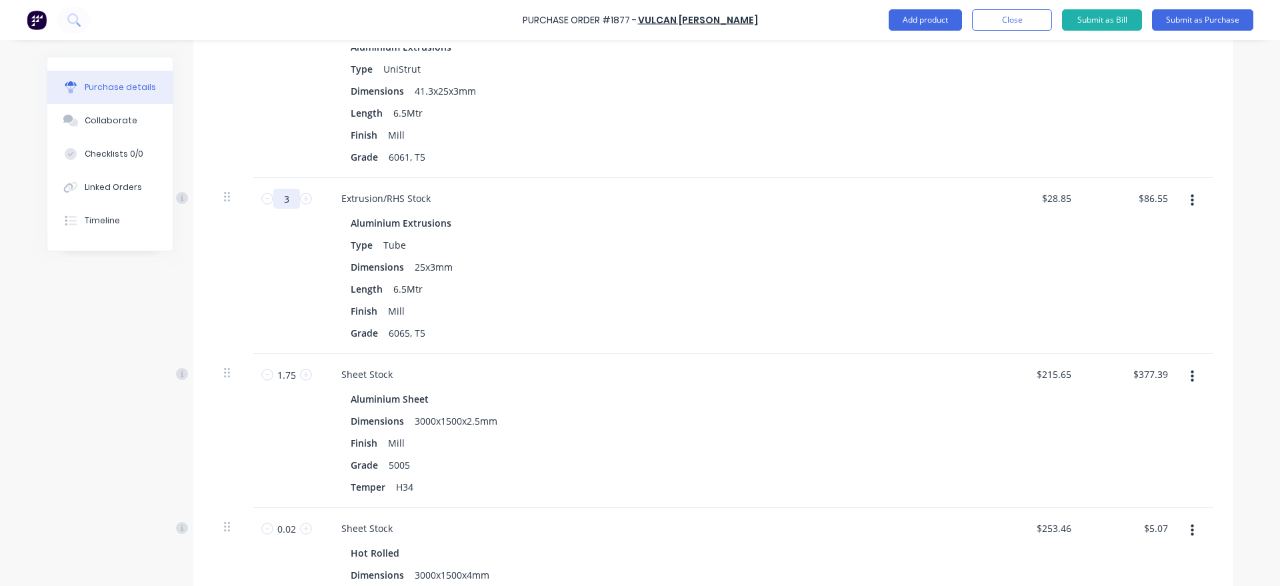
scroll to position [456, 0]
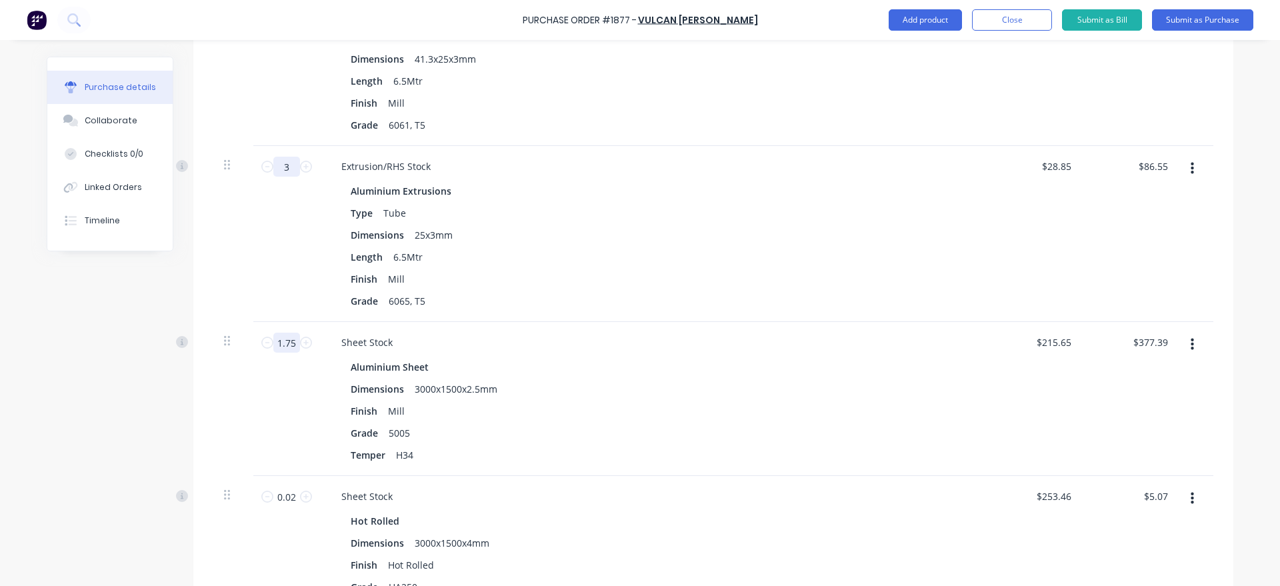
type input "3"
click at [294, 339] on input "1.75" at bounding box center [286, 343] width 27 height 20
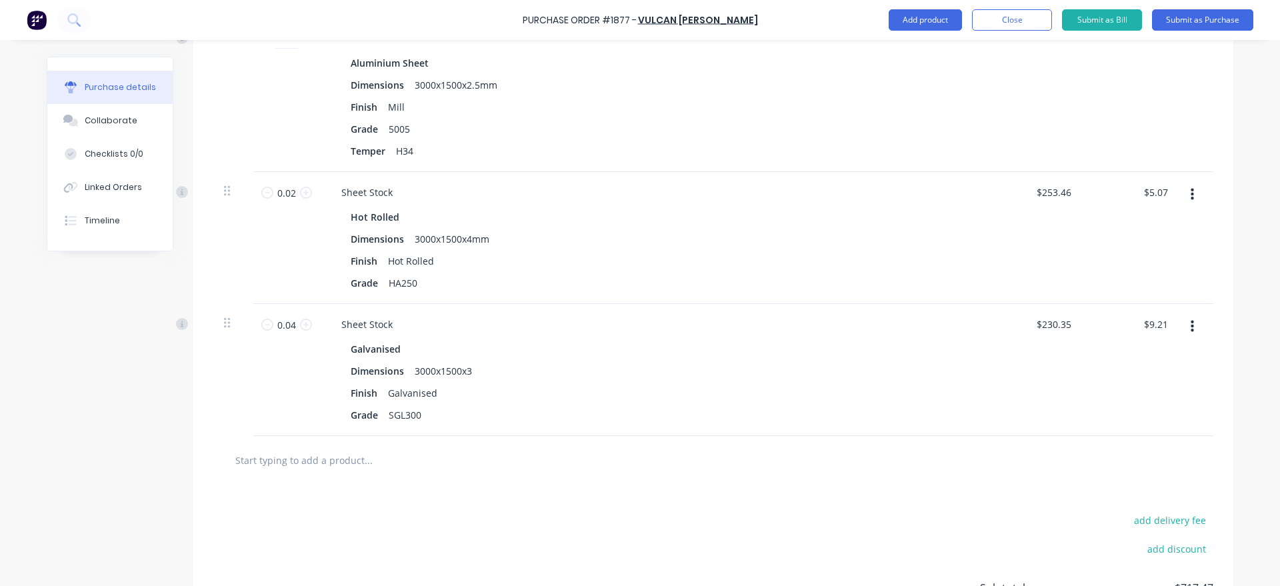
scroll to position [608, 0]
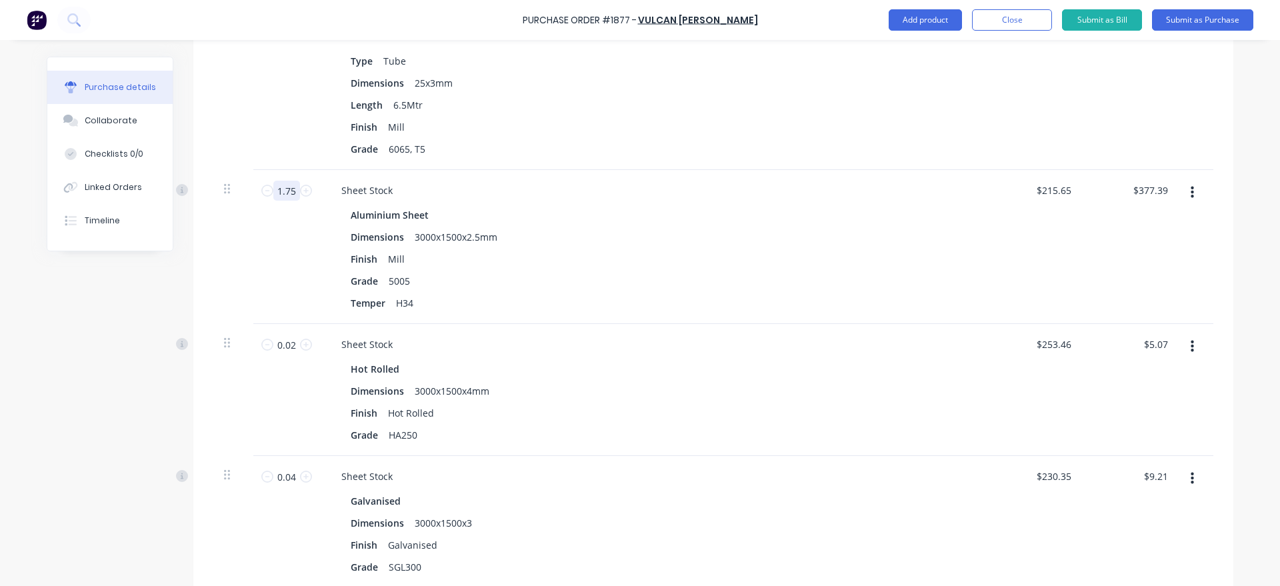
type input "1"
type input "$215.65"
type input "16"
type input "$3,450.40"
type input "16"
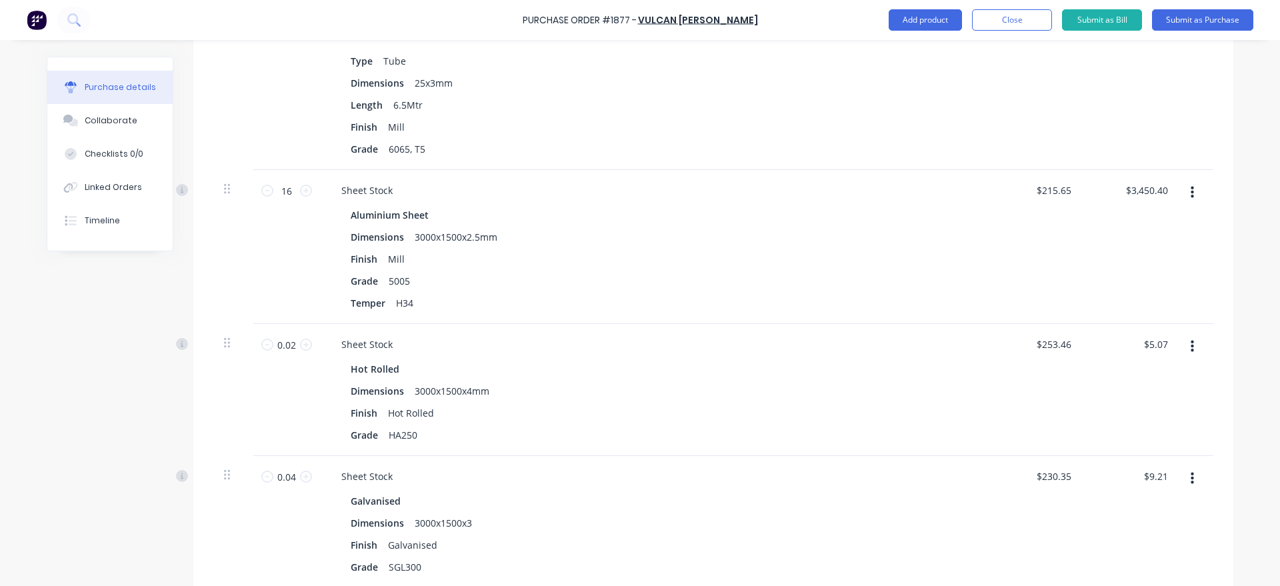
click at [269, 277] on div "16 16" at bounding box center [286, 247] width 67 height 154
click at [297, 341] on input "0.02" at bounding box center [286, 345] width 27 height 20
click at [1187, 345] on button "button" at bounding box center [1191, 347] width 31 height 24
click at [1145, 451] on button "Delete" at bounding box center [1150, 462] width 113 height 27
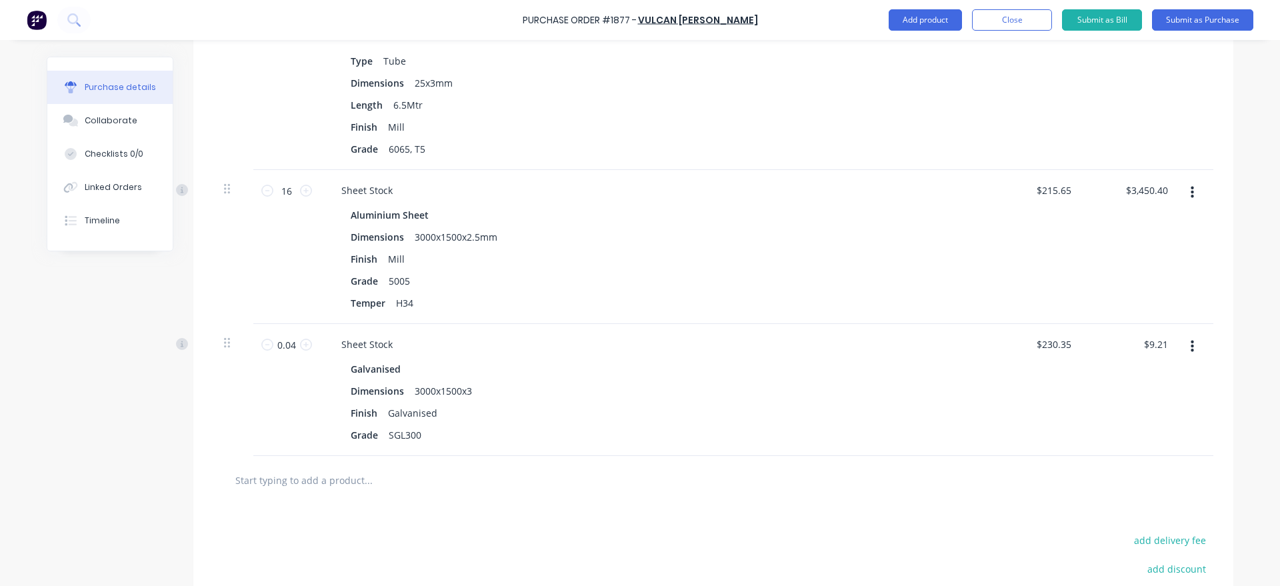
click at [1188, 347] on button "button" at bounding box center [1191, 347] width 31 height 24
click at [1123, 459] on button "Delete" at bounding box center [1150, 462] width 113 height 27
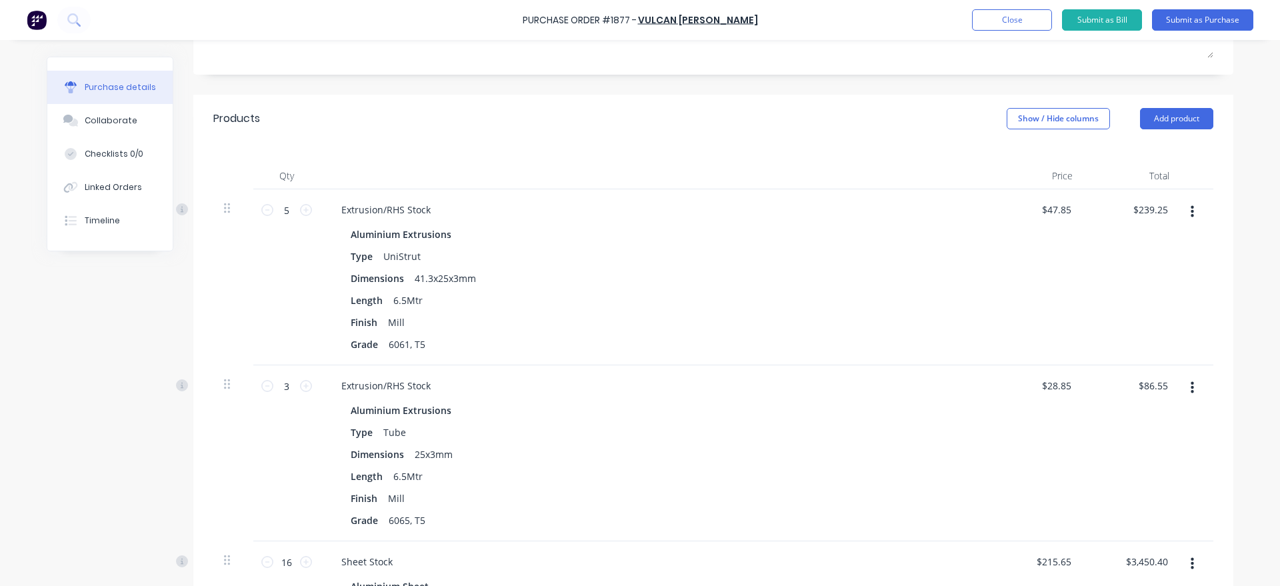
scroll to position [152, 0]
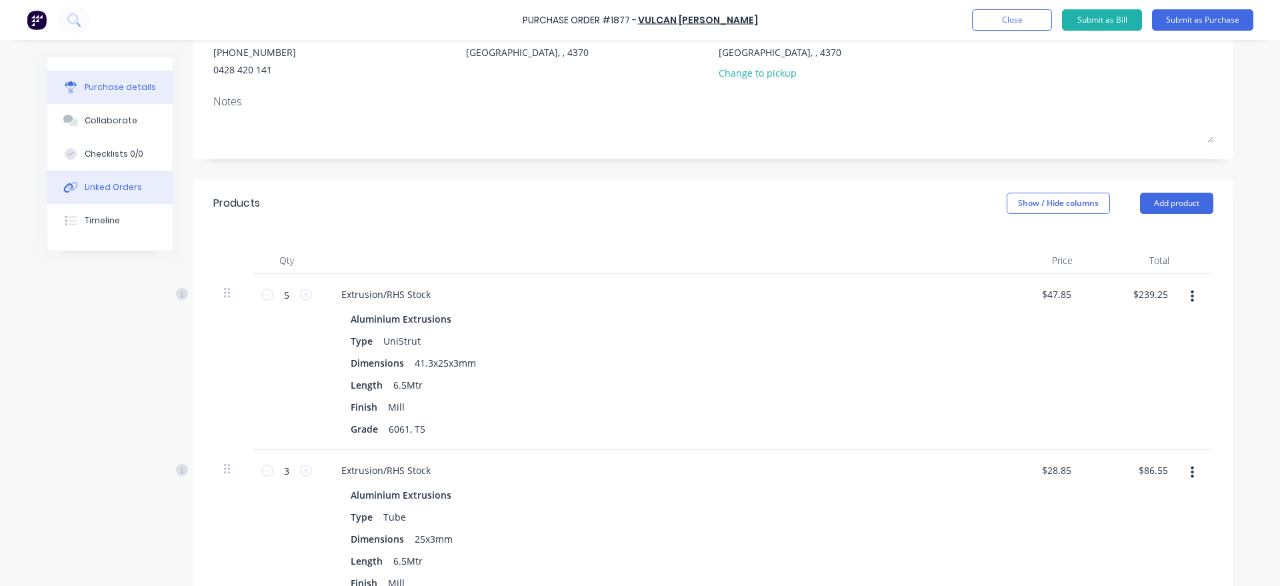
click at [125, 190] on div "Linked Orders" at bounding box center [113, 187] width 57 height 12
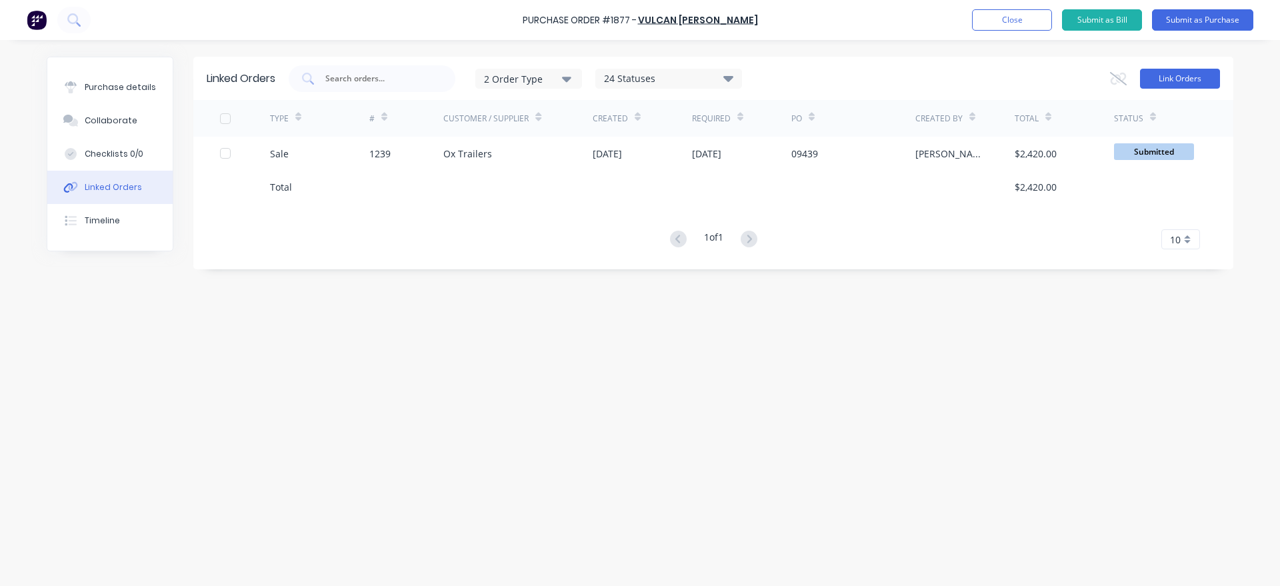
click at [1191, 80] on button "Link Orders" at bounding box center [1180, 79] width 80 height 20
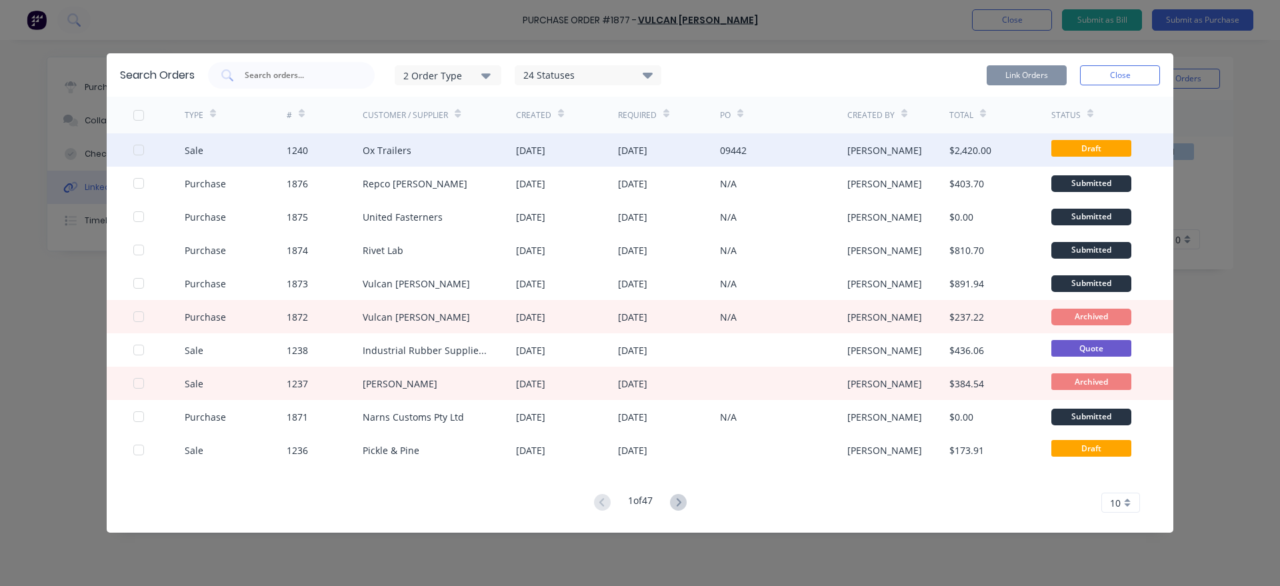
click at [132, 150] on div "Sale 1240 Ox Trailers [DATE] [DATE] 09442 [PERSON_NAME] $2,420.00 Draft" at bounding box center [640, 149] width 1066 height 33
click at [136, 153] on div at bounding box center [138, 150] width 27 height 27
click at [1021, 73] on button "Link Orders" at bounding box center [1026, 75] width 80 height 20
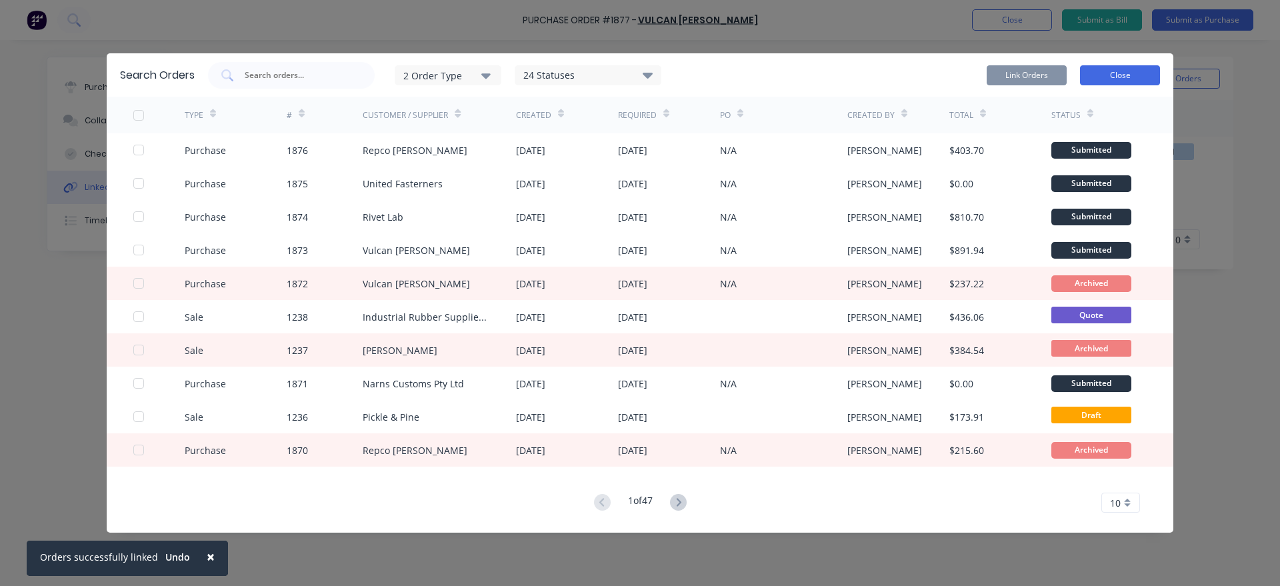
click at [1084, 75] on button "Close" at bounding box center [1120, 75] width 80 height 20
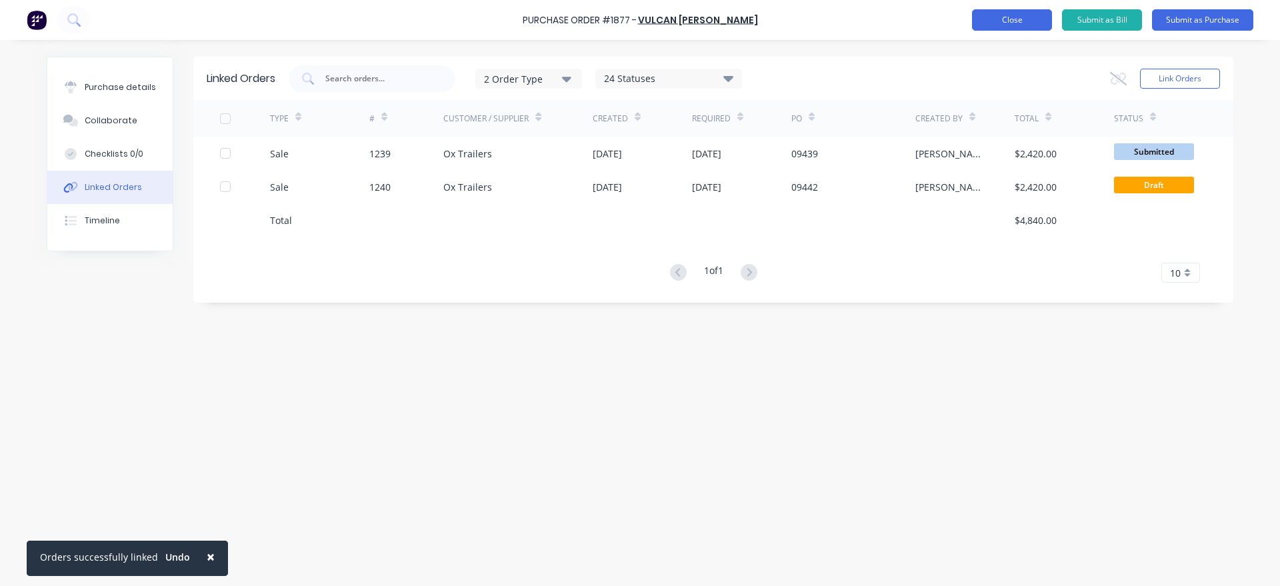
click at [1010, 25] on button "Close" at bounding box center [1012, 19] width 80 height 21
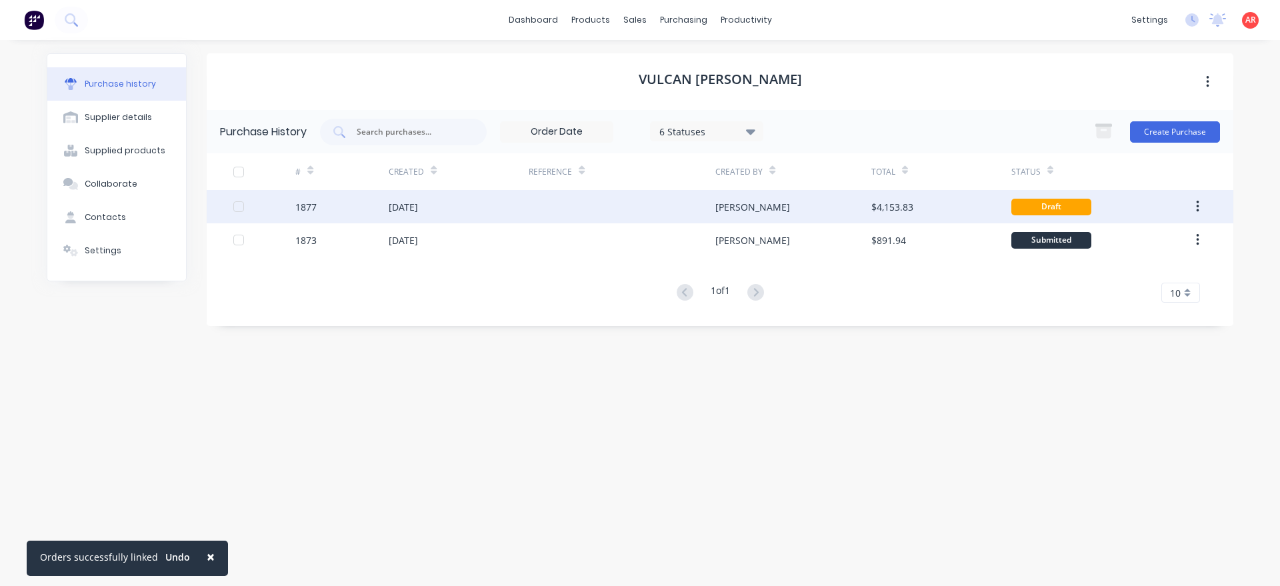
click at [549, 205] on div at bounding box center [622, 206] width 187 height 33
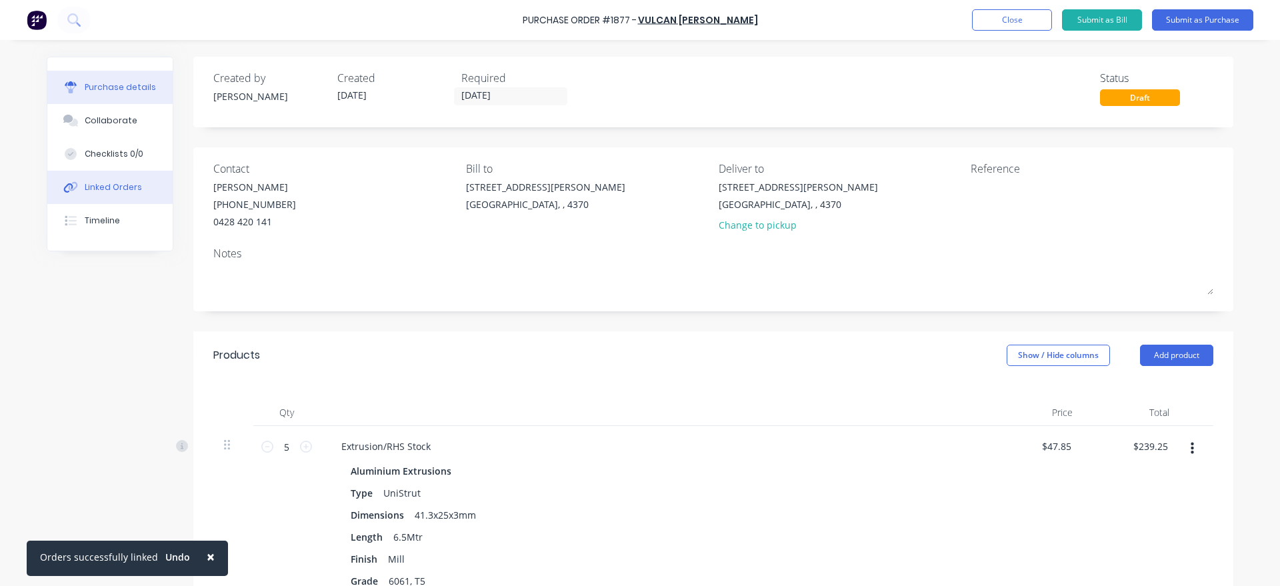
click at [153, 190] on button "Linked Orders" at bounding box center [109, 187] width 125 height 33
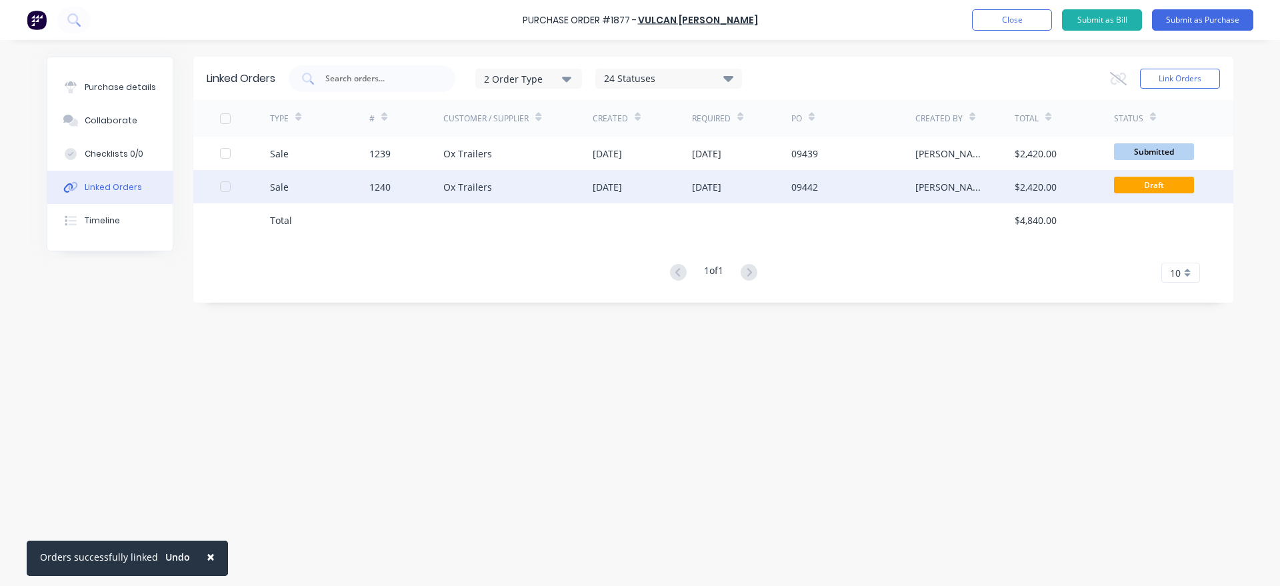
click at [558, 184] on div "Ox Trailers" at bounding box center [517, 186] width 149 height 33
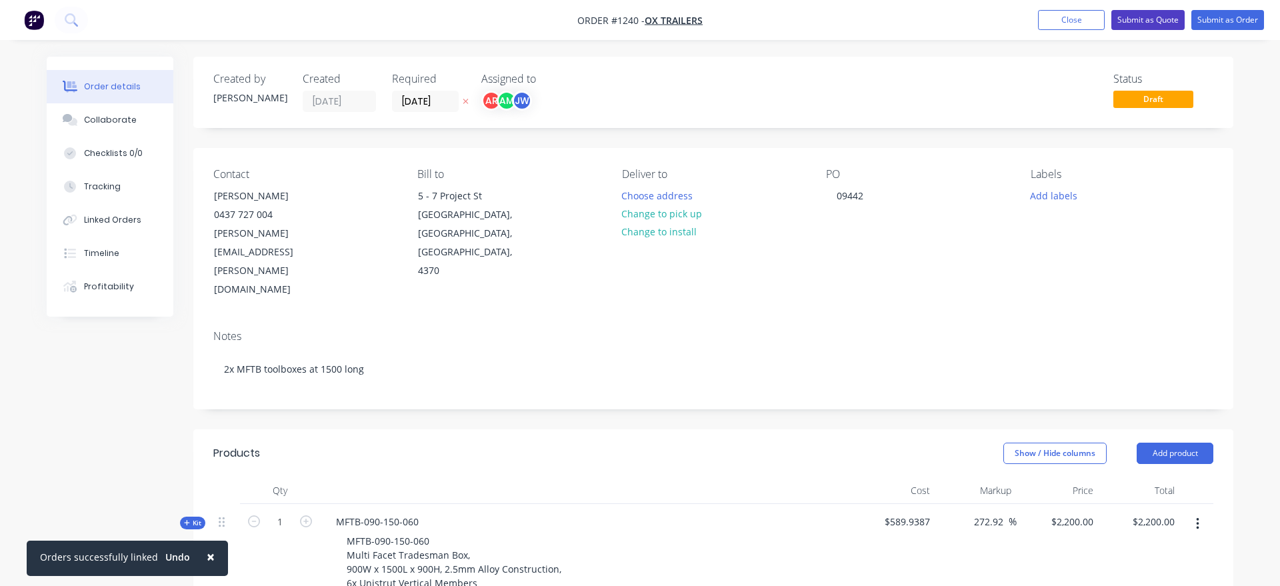
click at [1154, 27] on button "Submit as Quote" at bounding box center [1147, 20] width 73 height 20
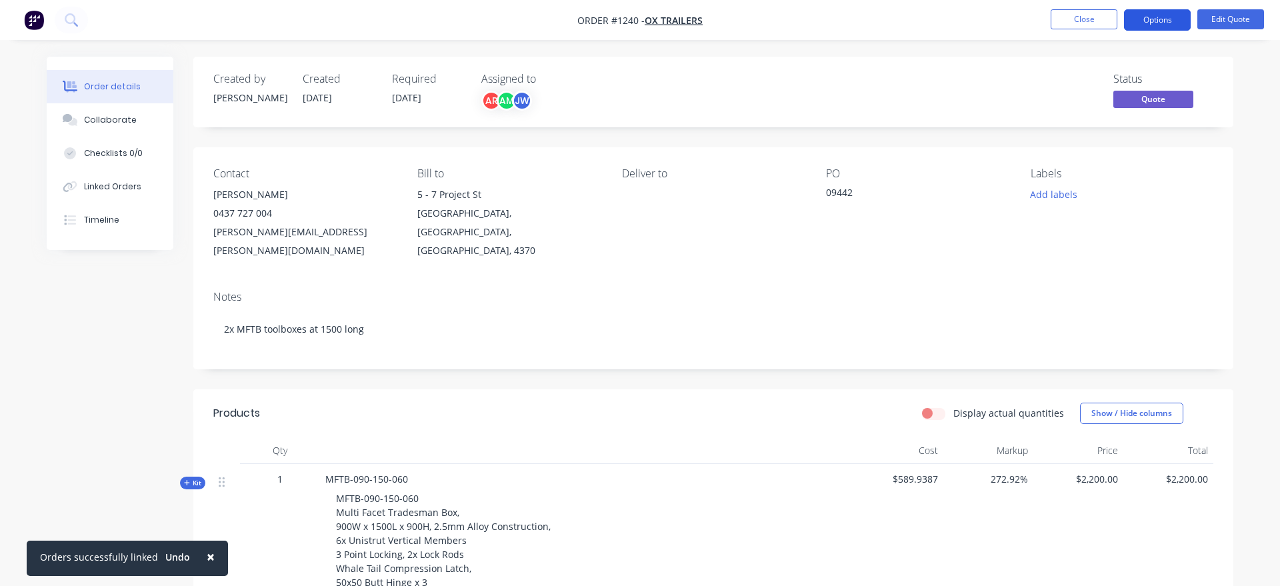
click at [1162, 26] on button "Options" at bounding box center [1157, 19] width 67 height 21
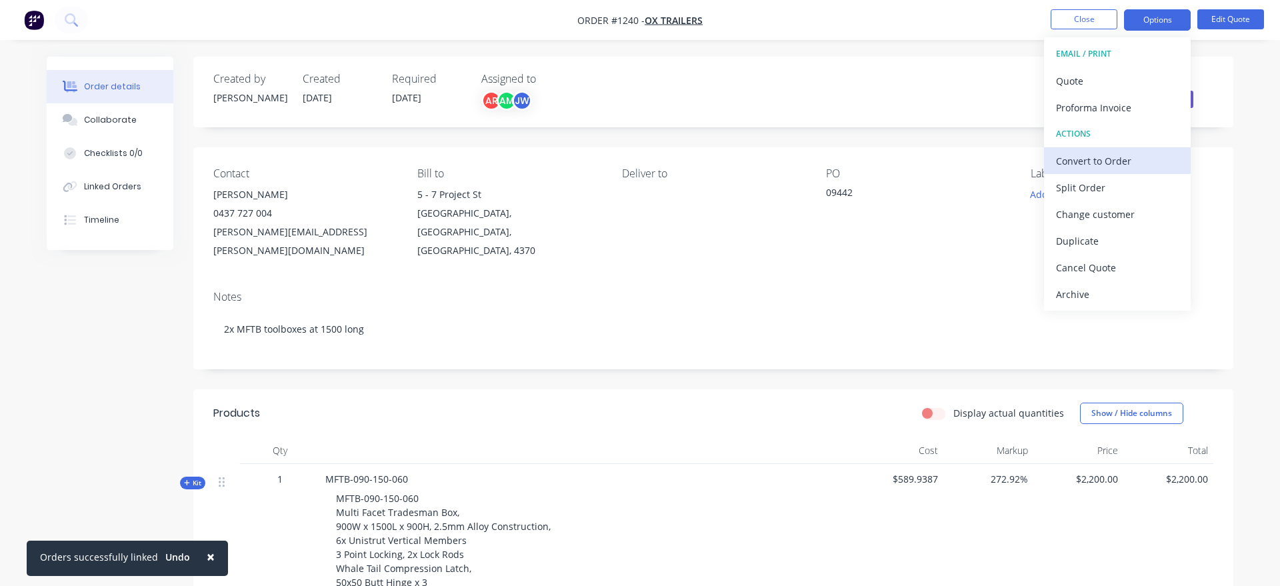
click at [1154, 157] on div "Convert to Order" at bounding box center [1117, 160] width 123 height 19
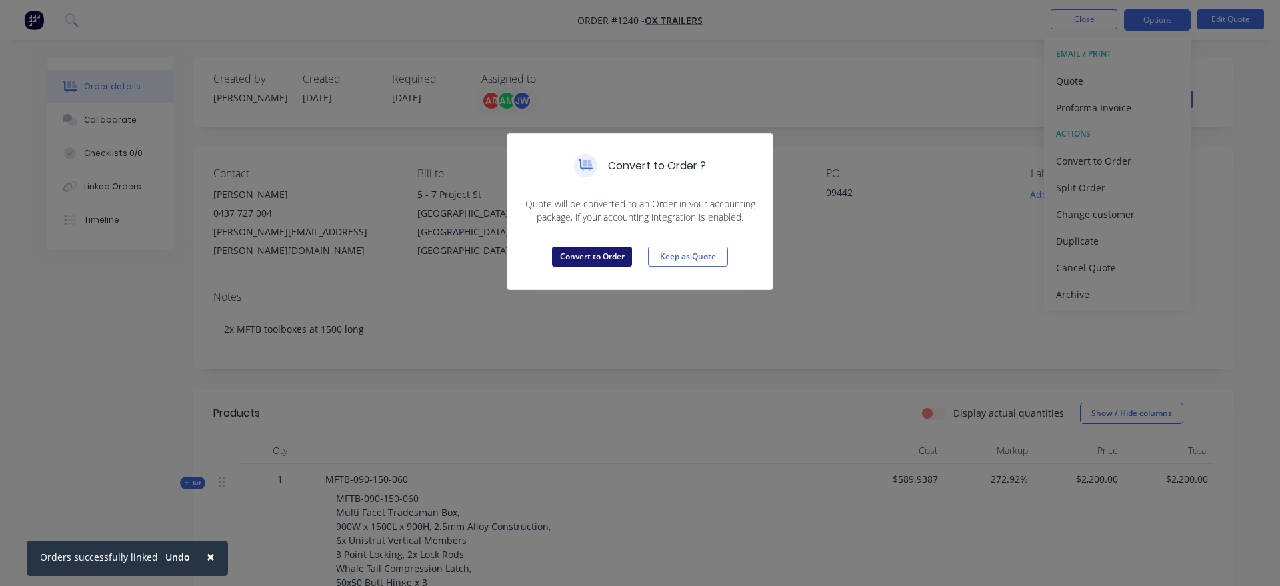
click at [575, 265] on button "Convert to Order" at bounding box center [592, 257] width 80 height 20
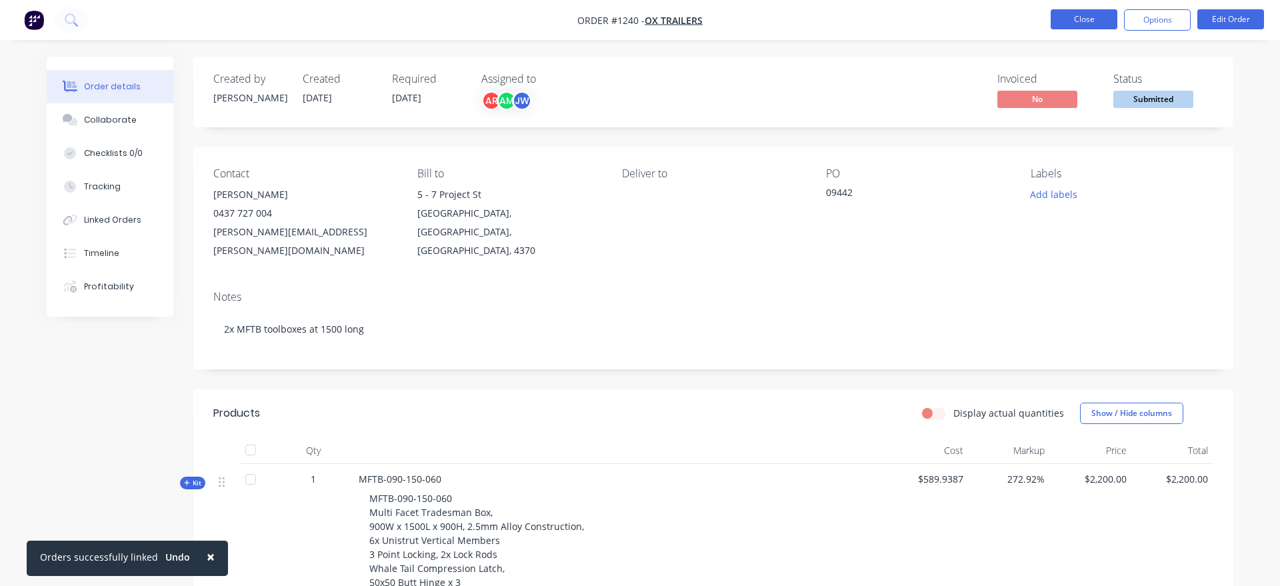
click at [1076, 15] on button "Close" at bounding box center [1083, 19] width 67 height 20
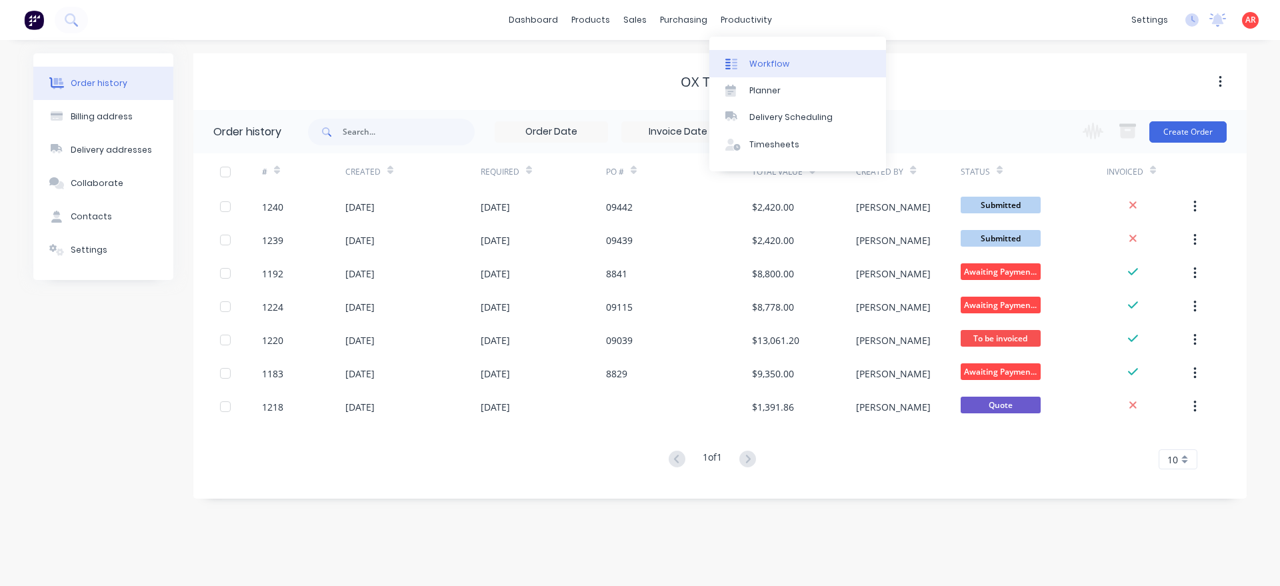
click at [774, 70] on link "Workflow" at bounding box center [797, 63] width 177 height 27
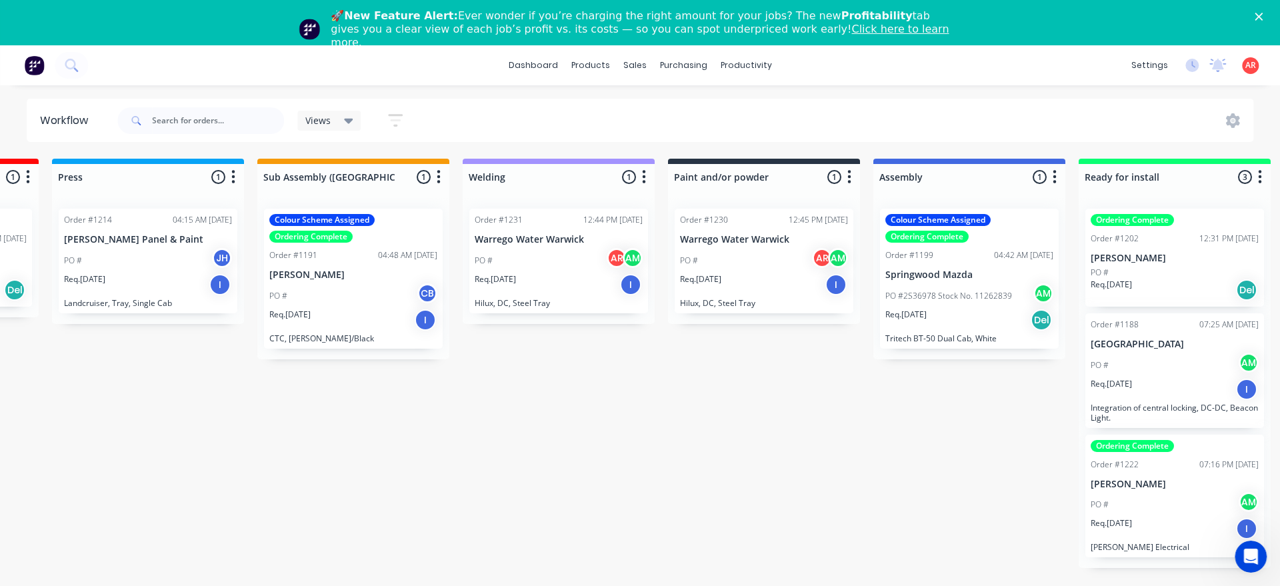
scroll to position [0, 1007]
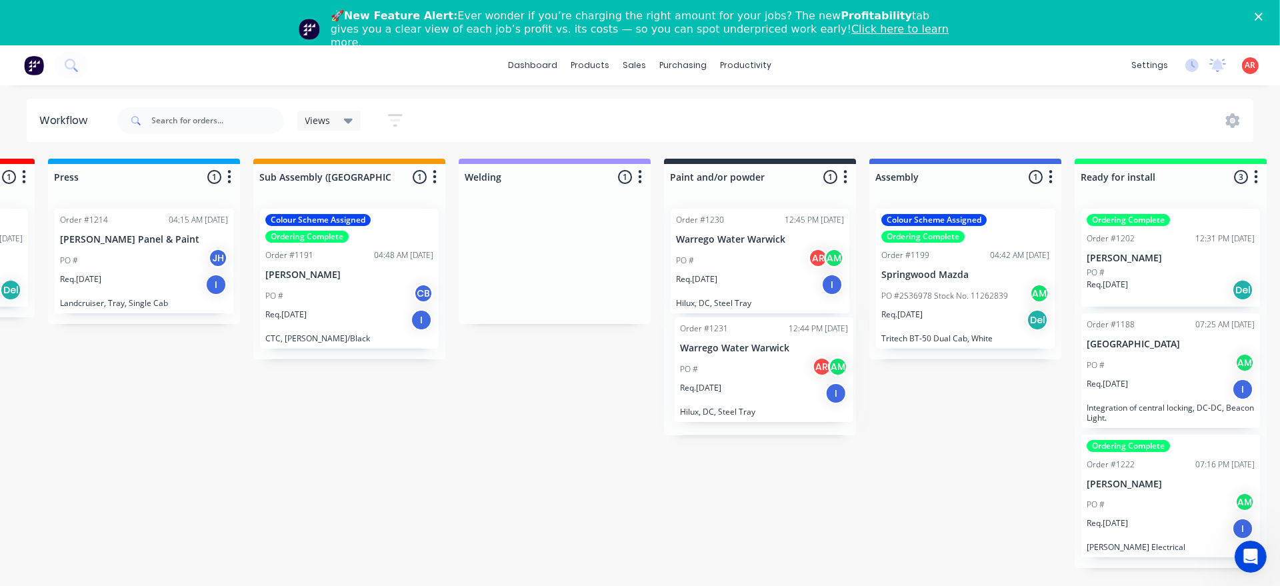
drag, startPoint x: 519, startPoint y: 271, endPoint x: 732, endPoint y: 385, distance: 242.4
click at [729, 385] on div "Submitted 2 Status colour #B7D3F3 hex #B7D3F3 Save Cancel Summaries Total order…" at bounding box center [481, 391] width 2996 height 465
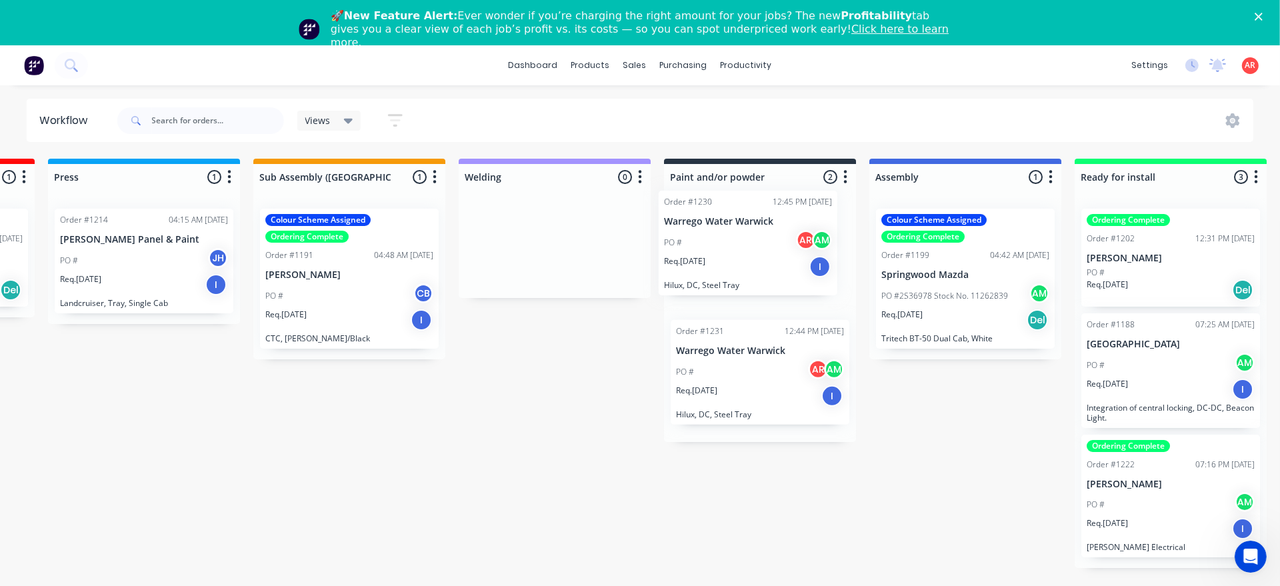
drag, startPoint x: 732, startPoint y: 269, endPoint x: 725, endPoint y: 251, distance: 19.4
click at [725, 251] on div "Order #1230 12:45 PM 07/08/25 Warrego Water Warwick PO # AR AM Req. 31/08/25 I …" at bounding box center [760, 320] width 192 height 244
